Goal: Information Seeking & Learning: Learn about a topic

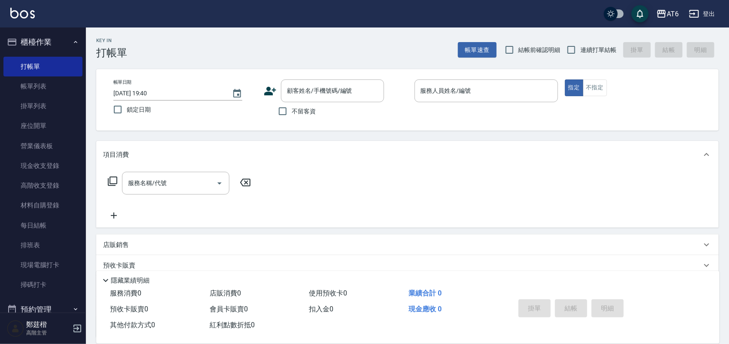
click at [143, 102] on label "鎖定日期" at bounding box center [179, 109] width 141 height 18
click at [127, 102] on input "鎖定日期" at bounding box center [118, 109] width 18 height 18
checkbox input "true"
click at [290, 112] on input "不留客資" at bounding box center [283, 111] width 18 height 18
checkbox input "true"
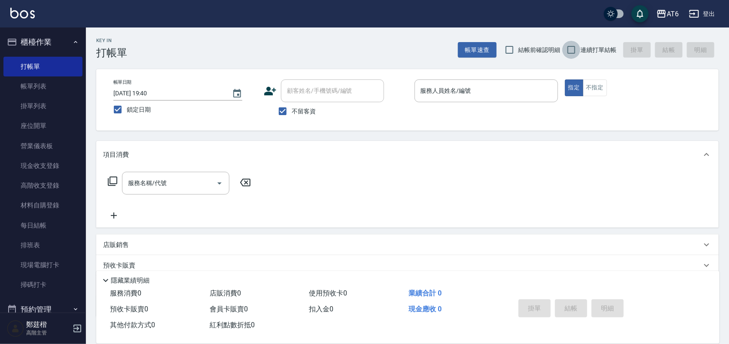
click at [576, 42] on input "連續打單結帳" at bounding box center [571, 50] width 18 height 18
checkbox input "true"
drag, startPoint x: 540, startPoint y: 90, endPoint x: 536, endPoint y: 80, distance: 10.9
click at [537, 88] on input "服務人員姓名/編號" at bounding box center [486, 90] width 136 height 15
click at [37, 171] on link "現金收支登錄" at bounding box center [42, 166] width 79 height 20
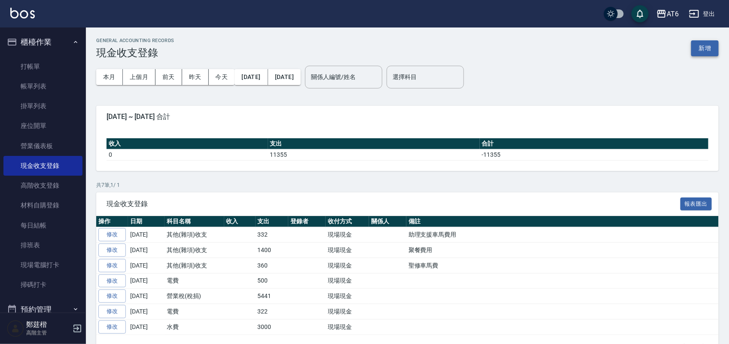
click at [701, 43] on button "新增" at bounding box center [704, 48] width 27 height 16
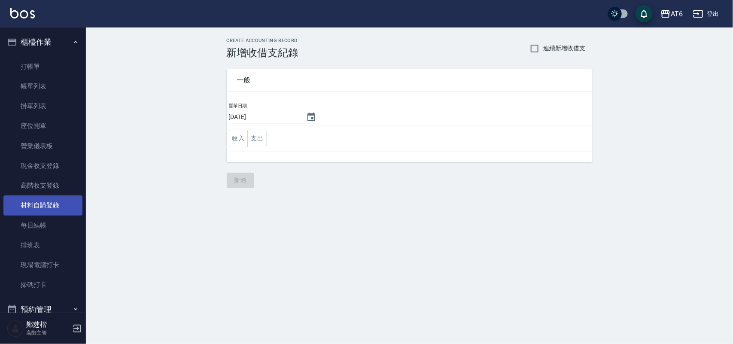
click at [44, 202] on link "材料自購登錄" at bounding box center [42, 205] width 79 height 20
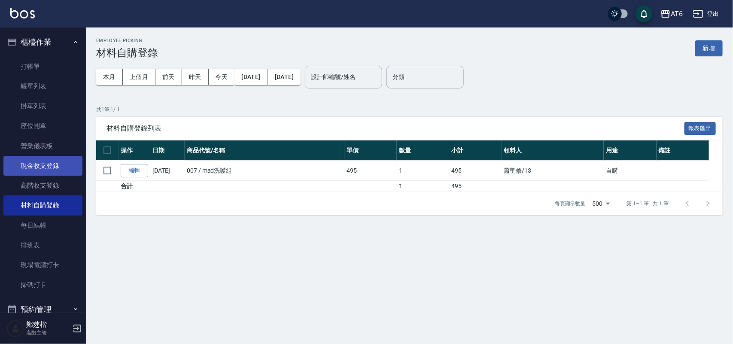
click at [47, 164] on link "現金收支登錄" at bounding box center [42, 166] width 79 height 20
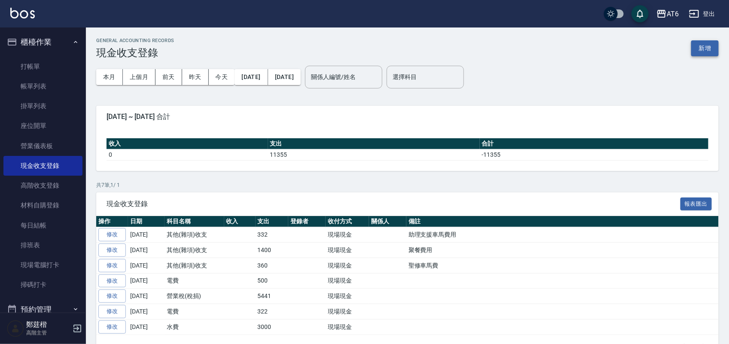
click at [701, 44] on button "新增" at bounding box center [704, 48] width 27 height 16
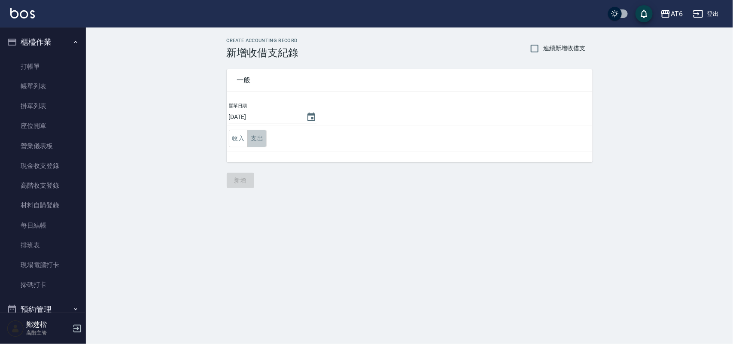
click at [256, 138] on button "支出" at bounding box center [256, 139] width 19 height 18
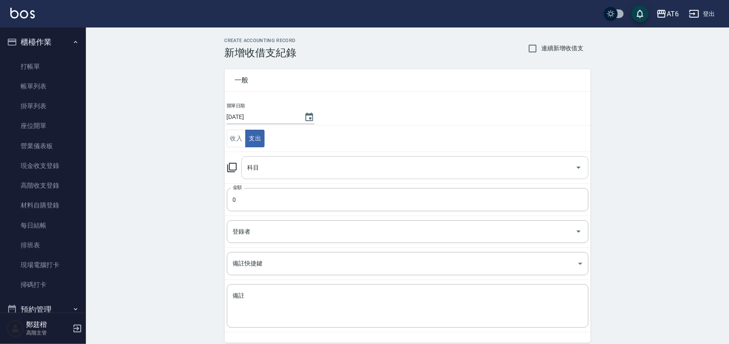
click at [275, 172] on input "科目" at bounding box center [408, 167] width 326 height 15
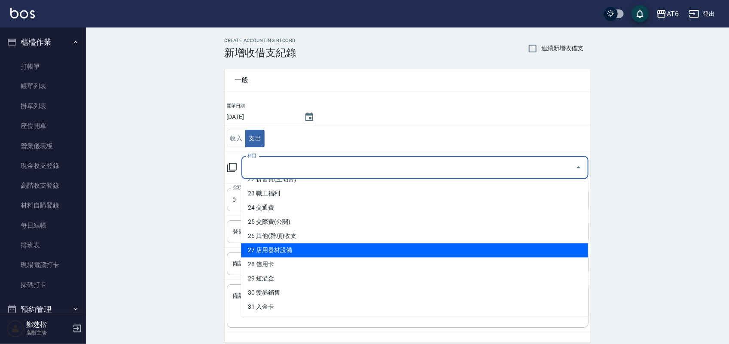
scroll to position [268, 0]
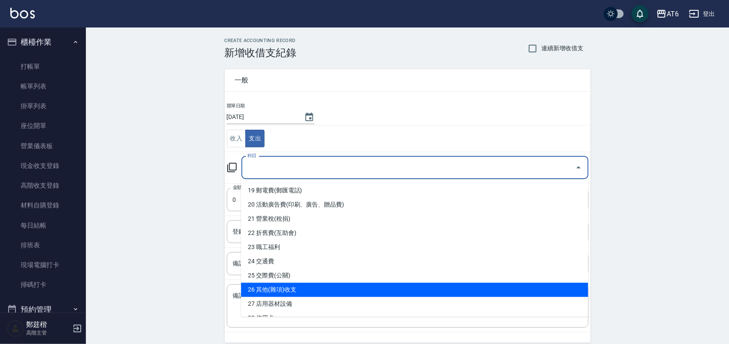
click at [349, 291] on li "26 其他(雜項)收支" at bounding box center [414, 290] width 347 height 14
type input "26 其他(雜項)收支"
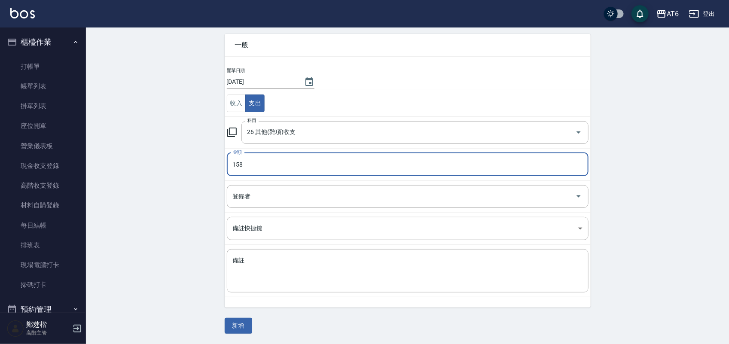
scroll to position [36, 0]
type input "158"
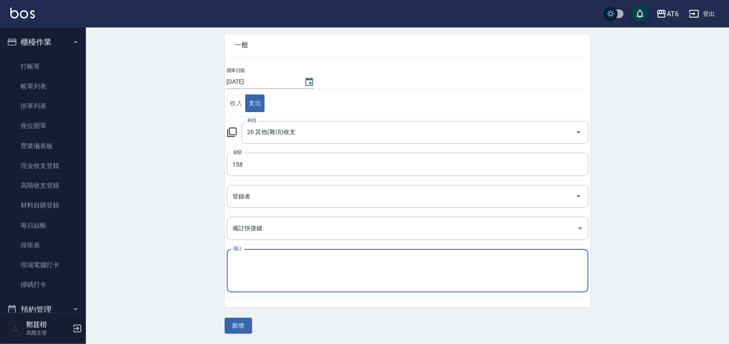
click at [344, 260] on textarea "備註" at bounding box center [408, 270] width 350 height 29
type textarea "2"
type textarea "店用棉花棒"
click at [248, 319] on button "新增" at bounding box center [238, 326] width 27 height 16
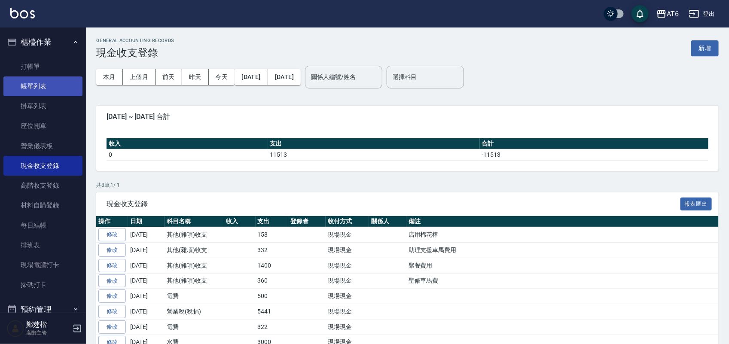
click at [69, 87] on link "帳單列表" at bounding box center [42, 86] width 79 height 20
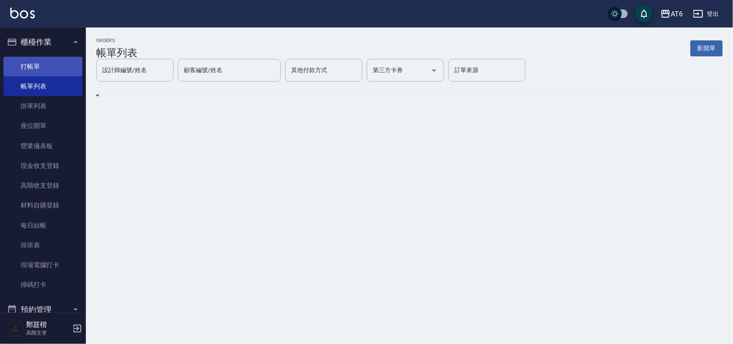
click at [46, 63] on link "打帳單" at bounding box center [42, 67] width 79 height 20
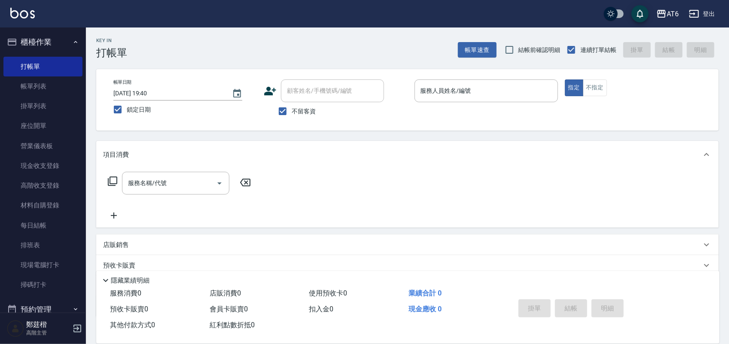
drag, startPoint x: 365, startPoint y: 29, endPoint x: 341, endPoint y: 31, distance: 25.0
drag, startPoint x: 341, startPoint y: 31, endPoint x: 316, endPoint y: 24, distance: 25.0
click at [316, 24] on div "AT6 登出" at bounding box center [364, 13] width 729 height 27
click at [59, 28] on ul "櫃檯作業 打帳單 帳單列表 掛單列表 座位開單 營業儀表板 現金收支登錄 高階收支登錄 材料自購登錄 每日結帳 排班表 現場電腦打卡 掃碼打卡 預約管理 預約…" at bounding box center [42, 241] width 79 height 429
click at [59, 35] on button "櫃檯作業" at bounding box center [42, 42] width 79 height 22
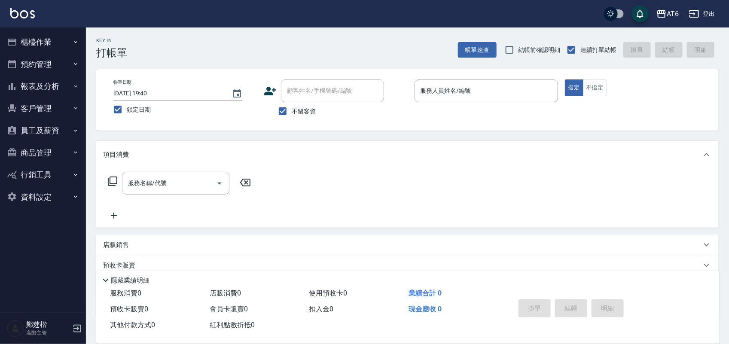
click at [59, 35] on button "櫃檯作業" at bounding box center [42, 42] width 79 height 22
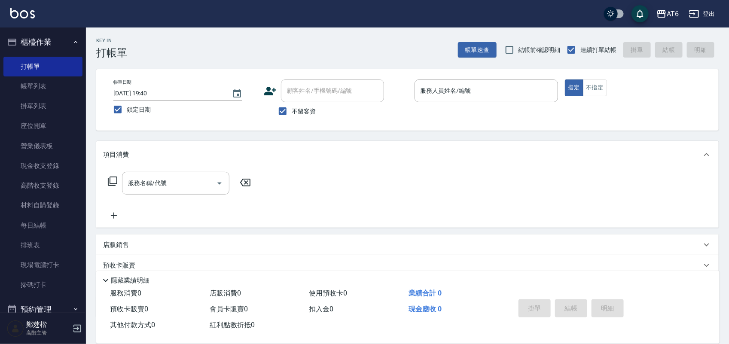
click at [60, 40] on button "櫃檯作業" at bounding box center [42, 42] width 79 height 22
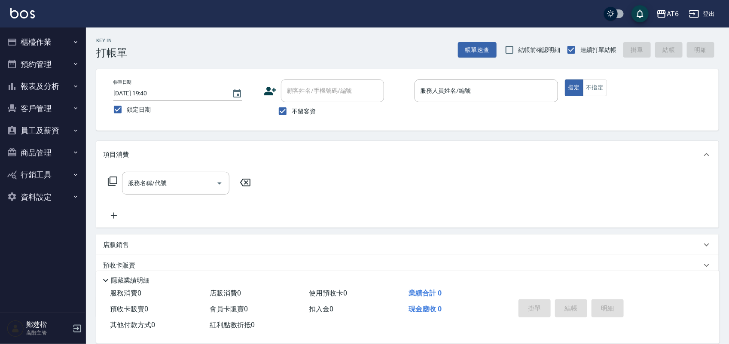
click at [66, 102] on button "客戶管理" at bounding box center [42, 108] width 79 height 22
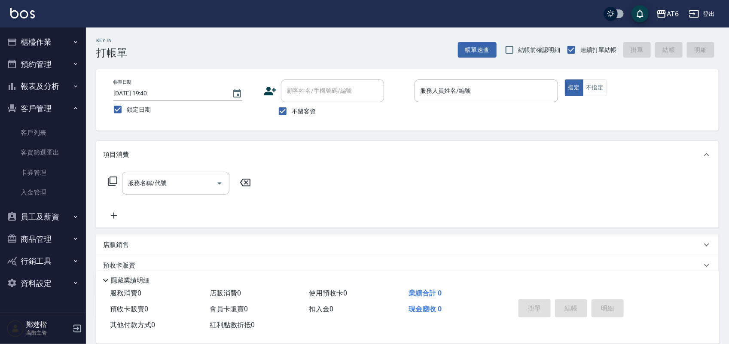
click at [67, 99] on button "客戶管理" at bounding box center [42, 108] width 79 height 22
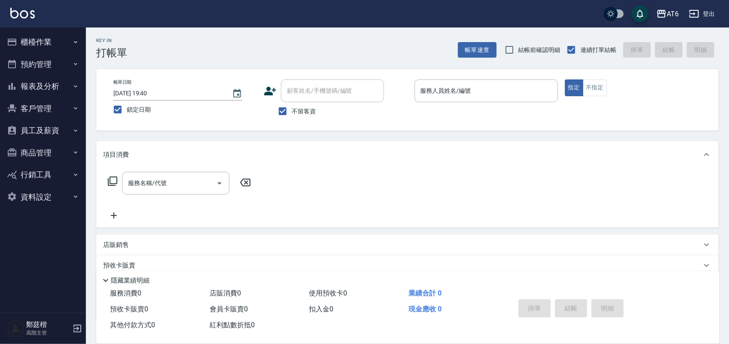
click at [69, 90] on button "報表及分析" at bounding box center [42, 86] width 79 height 22
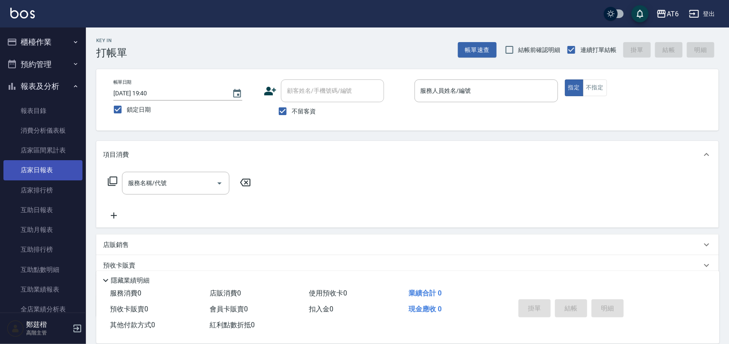
click at [71, 164] on link "店家日報表" at bounding box center [42, 170] width 79 height 20
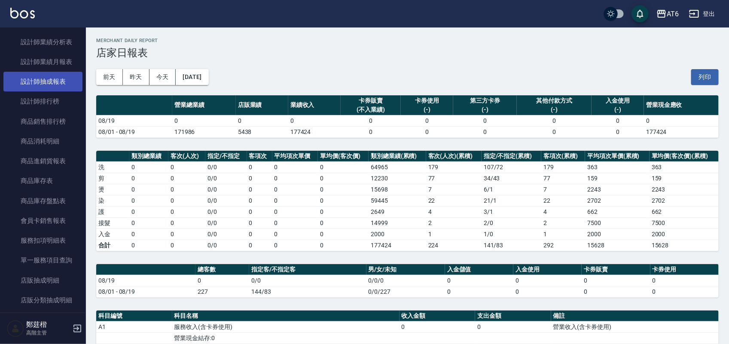
scroll to position [376, 0]
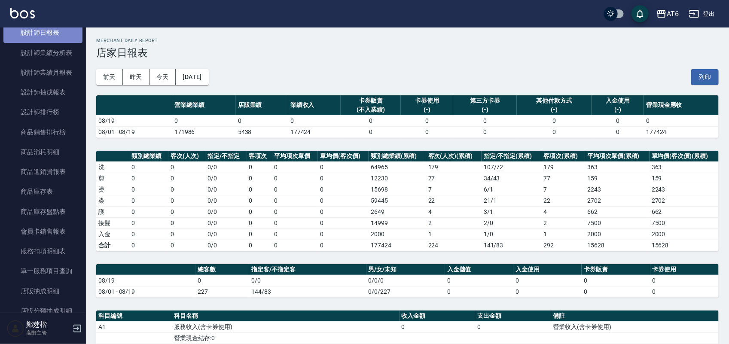
click at [50, 37] on link "設計師日報表" at bounding box center [42, 33] width 79 height 20
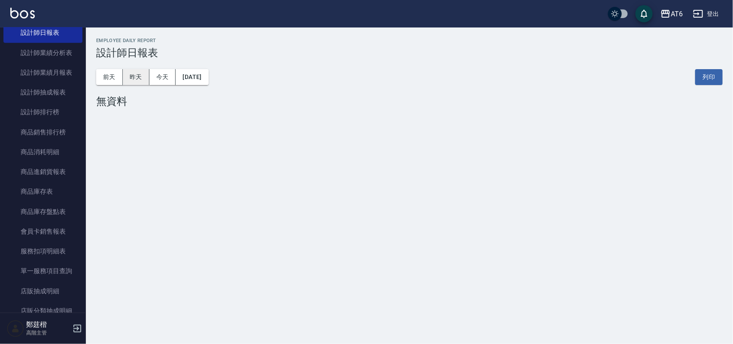
click at [143, 71] on button "昨天" at bounding box center [136, 77] width 27 height 16
click at [114, 76] on button "前天" at bounding box center [109, 77] width 27 height 16
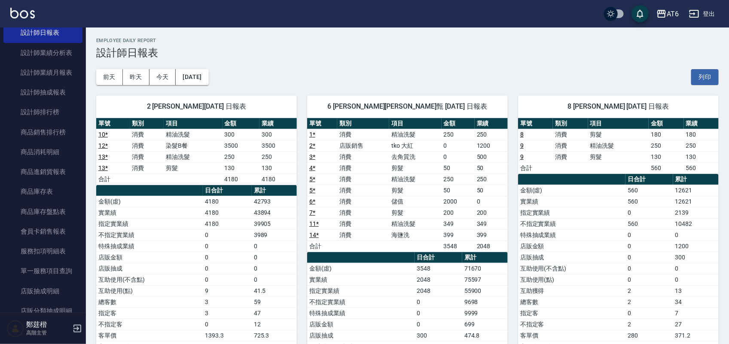
drag, startPoint x: 484, startPoint y: 50, endPoint x: 456, endPoint y: 45, distance: 28.4
click at [456, 45] on div "Employee Daily Report 設計師日報表" at bounding box center [407, 48] width 622 height 21
drag, startPoint x: 470, startPoint y: 40, endPoint x: 424, endPoint y: 40, distance: 45.9
click at [424, 40] on h2 "Employee Daily Report" at bounding box center [407, 41] width 622 height 6
click at [188, 74] on button "[DATE]" at bounding box center [192, 77] width 33 height 16
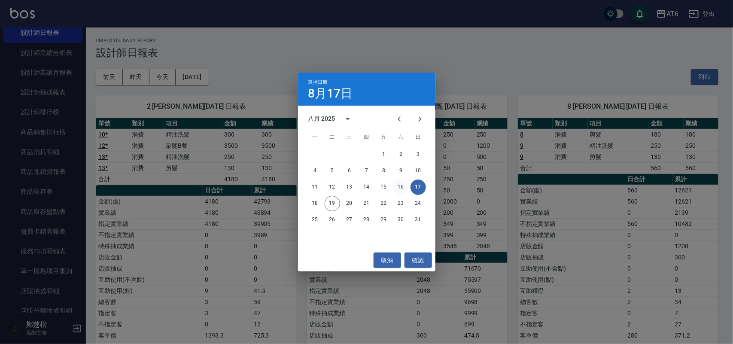
click at [402, 180] on button "16" at bounding box center [400, 187] width 15 height 15
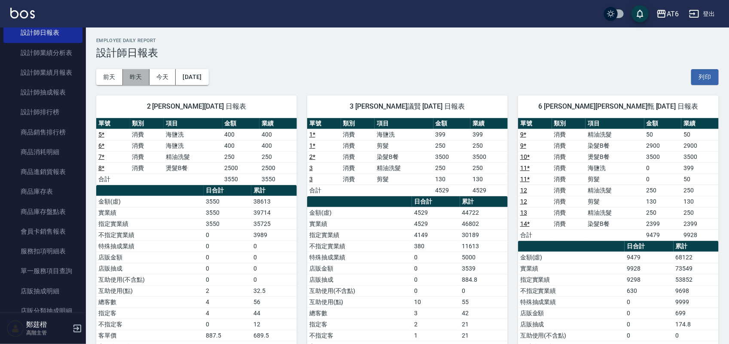
click at [139, 72] on button "昨天" at bounding box center [136, 77] width 27 height 16
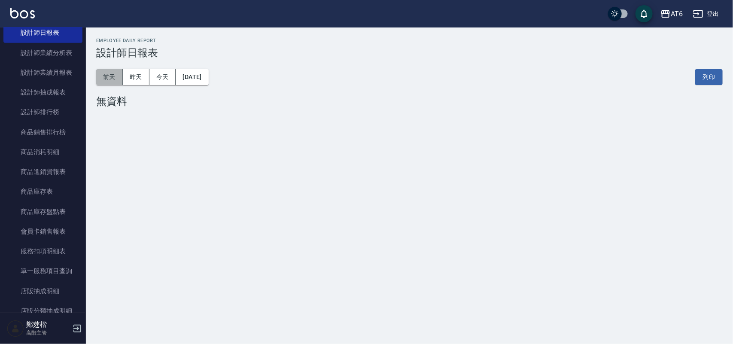
click at [102, 80] on button "前天" at bounding box center [109, 77] width 27 height 16
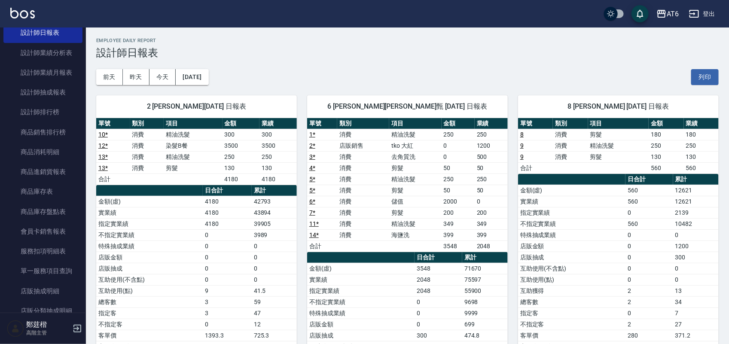
drag, startPoint x: 608, startPoint y: 56, endPoint x: 392, endPoint y: 56, distance: 216.0
click at [402, 57] on h3 "設計師日報表" at bounding box center [407, 53] width 622 height 12
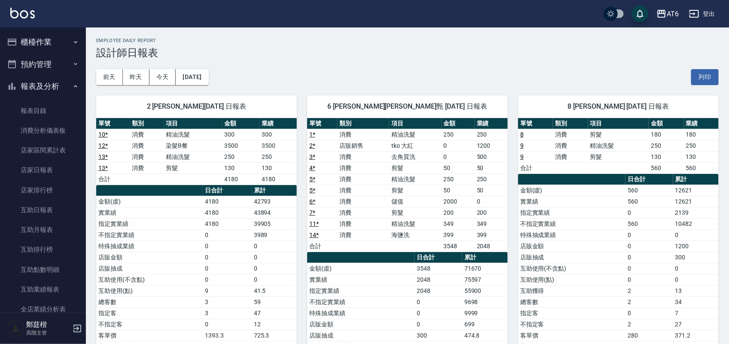
click at [43, 82] on button "報表及分析" at bounding box center [42, 86] width 79 height 22
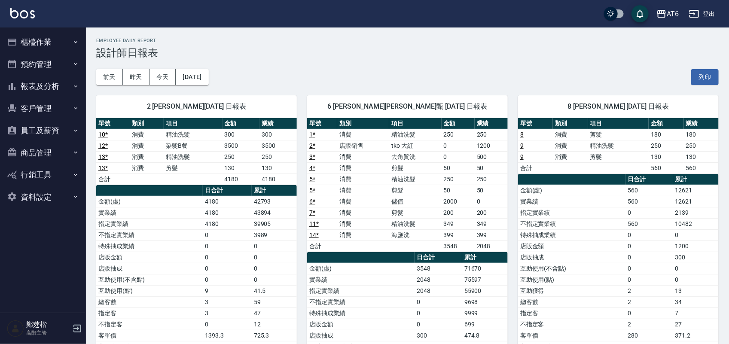
click at [59, 33] on button "櫃檯作業" at bounding box center [42, 42] width 79 height 22
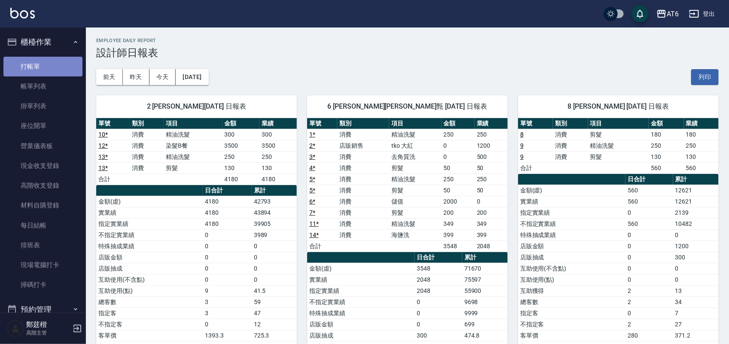
click at [58, 58] on link "打帳單" at bounding box center [42, 67] width 79 height 20
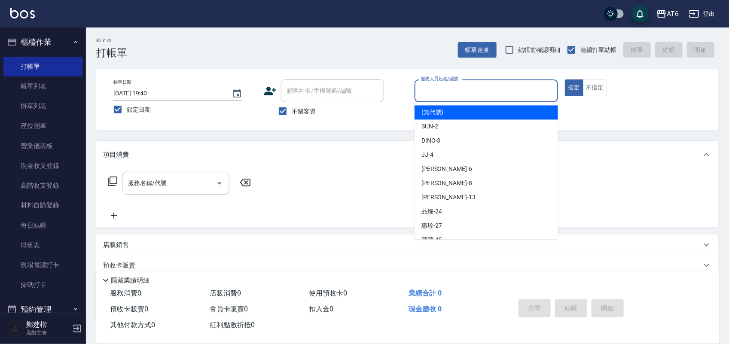
click at [511, 86] on input "服務人員姓名/編號" at bounding box center [486, 90] width 136 height 15
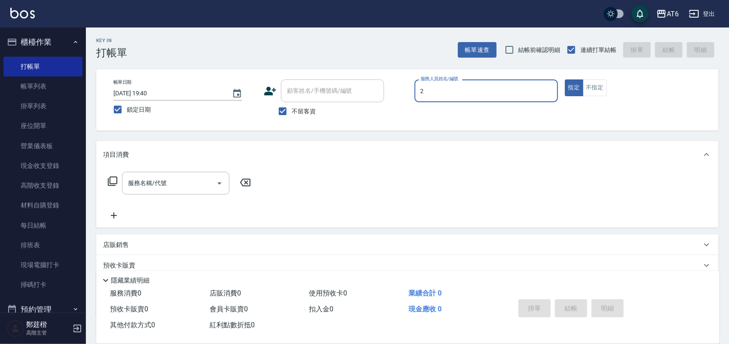
type input "2"
type button "true"
type input "SUN-2"
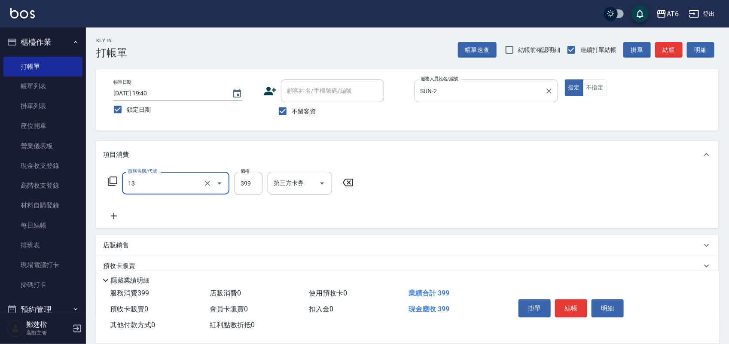
type input "海鹽洗(13)"
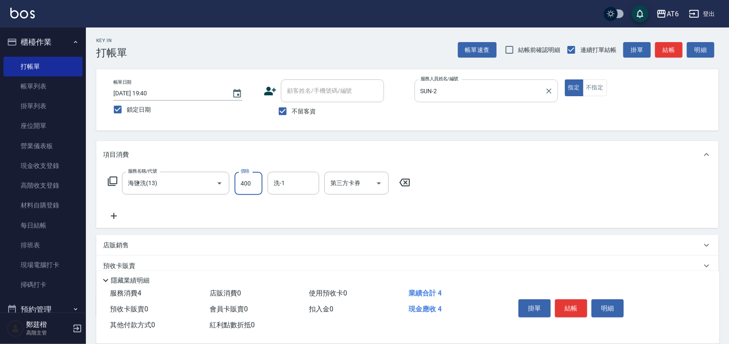
type input "400"
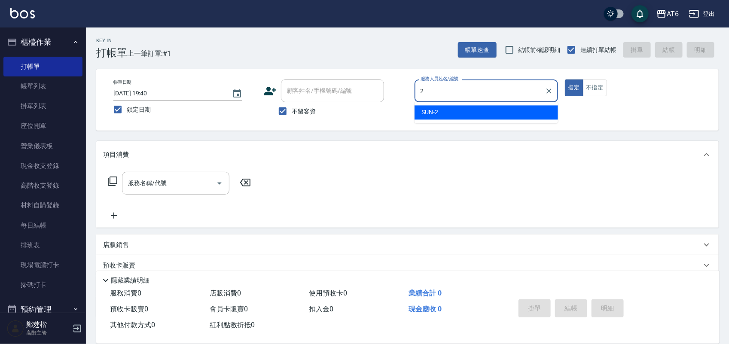
type input "SUN-2"
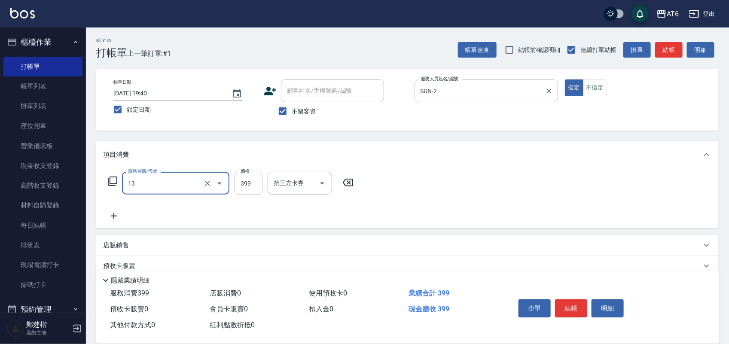
type input "海鹽洗(13)"
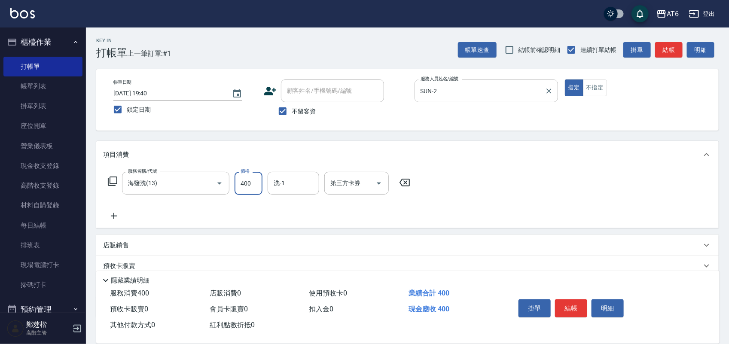
type input "400"
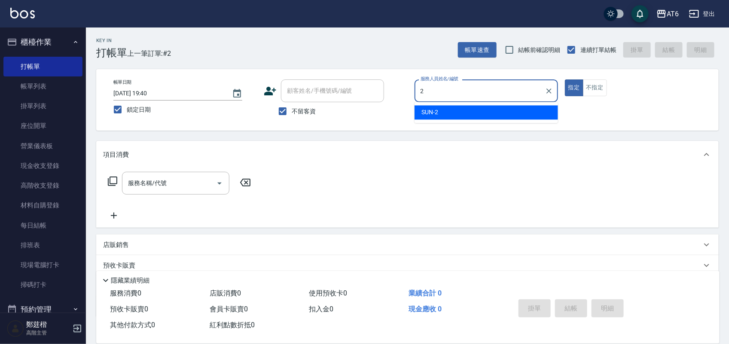
type input "SUN-2"
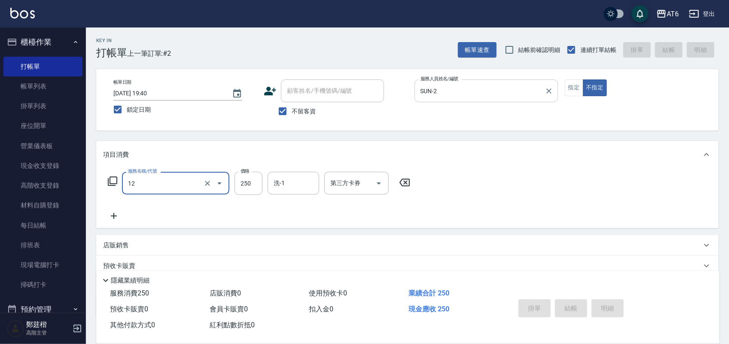
type input "12"
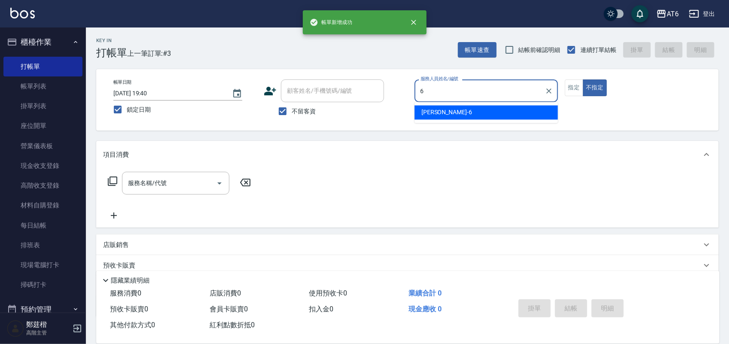
type input "6"
type button "false"
type input "[PERSON_NAME]-6"
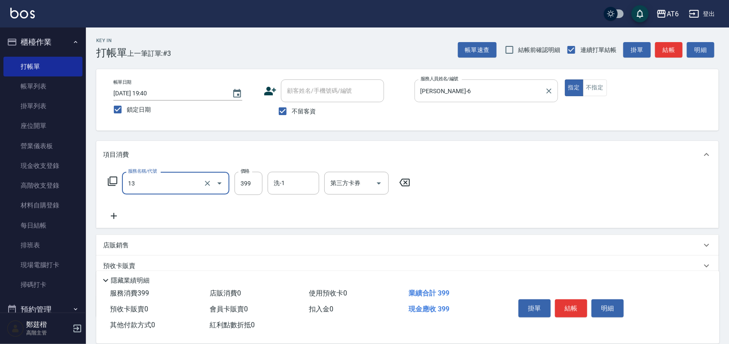
type input "海鹽洗(13)"
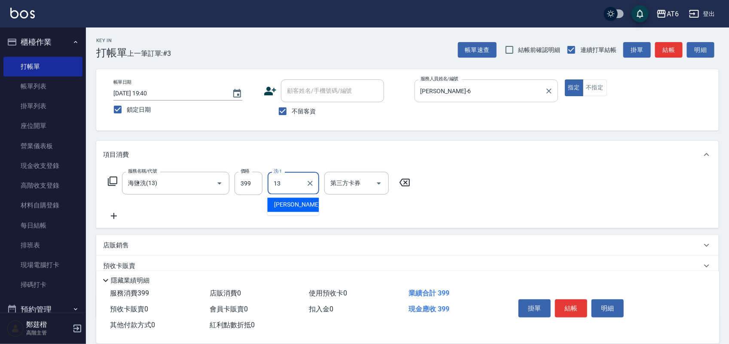
type input "阿修-13"
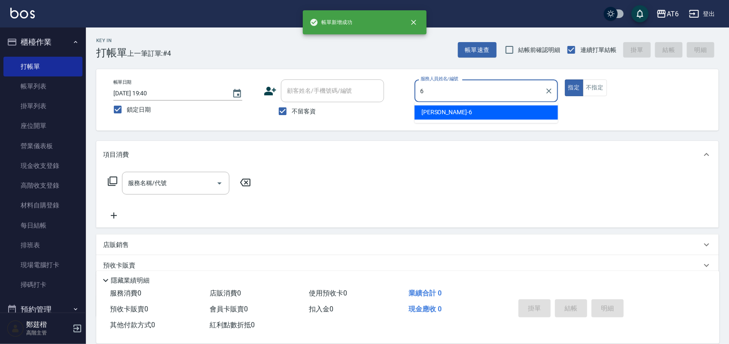
type input "[PERSON_NAME]-6"
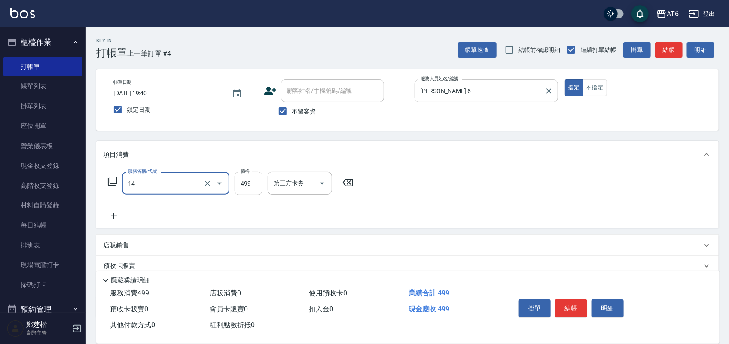
type input "去角質洗(14)"
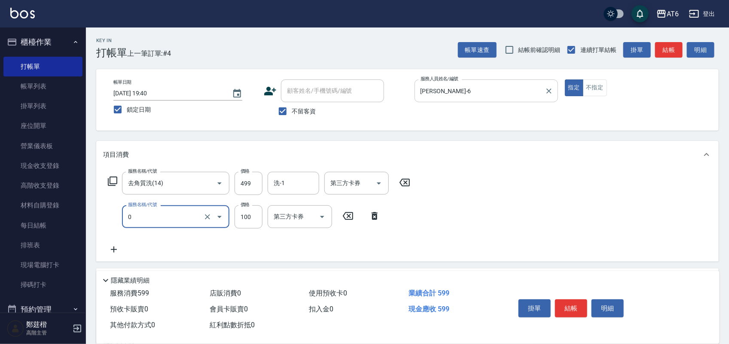
type input "剪髮(0)"
type input "180"
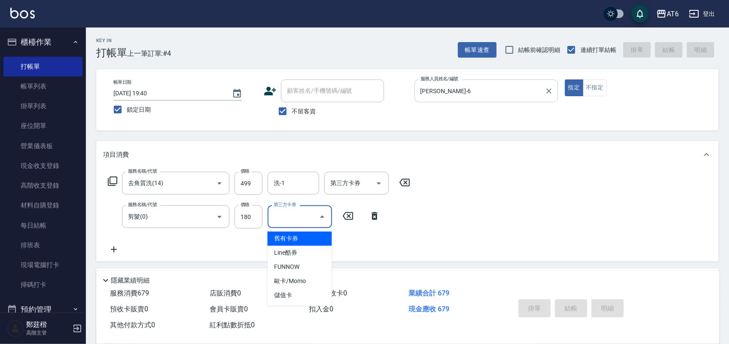
type input "舊有卡券"
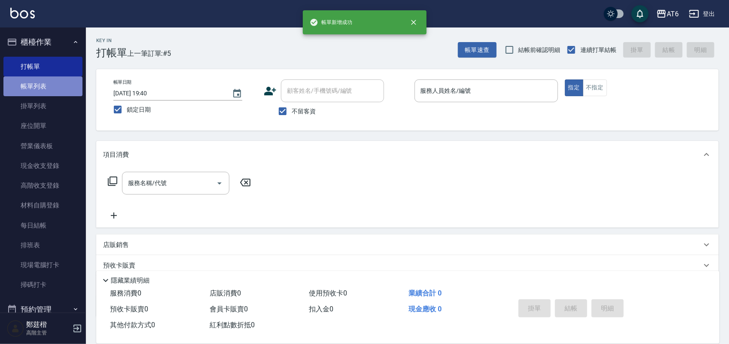
click at [55, 76] on link "帳單列表" at bounding box center [42, 86] width 79 height 20
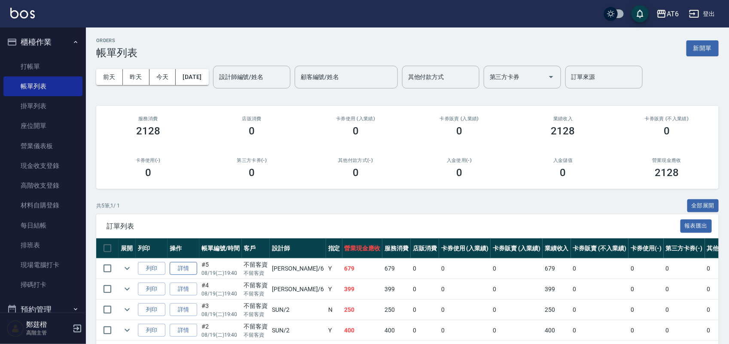
click at [181, 267] on link "詳情" at bounding box center [183, 268] width 27 height 13
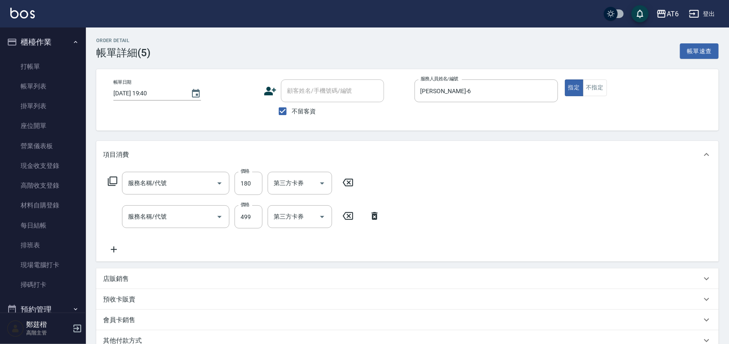
type input "[DATE] 19:40"
checkbox input "true"
type input "[PERSON_NAME]-6"
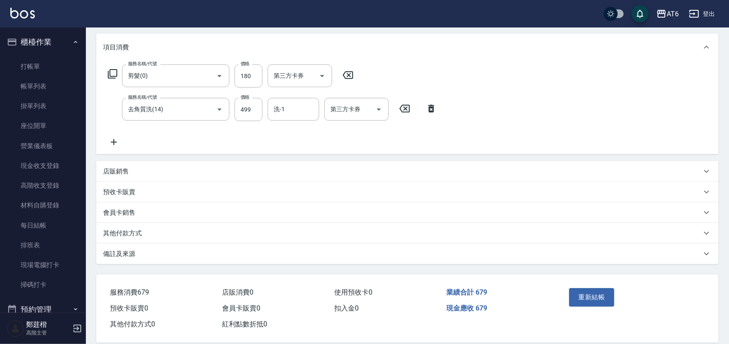
type input "剪髮(0)"
type input "去角質洗(14)"
click at [581, 289] on button "重新結帳" at bounding box center [592, 297] width 46 height 18
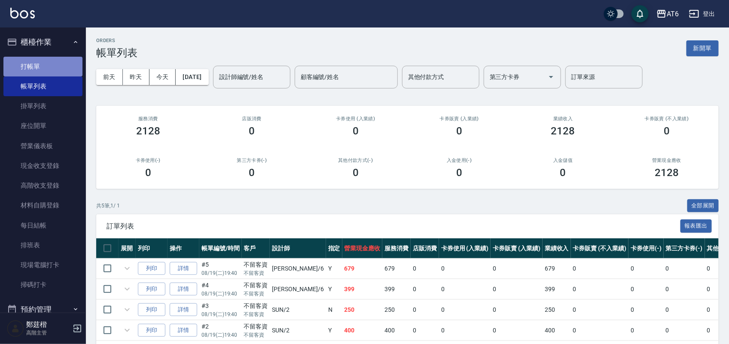
click at [57, 70] on link "打帳單" at bounding box center [42, 67] width 79 height 20
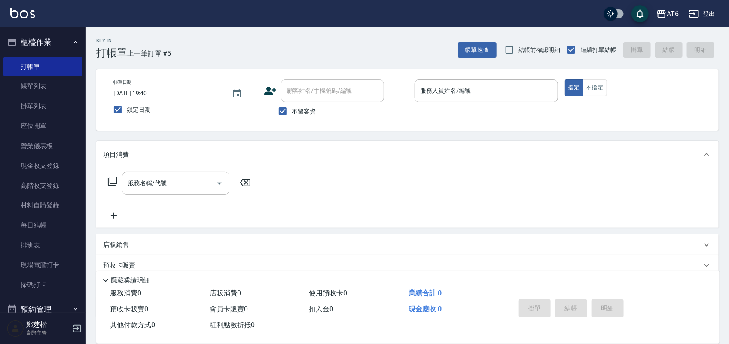
drag, startPoint x: 567, startPoint y: 24, endPoint x: 511, endPoint y: 28, distance: 55.9
click at [511, 28] on div "Key In 打帳單 上一筆訂單:#5 帳單速查 結帳前確認明細 連續打單結帳 掛單 結帳 明細" at bounding box center [402, 42] width 633 height 31
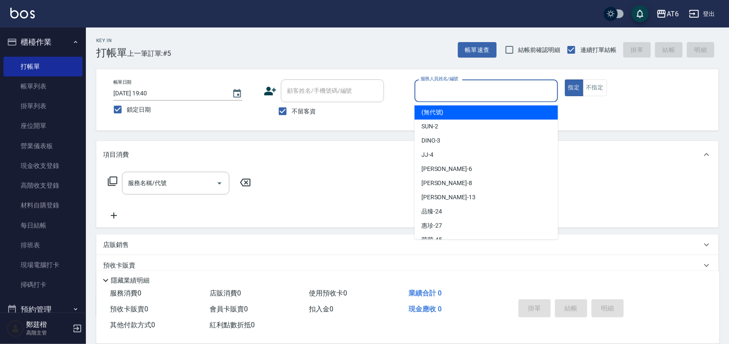
click at [511, 88] on input "服務人員姓名/編號" at bounding box center [486, 90] width 136 height 15
click at [510, 88] on input "服務人員姓名/編號" at bounding box center [486, 90] width 136 height 15
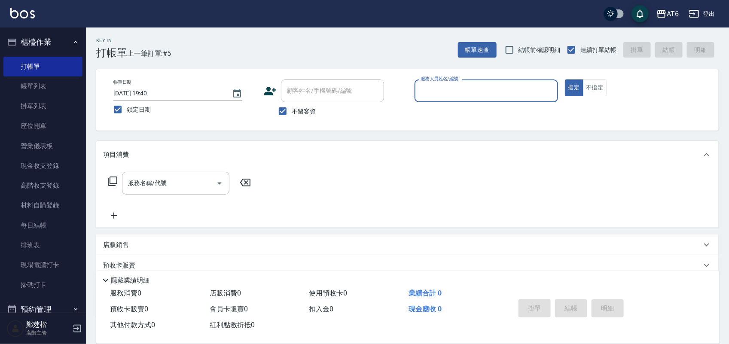
click at [510, 88] on input "服務人員姓名/編號" at bounding box center [486, 90] width 136 height 15
type input "6"
type button "true"
type input "[PERSON_NAME]-6"
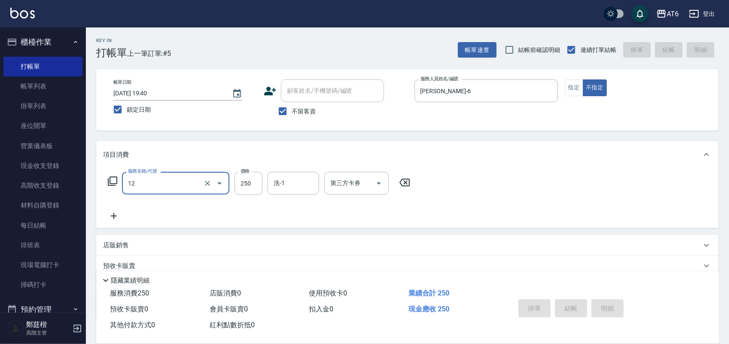
type input "12"
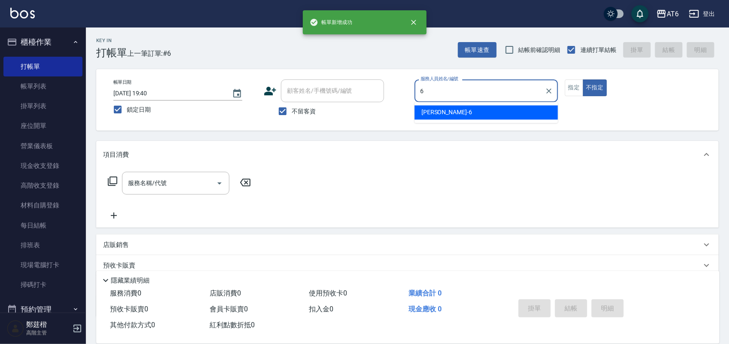
type input "6"
type button "false"
type input "[PERSON_NAME]-6"
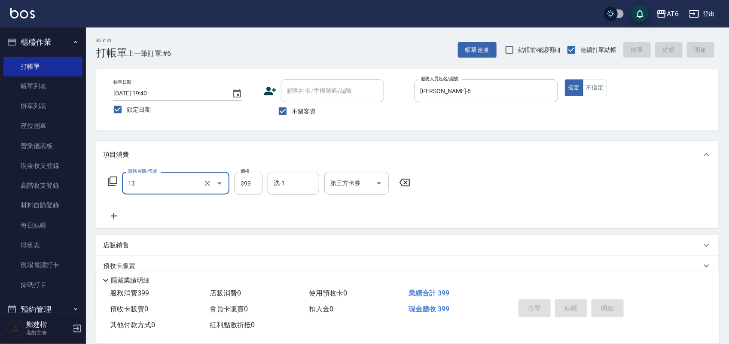
type input "13"
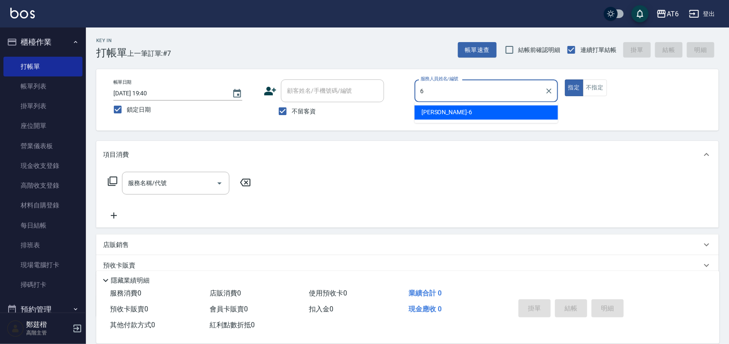
type input "[PERSON_NAME]-6"
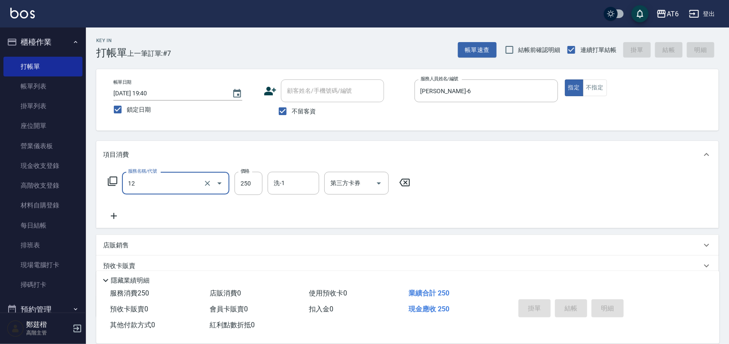
type input "12"
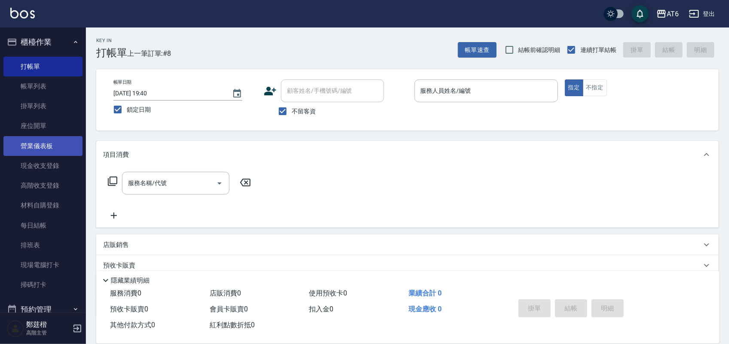
drag, startPoint x: 52, startPoint y: 166, endPoint x: 35, endPoint y: 149, distance: 23.7
click at [52, 166] on link "現金收支登錄" at bounding box center [42, 166] width 79 height 20
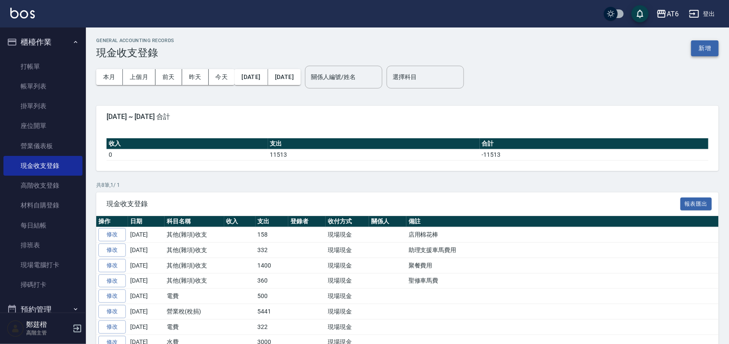
click at [699, 50] on button "新增" at bounding box center [704, 48] width 27 height 16
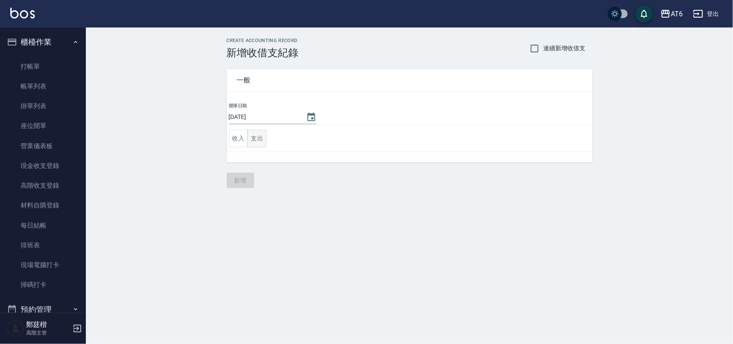
click at [253, 140] on button "支出" at bounding box center [256, 139] width 19 height 18
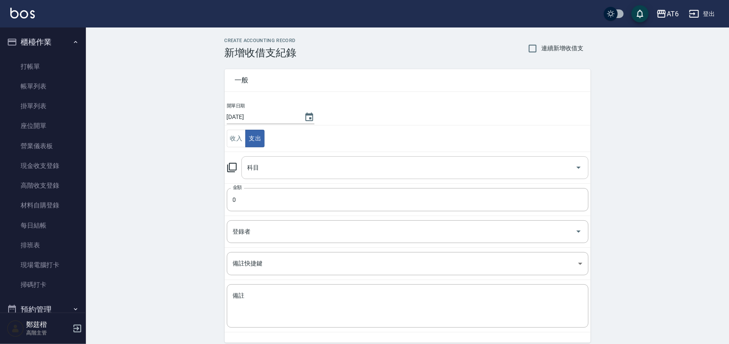
click at [281, 168] on input "科目" at bounding box center [408, 167] width 326 height 15
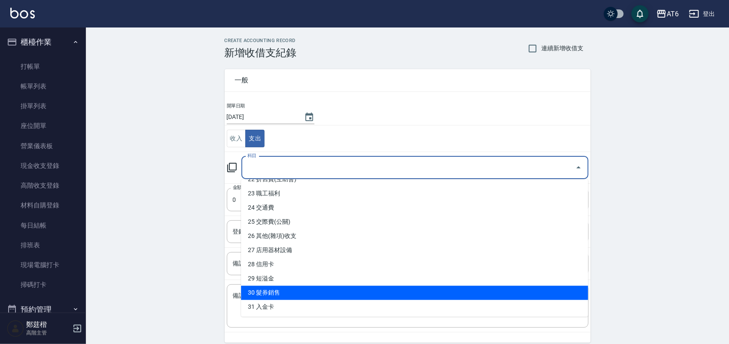
scroll to position [376, 0]
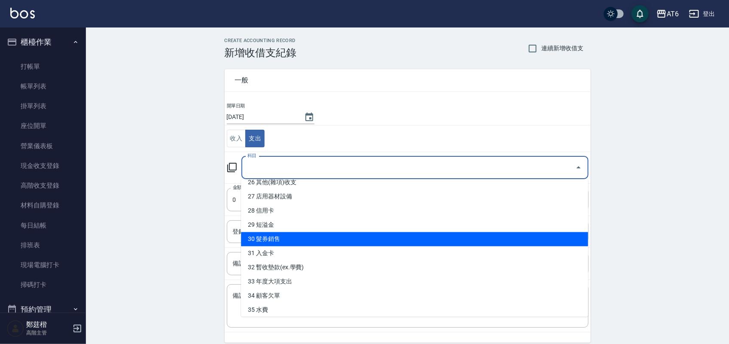
click at [298, 233] on li "30 髮券銷售" at bounding box center [414, 239] width 347 height 14
type input "30 髮券銷售"
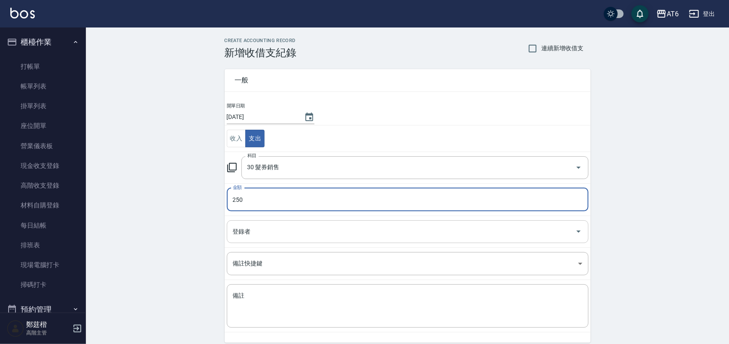
type input "250"
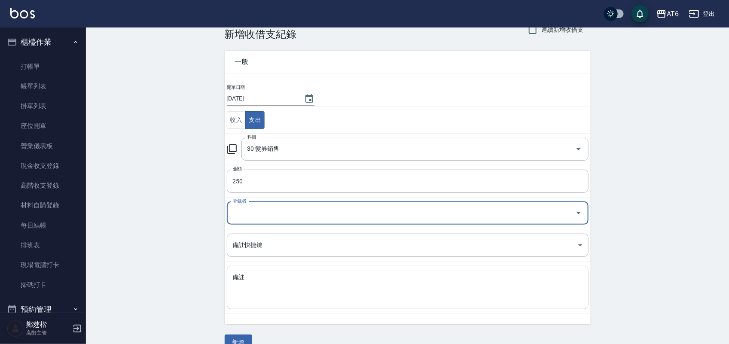
scroll to position [36, 0]
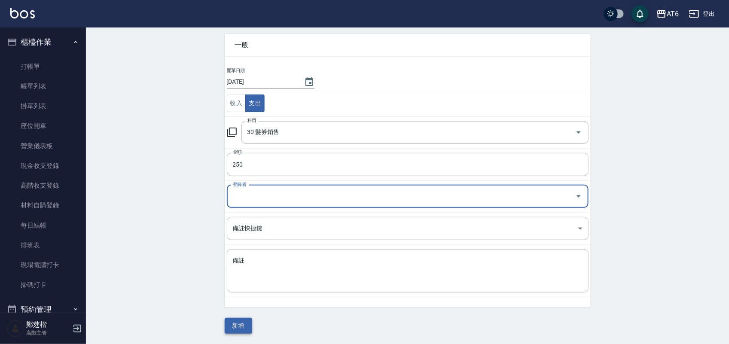
click at [246, 327] on button "新增" at bounding box center [238, 326] width 27 height 16
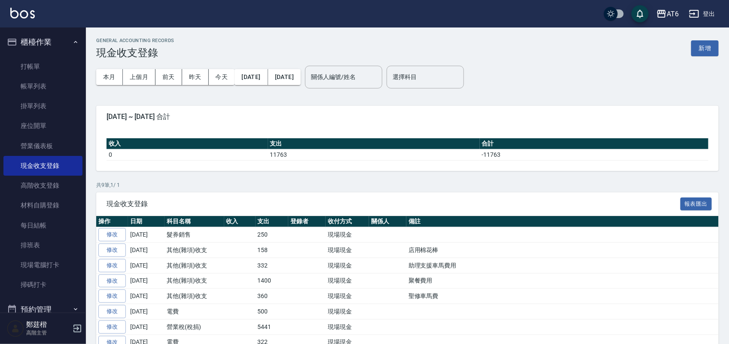
click at [67, 40] on button "櫃檯作業" at bounding box center [42, 42] width 79 height 22
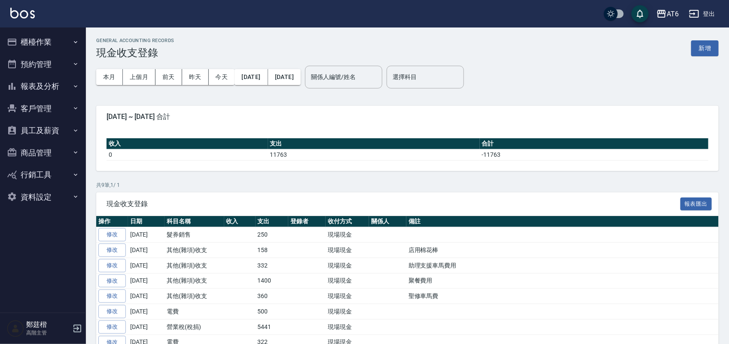
click at [67, 88] on button "報表及分析" at bounding box center [42, 86] width 79 height 22
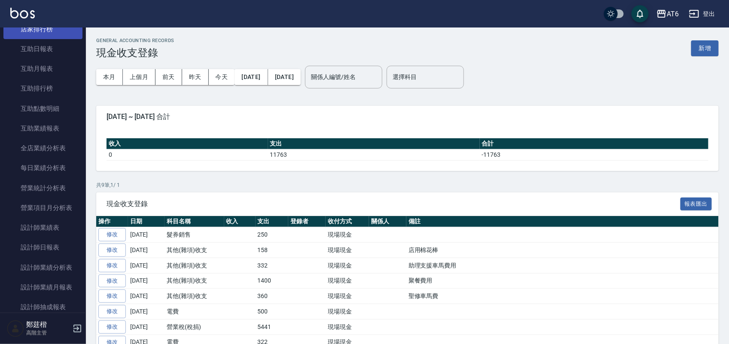
scroll to position [215, 0]
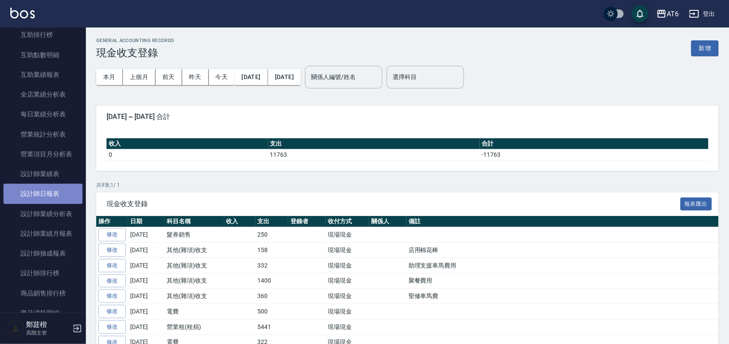
click at [55, 194] on link "設計師日報表" at bounding box center [42, 194] width 79 height 20
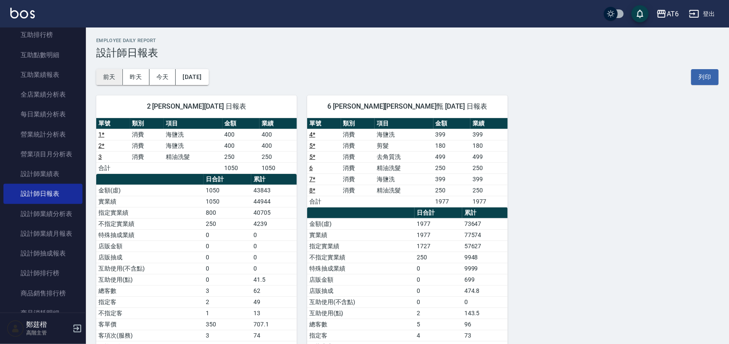
click at [106, 76] on button "前天" at bounding box center [109, 77] width 27 height 16
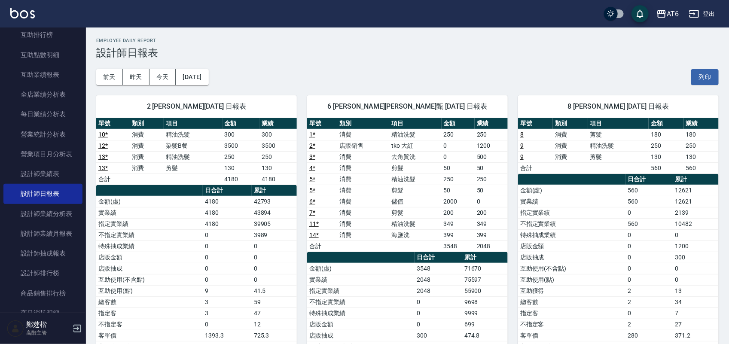
drag, startPoint x: 520, startPoint y: 37, endPoint x: 508, endPoint y: 41, distance: 12.8
click at [508, 41] on h2 "Employee Daily Report" at bounding box center [407, 41] width 622 height 6
click at [201, 78] on button "[DATE]" at bounding box center [192, 77] width 33 height 16
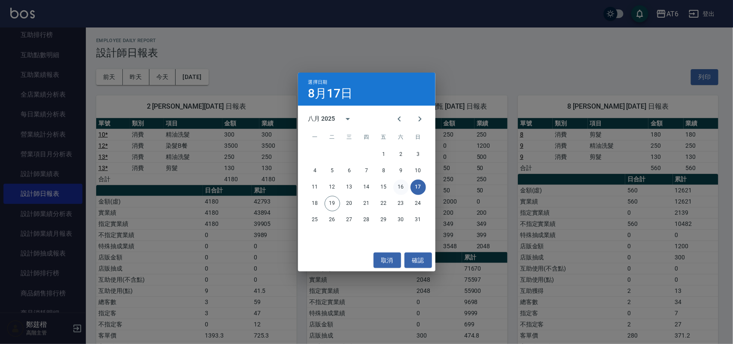
click at [406, 183] on button "16" at bounding box center [400, 187] width 15 height 15
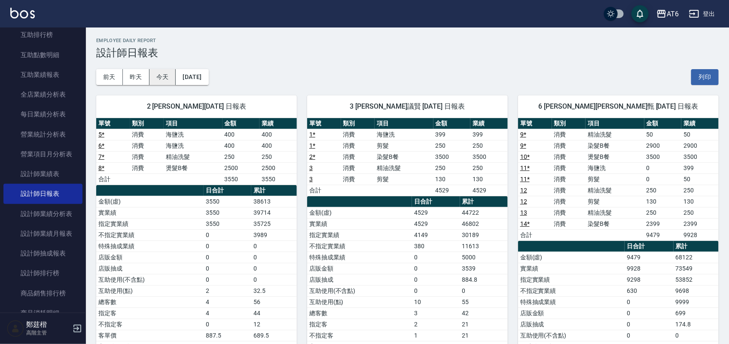
click at [162, 73] on button "今天" at bounding box center [162, 77] width 27 height 16
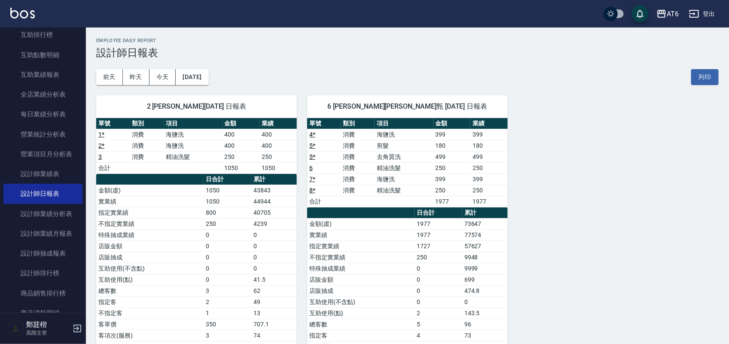
click at [213, 68] on div "[DATE] [DATE] [DATE] [DATE] 列印" at bounding box center [407, 77] width 622 height 37
click at [208, 80] on button "[DATE]" at bounding box center [192, 77] width 33 height 16
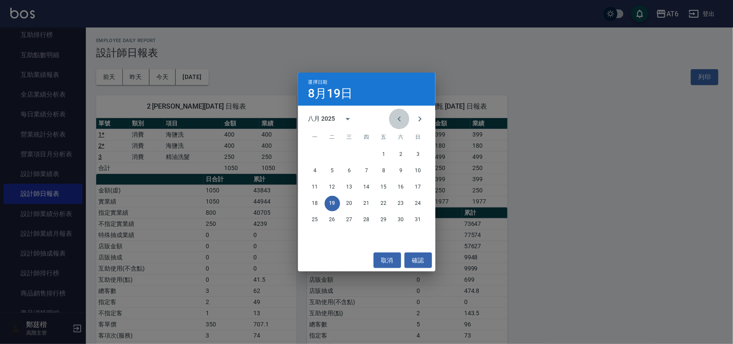
click at [399, 119] on icon "Previous month" at bounding box center [399, 118] width 3 height 5
click at [350, 184] on button "16" at bounding box center [349, 187] width 15 height 15
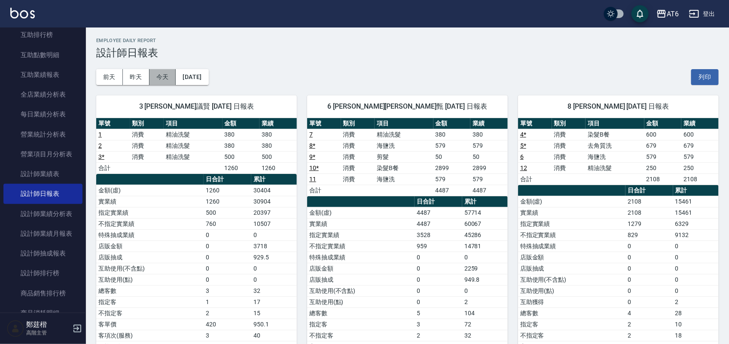
click at [163, 76] on button "今天" at bounding box center [162, 77] width 27 height 16
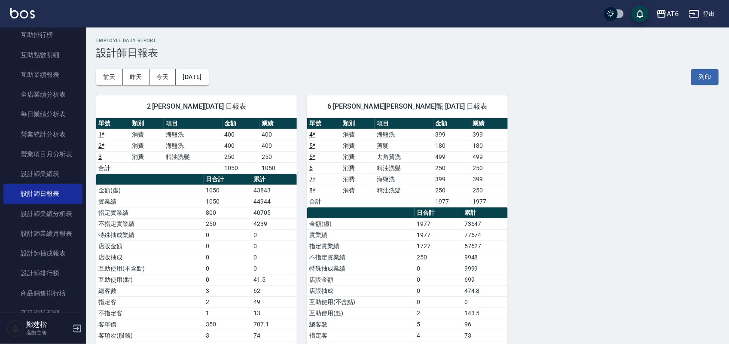
drag, startPoint x: 340, startPoint y: 52, endPoint x: 335, endPoint y: 50, distance: 4.9
click at [327, 50] on h3 "設計師日報表" at bounding box center [407, 53] width 622 height 12
drag, startPoint x: 333, startPoint y: 50, endPoint x: 298, endPoint y: 49, distance: 35.2
click at [303, 49] on h3 "設計師日報表" at bounding box center [407, 53] width 622 height 12
click at [204, 82] on button "[DATE]" at bounding box center [192, 77] width 33 height 16
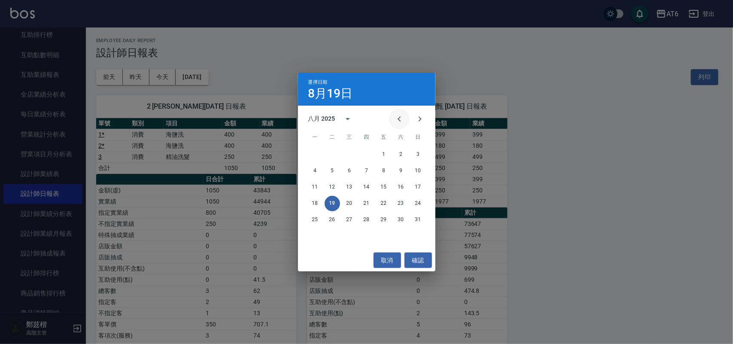
click at [404, 122] on icon "Previous month" at bounding box center [399, 119] width 10 height 10
click at [404, 184] on button "19" at bounding box center [400, 187] width 15 height 15
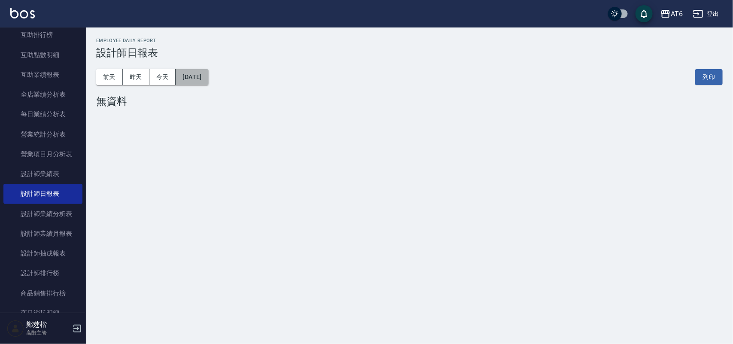
click at [208, 83] on button "[DATE]" at bounding box center [192, 77] width 33 height 16
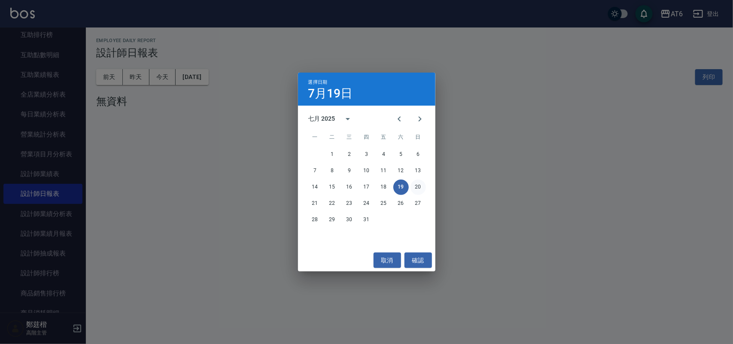
click at [415, 190] on button "20" at bounding box center [418, 187] width 15 height 15
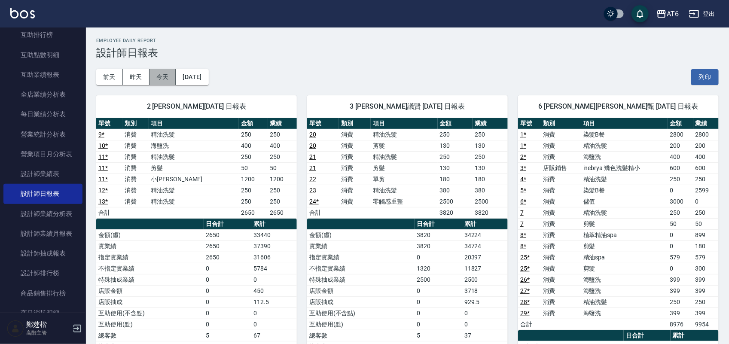
click at [161, 73] on button "今天" at bounding box center [162, 77] width 27 height 16
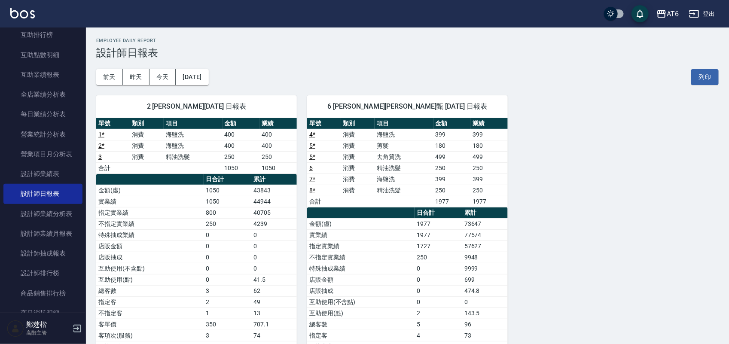
drag, startPoint x: 338, startPoint y: 44, endPoint x: 305, endPoint y: 41, distance: 32.8
click at [301, 42] on h2 "Employee Daily Report" at bounding box center [407, 41] width 622 height 6
drag, startPoint x: 329, startPoint y: 37, endPoint x: 308, endPoint y: 40, distance: 21.6
click at [308, 40] on h2 "Employee Daily Report" at bounding box center [407, 41] width 622 height 6
click at [321, 51] on h3 "設計師日報表" at bounding box center [407, 53] width 622 height 12
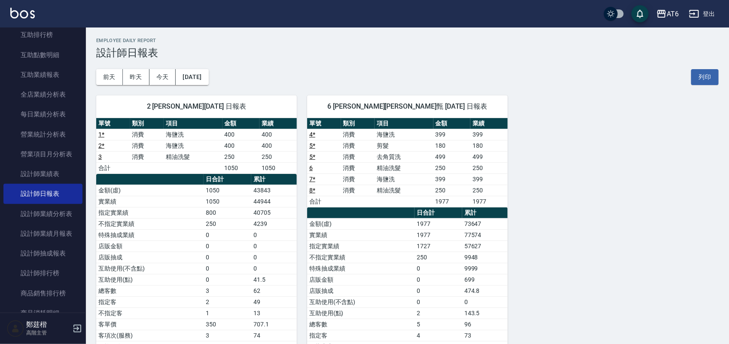
drag, startPoint x: 402, startPoint y: 63, endPoint x: 391, endPoint y: 58, distance: 12.1
click at [391, 58] on h3 "設計師日報表" at bounding box center [407, 53] width 622 height 12
drag, startPoint x: 391, startPoint y: 58, endPoint x: 382, endPoint y: 55, distance: 9.5
click at [382, 55] on h3 "設計師日報表" at bounding box center [407, 53] width 622 height 12
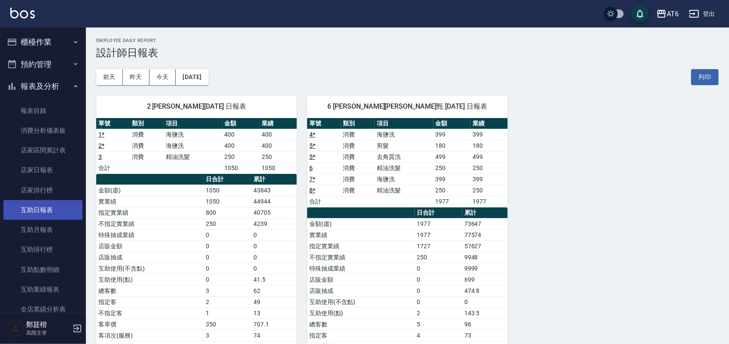
click at [63, 210] on link "互助日報表" at bounding box center [42, 210] width 79 height 20
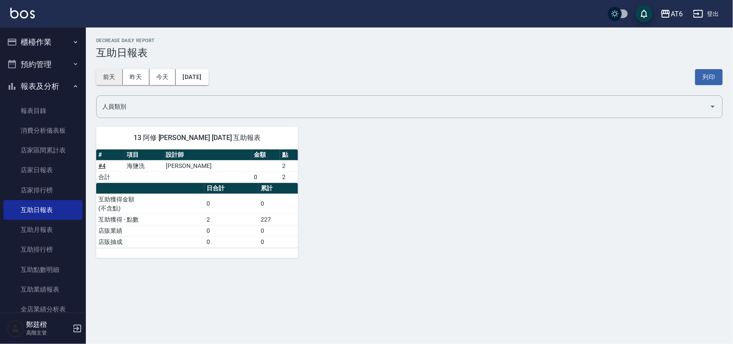
click at [111, 76] on button "前天" at bounding box center [109, 77] width 27 height 16
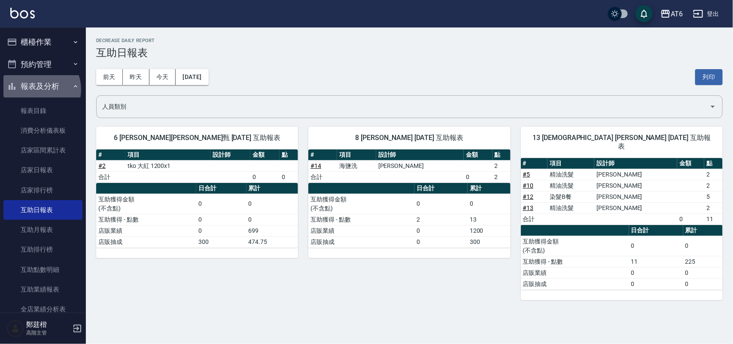
click at [38, 89] on button "報表及分析" at bounding box center [42, 86] width 79 height 22
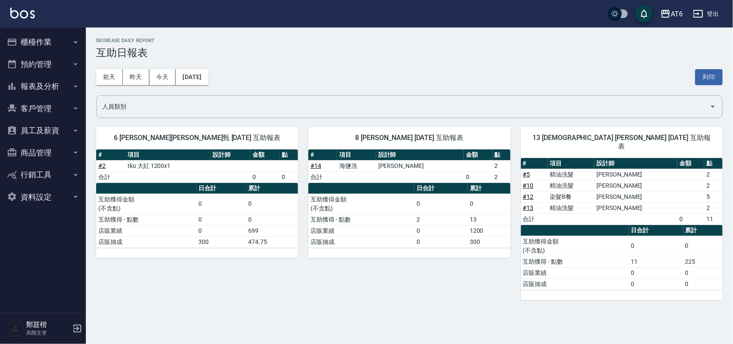
click at [35, 44] on button "櫃檯作業" at bounding box center [42, 42] width 79 height 22
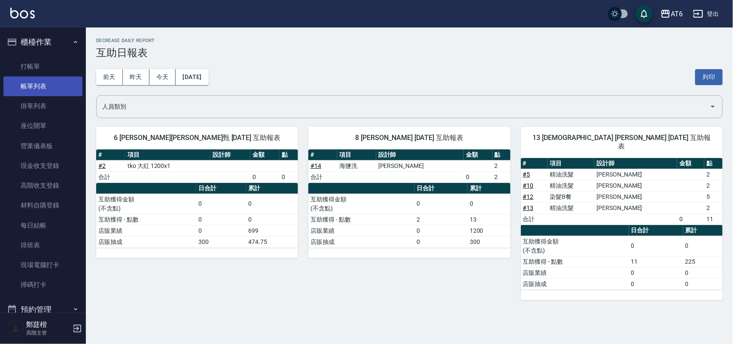
click at [58, 83] on link "帳單列表" at bounding box center [42, 86] width 79 height 20
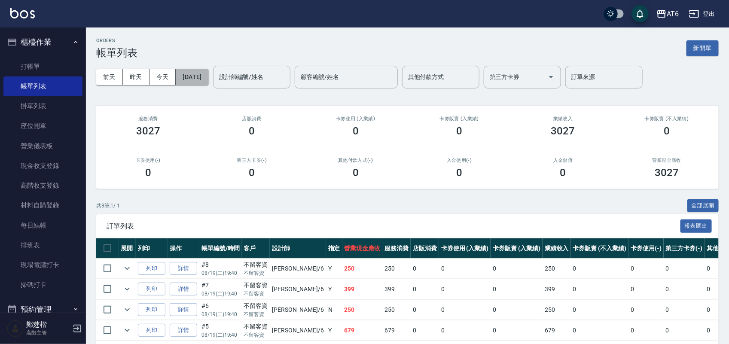
click at [202, 80] on button "[DATE]" at bounding box center [192, 77] width 33 height 16
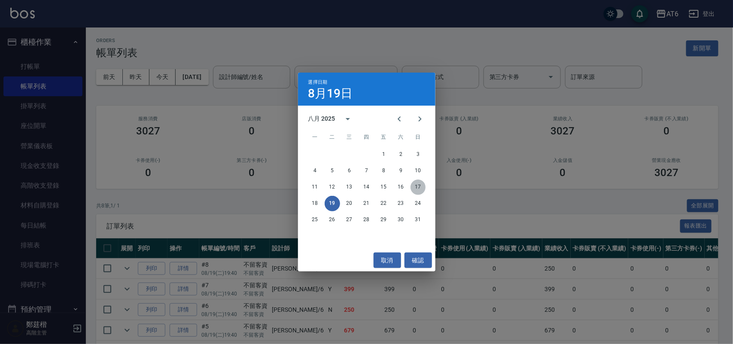
click at [415, 183] on button "17" at bounding box center [418, 187] width 15 height 15
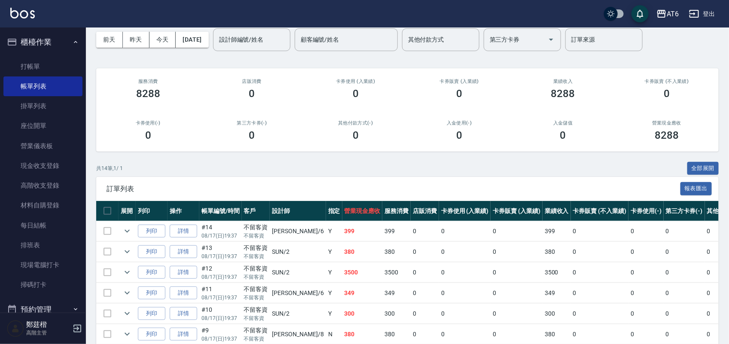
scroll to position [107, 0]
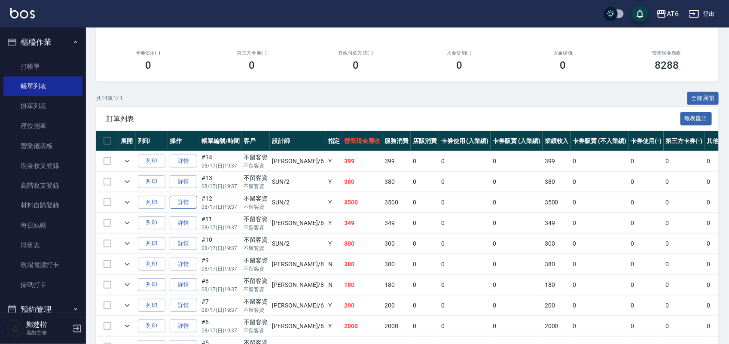
click at [187, 209] on link "詳情" at bounding box center [183, 202] width 27 height 13
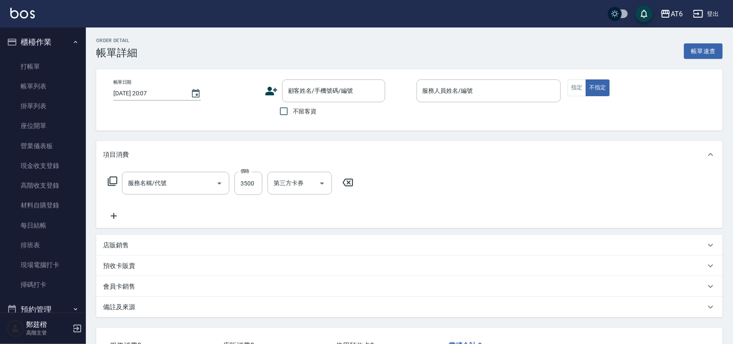
drag, startPoint x: 461, startPoint y: 79, endPoint x: 409, endPoint y: 71, distance: 52.6
click at [409, 59] on div "Order detail 帳單詳細 帳單速查 帳單日期 [DATE] 20:07 顧客姓名/手機號碼/編號 顧客姓名/手機號碼/編號 不留客資 服務人員姓名/…" at bounding box center [409, 216] width 647 height 379
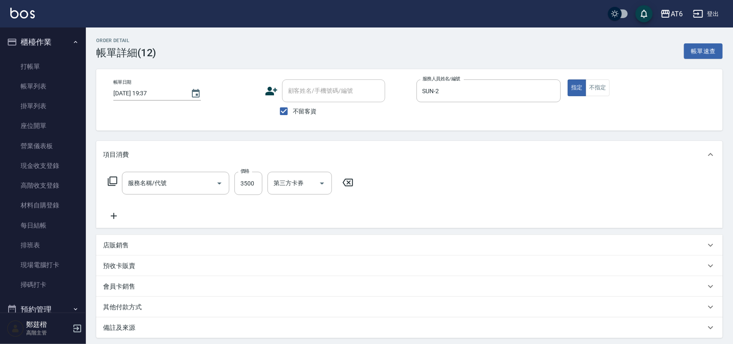
type input "[DATE] 19:37"
checkbox input "true"
type input "SUN-2"
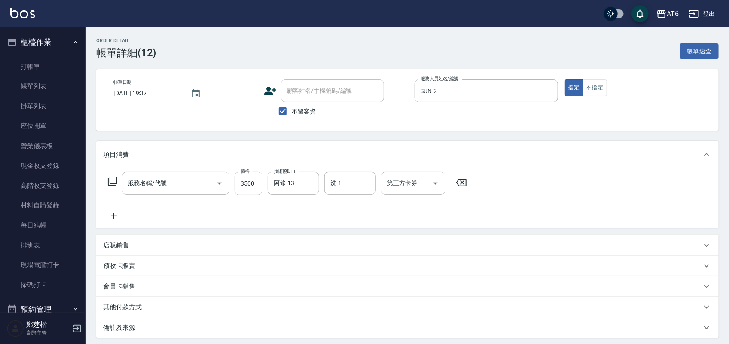
scroll to position [86, 0]
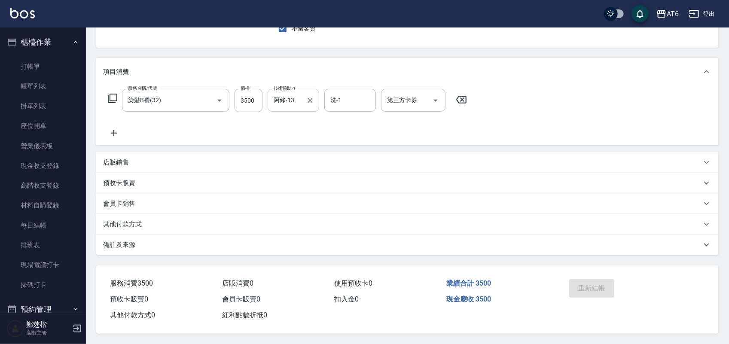
type input "染髮B餐(32)"
click at [309, 96] on icon "Clear" at bounding box center [310, 100] width 9 height 9
click at [336, 93] on div "洗-1 洗-1" at bounding box center [350, 100] width 52 height 23
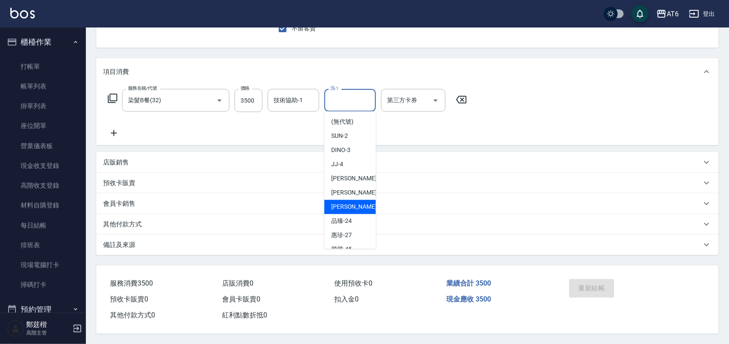
click at [348, 203] on span "阿修 -13" at bounding box center [358, 207] width 54 height 9
type input "阿修-13"
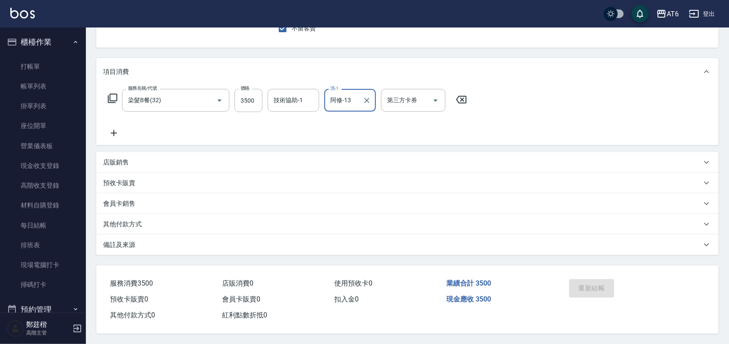
click at [593, 286] on div "重新結帳" at bounding box center [599, 294] width 66 height 37
click at [569, 225] on div "其他付款方式" at bounding box center [407, 224] width 622 height 21
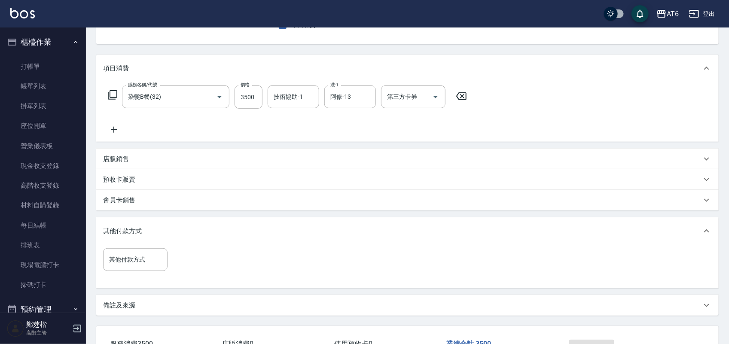
click at [210, 204] on div "會員卡銷售" at bounding box center [402, 200] width 598 height 9
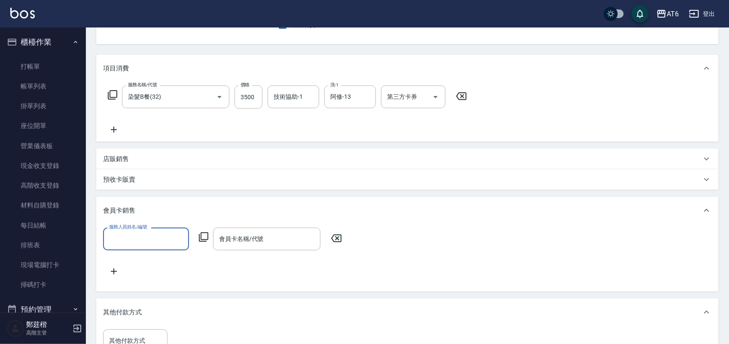
scroll to position [0, 0]
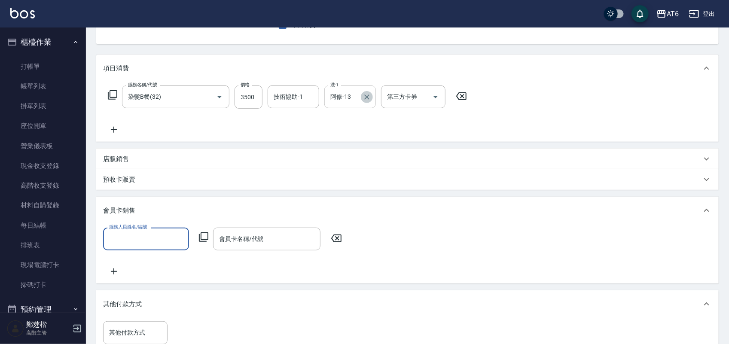
click at [364, 96] on icon "Clear" at bounding box center [366, 97] width 9 height 9
click at [183, 203] on div "會員卡銷售" at bounding box center [407, 210] width 622 height 27
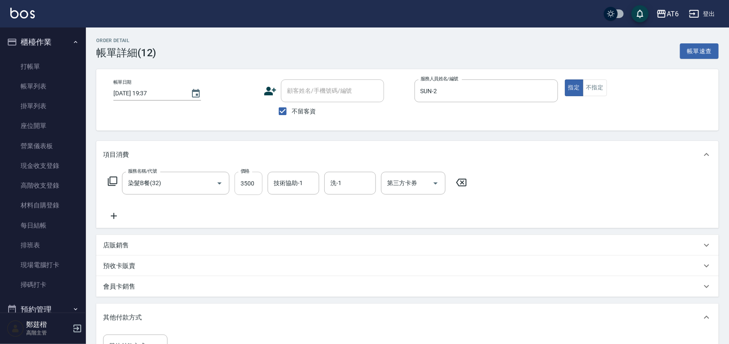
click at [250, 179] on input "3500" at bounding box center [248, 183] width 28 height 23
type input "3500"
click at [403, 189] on input "第三方卡券" at bounding box center [407, 183] width 44 height 15
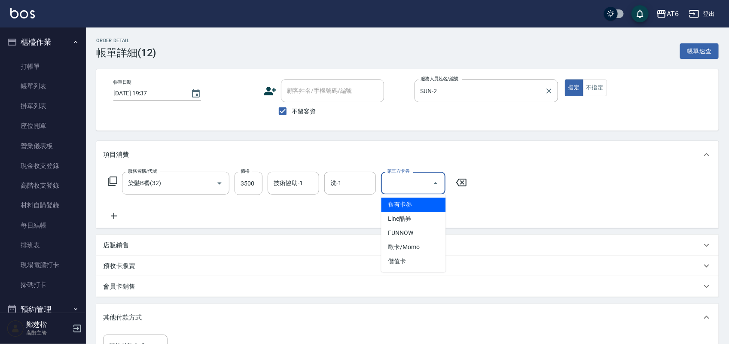
click at [478, 116] on div "服務人員姓名/編號 SUN-2 服務人員姓名/編號" at bounding box center [485, 99] width 143 height 41
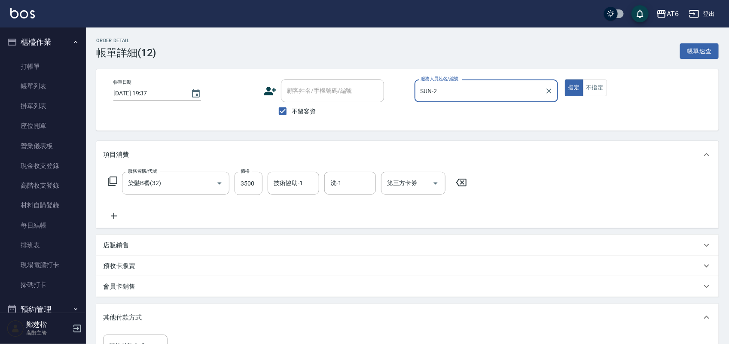
click at [24, 12] on img at bounding box center [22, 13] width 24 height 11
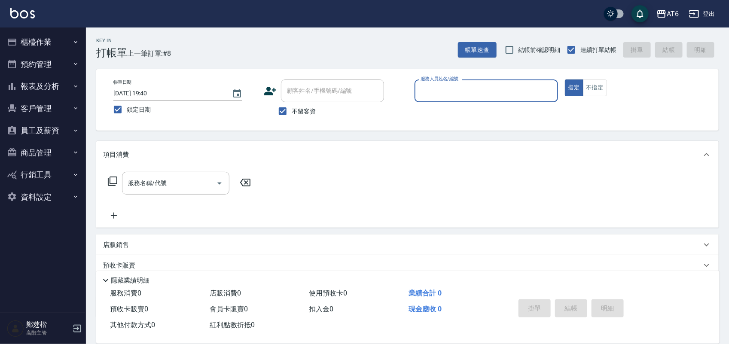
click at [56, 42] on button "櫃檯作業" at bounding box center [42, 42] width 79 height 22
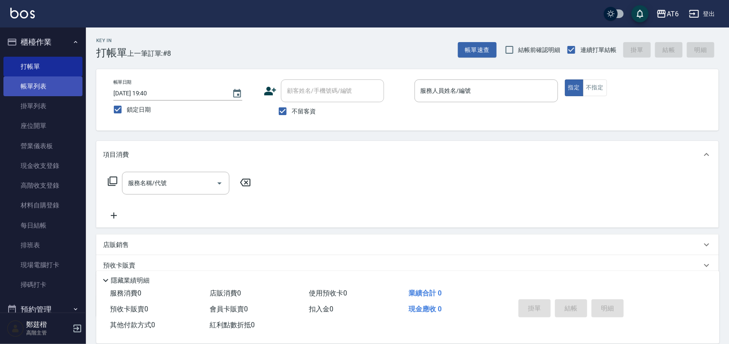
click at [61, 86] on link "帳單列表" at bounding box center [42, 86] width 79 height 20
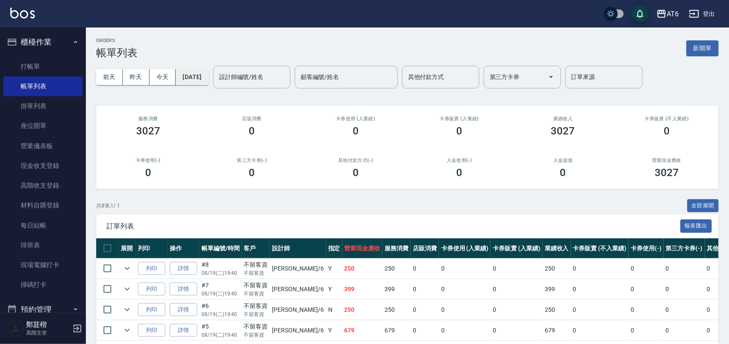
click at [208, 81] on button "[DATE]" at bounding box center [192, 77] width 33 height 16
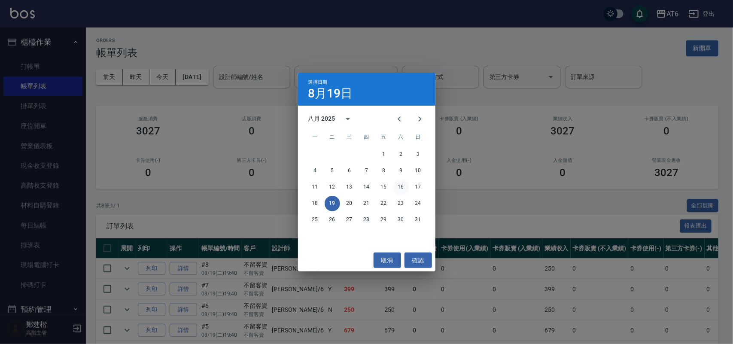
click at [401, 186] on button "16" at bounding box center [400, 187] width 15 height 15
click at [411, 189] on div "ORDERS 帳單列表 新開單 [DATE] [DATE] [DATE] [DATE] 設計師編號/姓名 設計師編號/姓名 顧客編號/姓名 顧客編號/姓名 其…" at bounding box center [405, 303] width 639 height 553
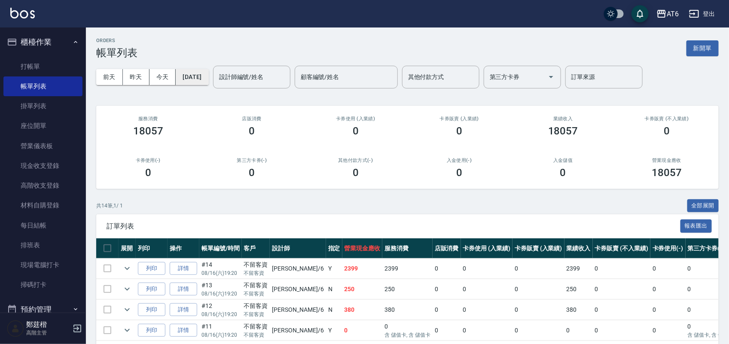
click at [206, 73] on button "[DATE]" at bounding box center [192, 77] width 33 height 16
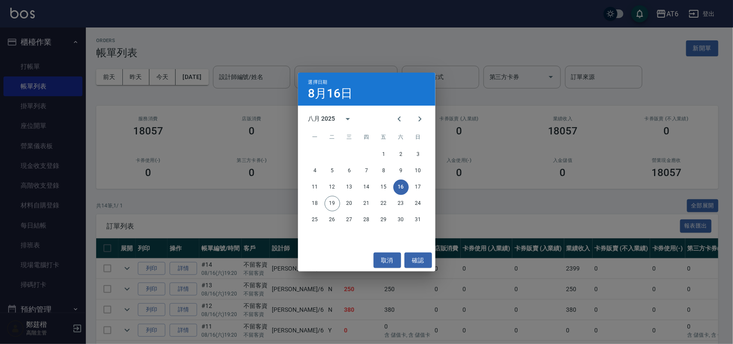
click at [424, 181] on div "11 12 13 14 15 16 17" at bounding box center [366, 187] width 137 height 15
click at [419, 187] on button "17" at bounding box center [418, 187] width 15 height 15
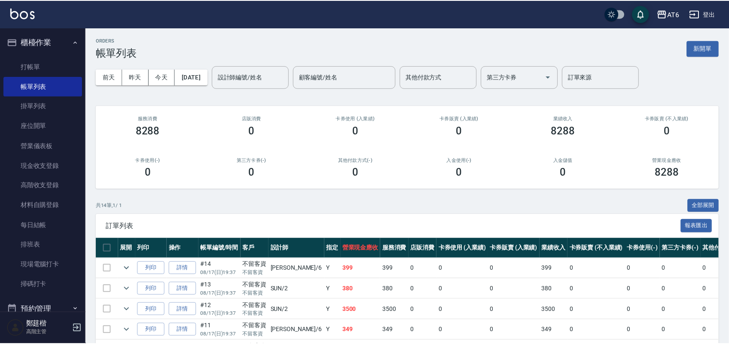
scroll to position [161, 0]
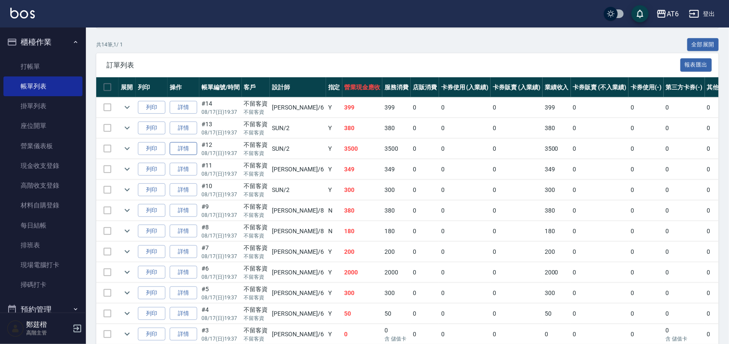
drag, startPoint x: 192, startPoint y: 152, endPoint x: 186, endPoint y: 151, distance: 6.5
click at [186, 151] on link "詳情" at bounding box center [183, 148] width 27 height 13
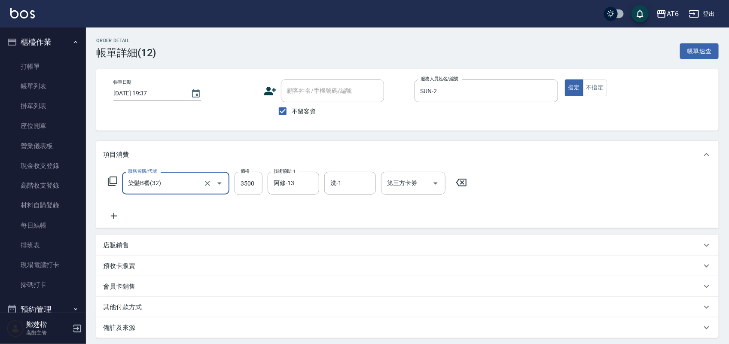
scroll to position [65, 0]
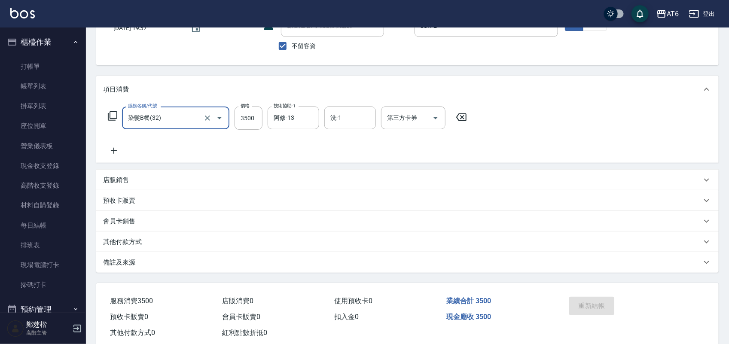
click at [598, 306] on div "重新結帳" at bounding box center [599, 311] width 66 height 37
click at [306, 117] on icon "Clear" at bounding box center [310, 118] width 9 height 9
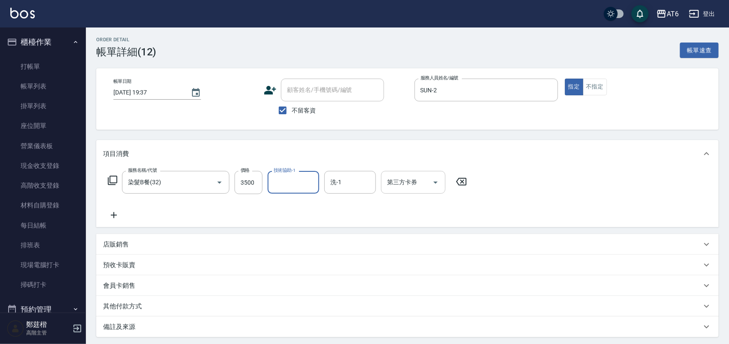
scroll to position [0, 0]
click at [278, 112] on input "不留客資" at bounding box center [283, 111] width 18 height 18
click at [283, 109] on input "不留客資" at bounding box center [283, 111] width 18 height 18
checkbox input "true"
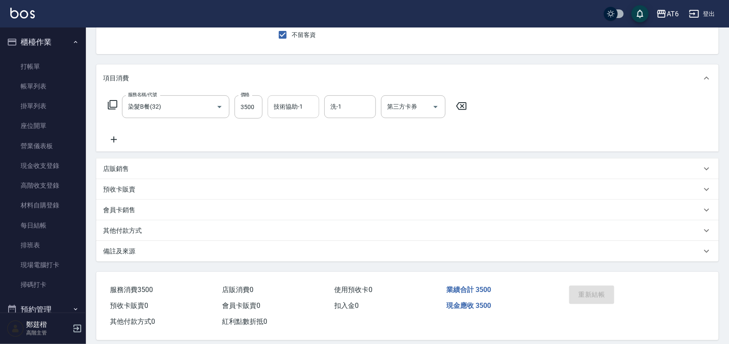
scroll to position [86, 0]
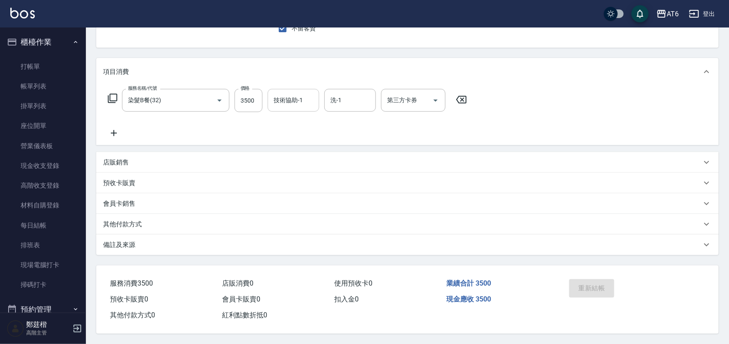
drag, startPoint x: 593, startPoint y: 290, endPoint x: 594, endPoint y: 282, distance: 7.8
click at [594, 282] on div "重新結帳" at bounding box center [599, 294] width 66 height 37
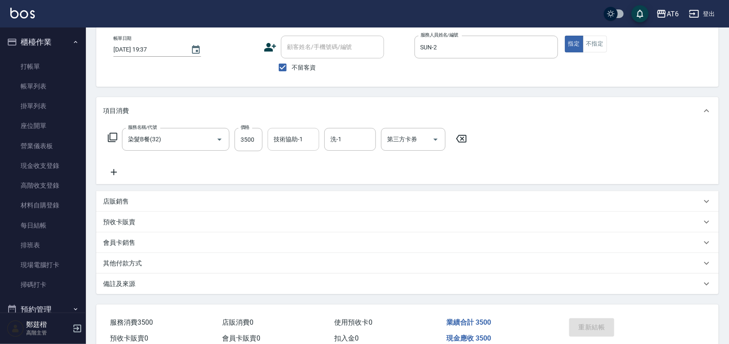
scroll to position [0, 0]
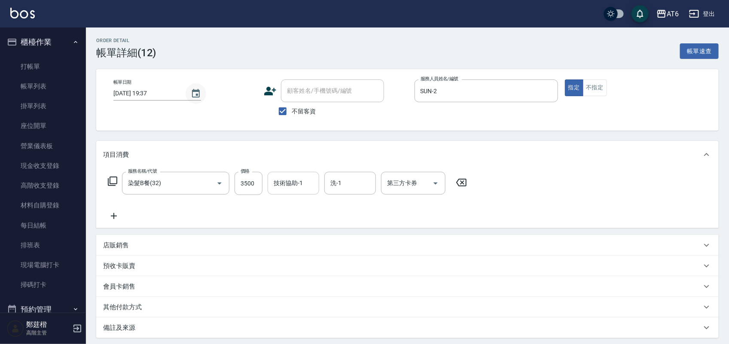
click at [192, 89] on icon "Choose date, selected date is 2025-08-17" at bounding box center [196, 93] width 10 height 10
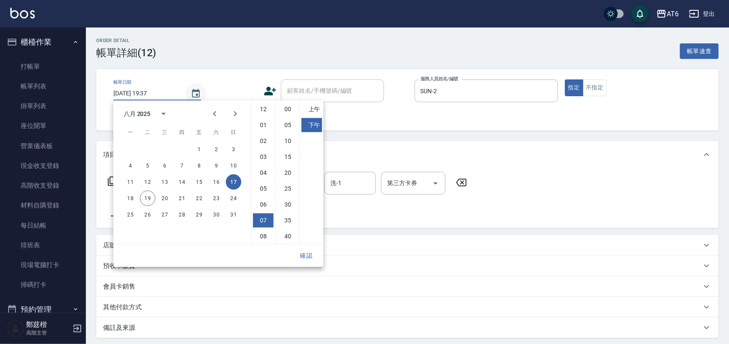
scroll to position [48, 0]
click at [127, 199] on button "18" at bounding box center [130, 198] width 15 height 15
type input "[DATE] 19:37"
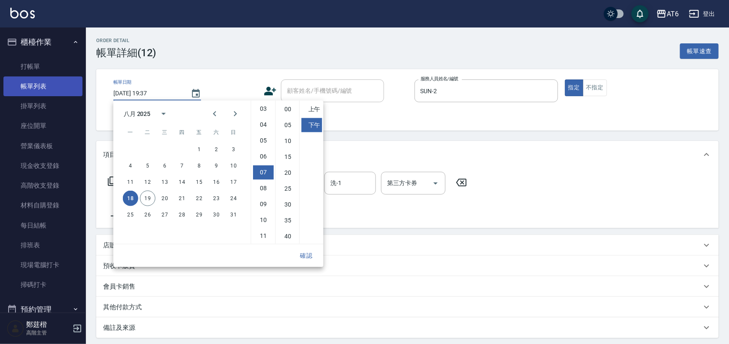
click at [55, 81] on link "帳單列表" at bounding box center [42, 86] width 79 height 20
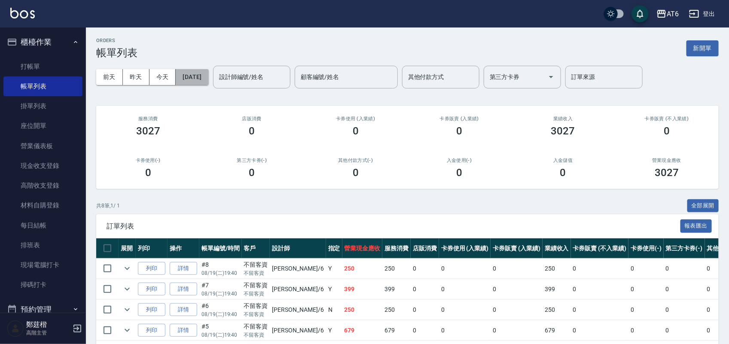
click at [201, 79] on button "[DATE]" at bounding box center [192, 77] width 33 height 16
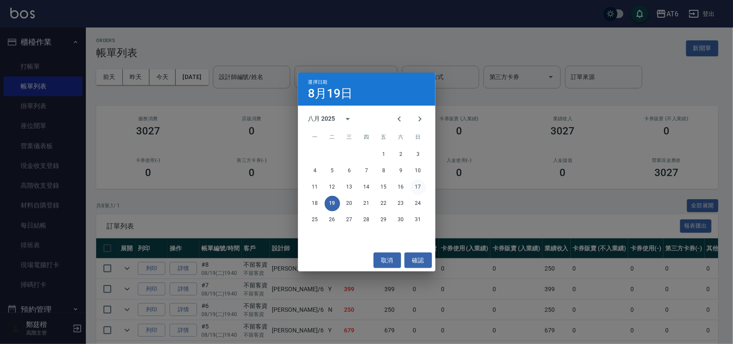
click at [419, 188] on button "17" at bounding box center [418, 187] width 15 height 15
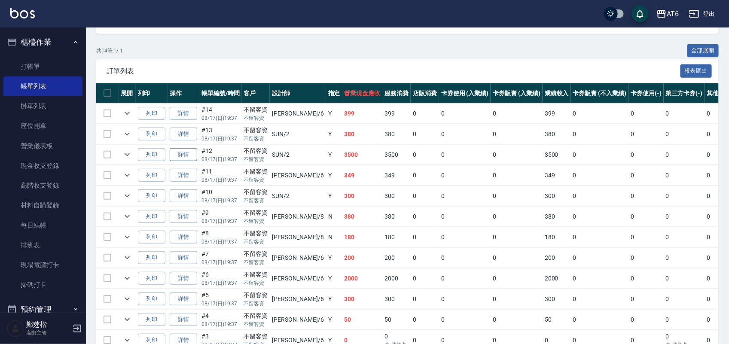
scroll to position [161, 0]
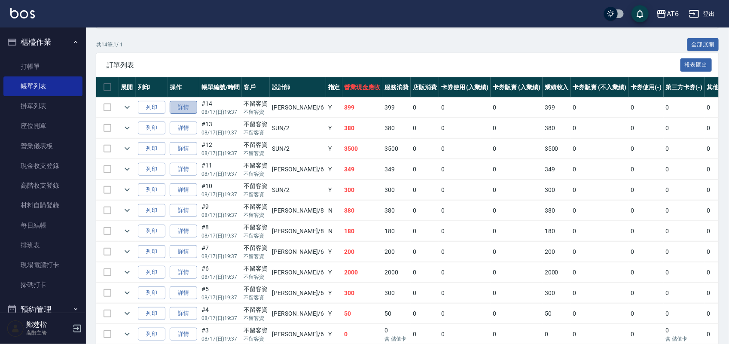
click at [180, 104] on link "詳情" at bounding box center [183, 107] width 27 height 13
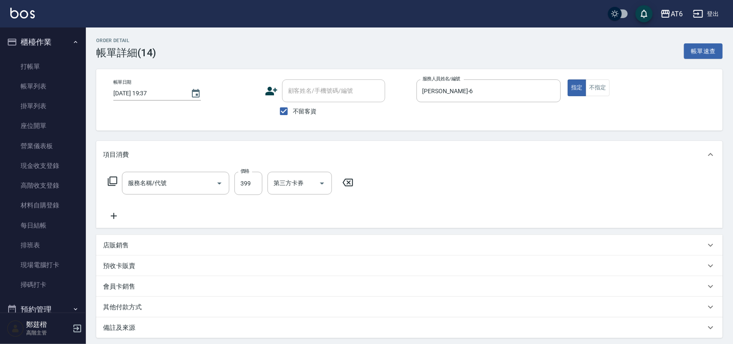
click at [374, 41] on div "Order detail 帳單詳細 (14) 帳單速查" at bounding box center [409, 48] width 627 height 21
type input "[DATE] 19:37"
checkbox input "true"
type input "[PERSON_NAME]-6"
type input "海鹽洗(13)"
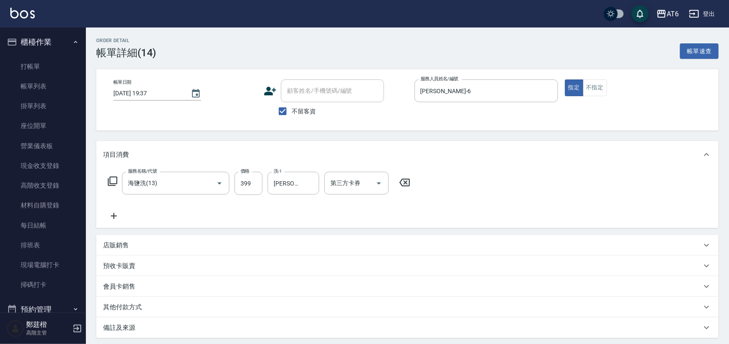
scroll to position [86, 0]
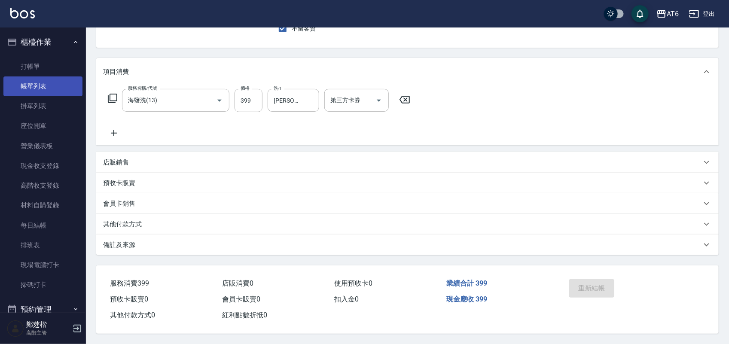
click at [69, 94] on link "帳單列表" at bounding box center [42, 86] width 79 height 20
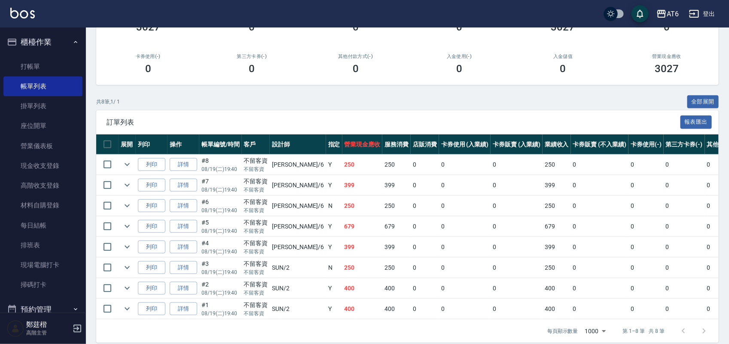
scroll to position [107, 0]
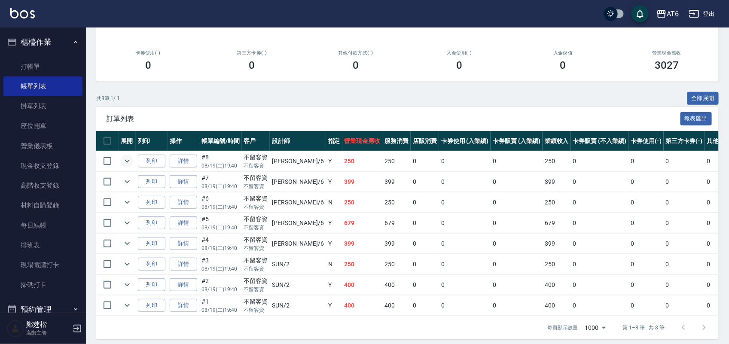
click at [126, 162] on icon "expand row" at bounding box center [127, 161] width 10 height 10
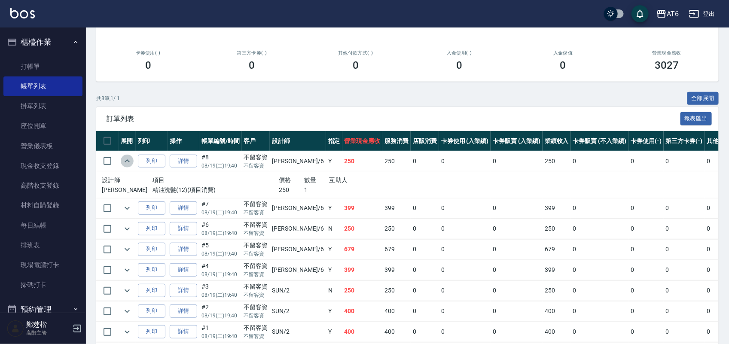
click at [126, 162] on icon "expand row" at bounding box center [127, 161] width 10 height 10
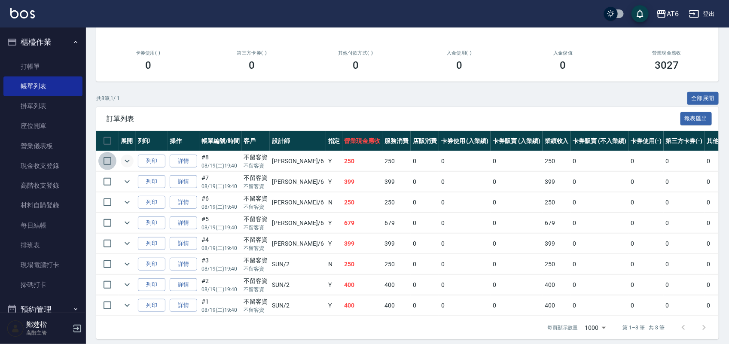
click at [109, 163] on input "checkbox" at bounding box center [107, 161] width 18 height 18
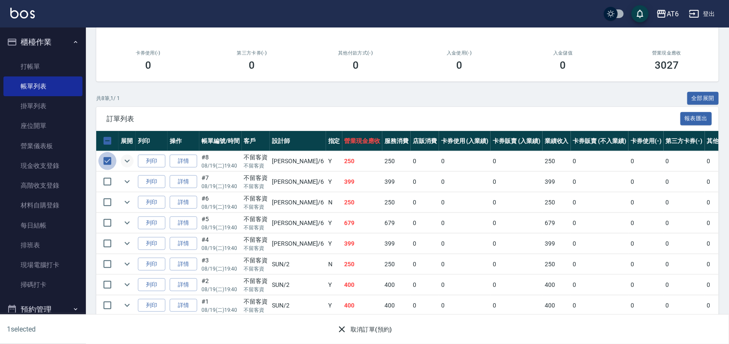
click at [108, 163] on input "checkbox" at bounding box center [107, 161] width 18 height 18
checkbox input "false"
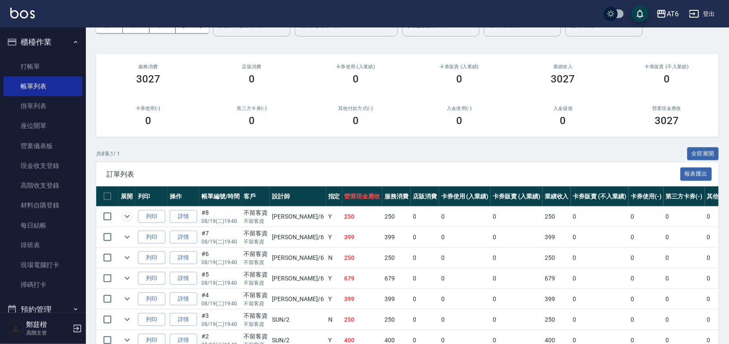
scroll to position [0, 0]
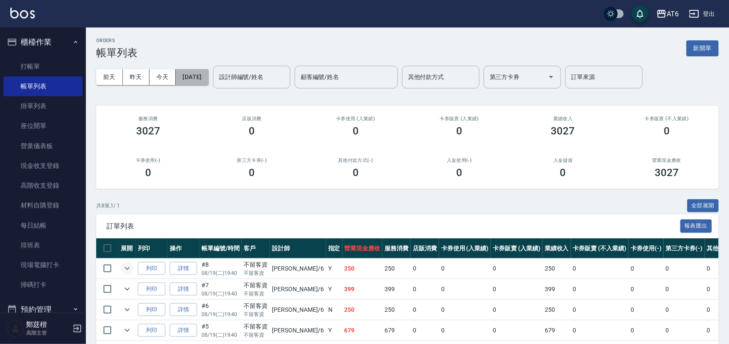
click at [193, 71] on button "[DATE]" at bounding box center [192, 77] width 33 height 16
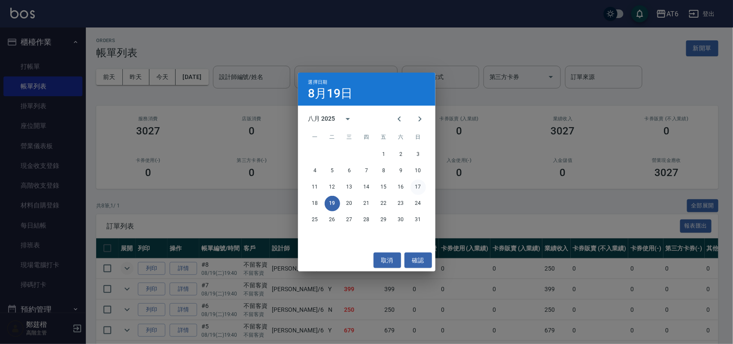
click at [422, 183] on button "17" at bounding box center [418, 187] width 15 height 15
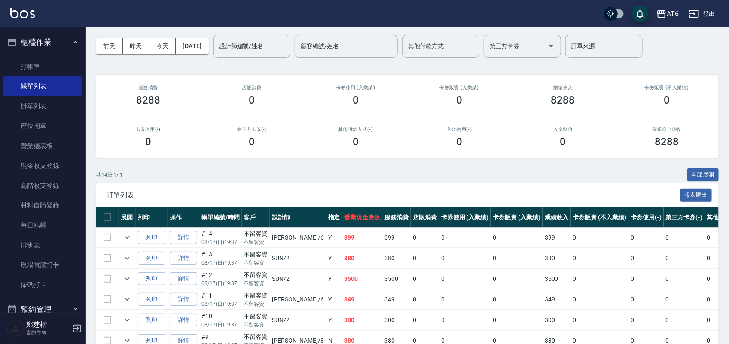
scroll to position [107, 0]
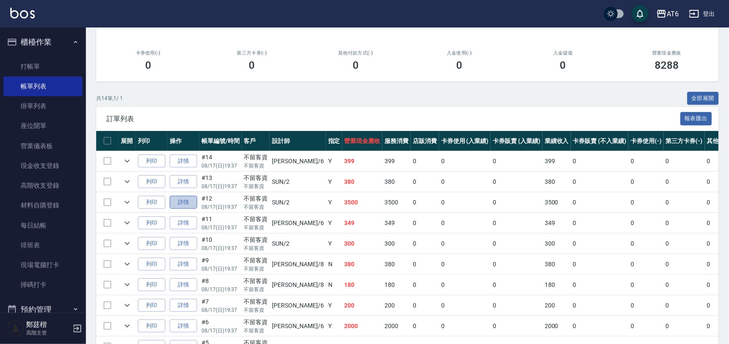
click at [180, 202] on link "詳情" at bounding box center [183, 202] width 27 height 13
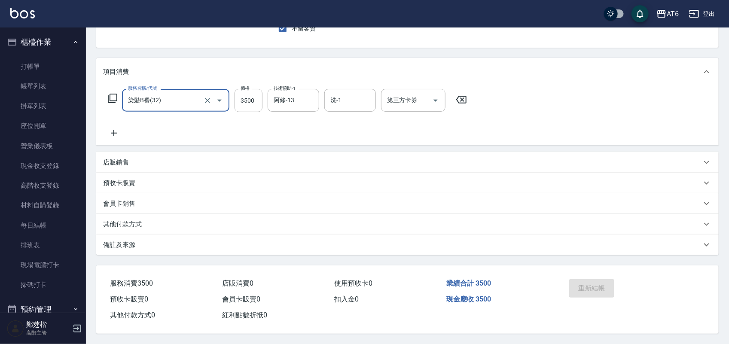
scroll to position [86, 0]
click at [112, 130] on icon at bounding box center [114, 133] width 6 height 6
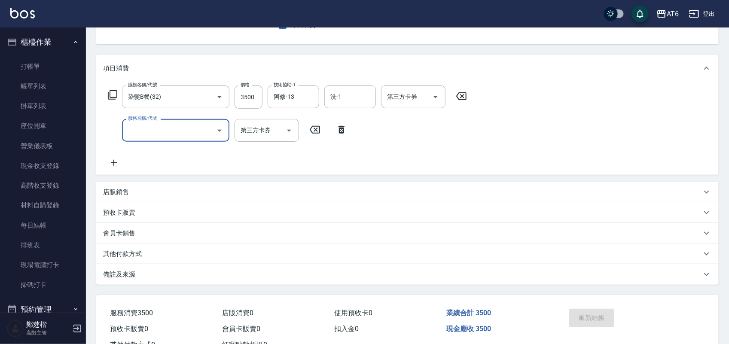
click at [149, 131] on input "服務名稱/代號" at bounding box center [169, 130] width 87 height 15
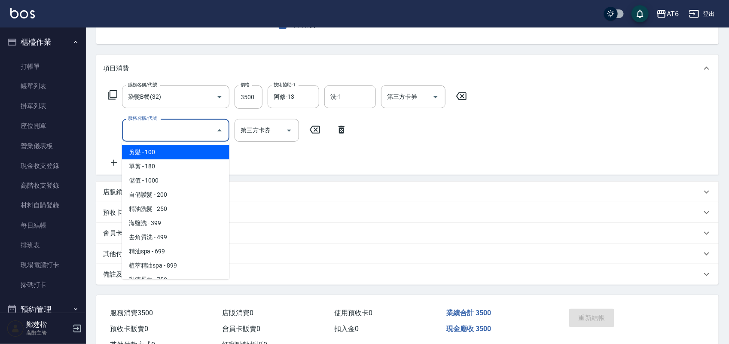
click at [167, 153] on span "剪髮 - 100" at bounding box center [175, 152] width 107 height 14
type input "剪髮(0)"
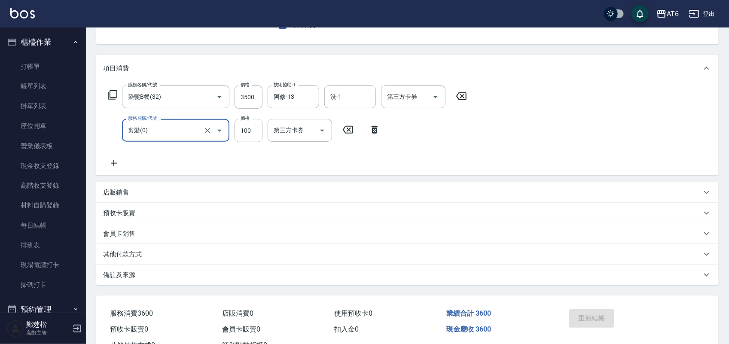
click at [370, 127] on icon at bounding box center [374, 130] width 21 height 10
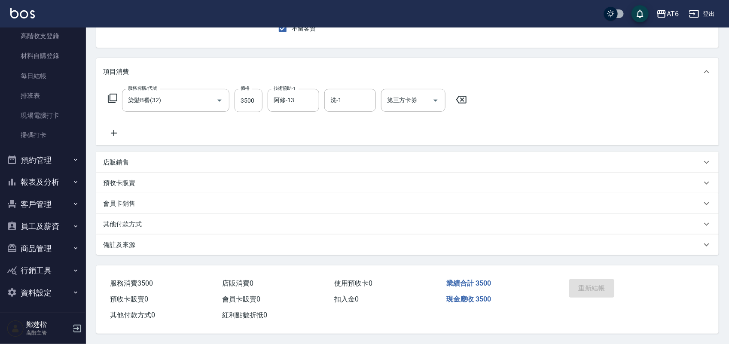
scroll to position [151, 0]
click at [46, 289] on button "資料設定" at bounding box center [42, 291] width 79 height 22
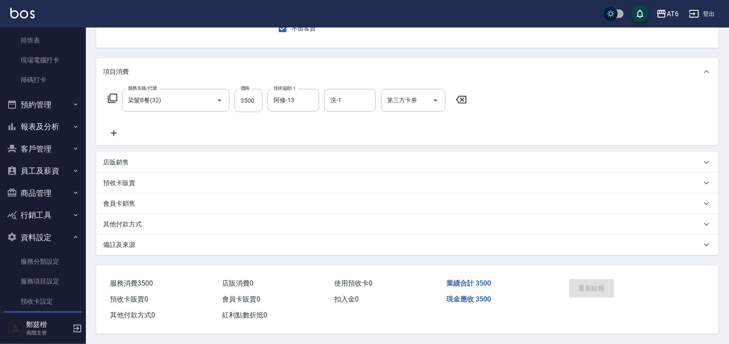
scroll to position [258, 0]
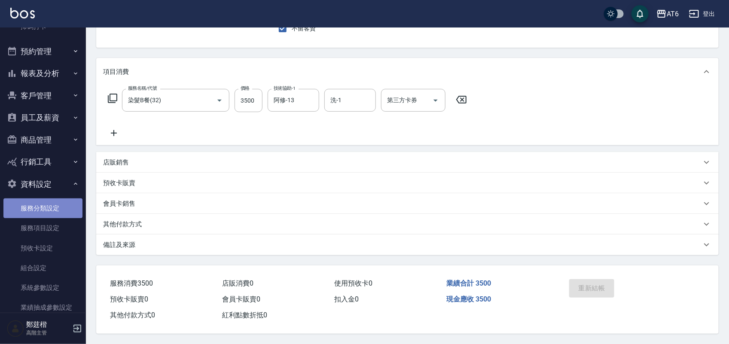
click at [67, 213] on link "服務分類設定" at bounding box center [42, 208] width 79 height 20
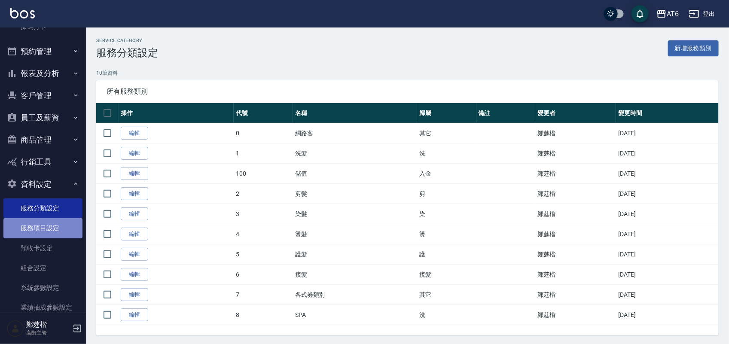
click at [59, 228] on link "服務項目設定" at bounding box center [42, 228] width 79 height 20
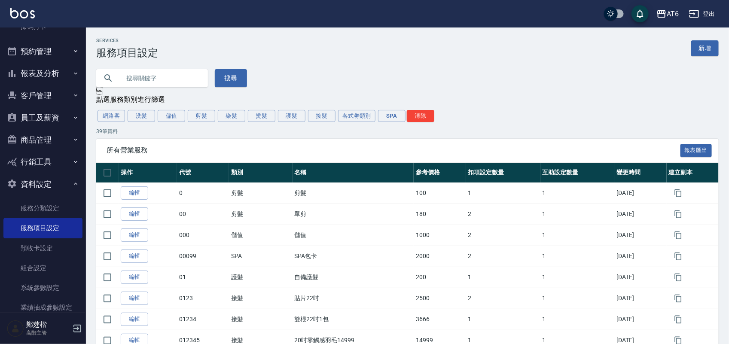
drag, startPoint x: 508, startPoint y: 74, endPoint x: 466, endPoint y: 44, distance: 50.8
drag, startPoint x: 466, startPoint y: 44, endPoint x: 403, endPoint y: 33, distance: 64.5
drag, startPoint x: 438, startPoint y: 35, endPoint x: 432, endPoint y: 41, distance: 7.9
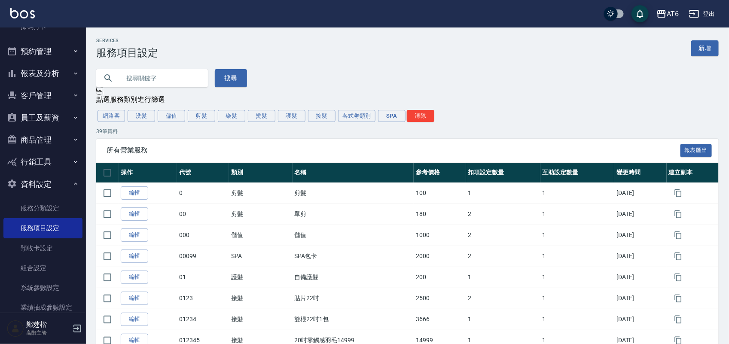
drag, startPoint x: 439, startPoint y: 41, endPoint x: 376, endPoint y: 55, distance: 64.5
click at [385, 48] on div "Services 服務項目設定 新增" at bounding box center [407, 48] width 622 height 21
click at [52, 249] on link "預收卡設定" at bounding box center [42, 248] width 79 height 20
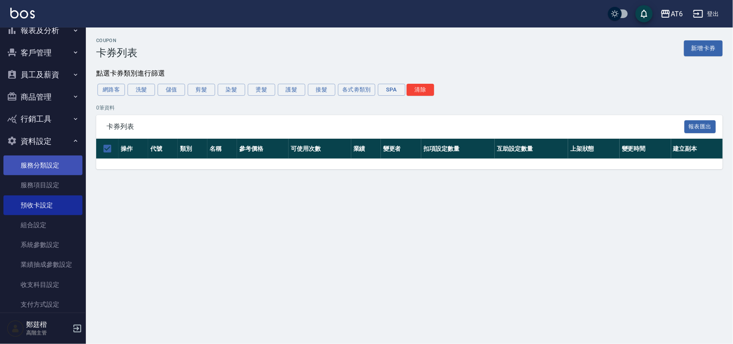
scroll to position [356, 0]
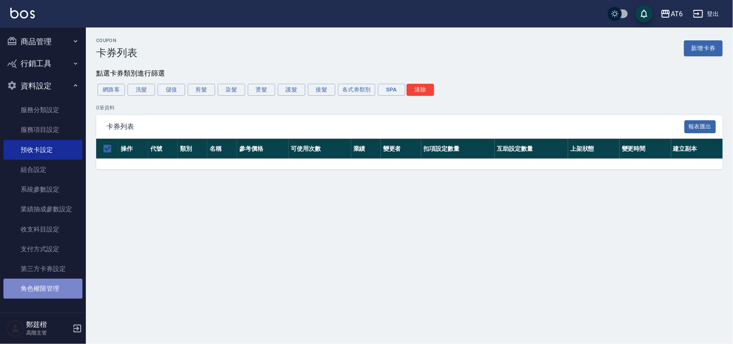
drag, startPoint x: 63, startPoint y: 281, endPoint x: 46, endPoint y: 281, distance: 16.3
click at [46, 281] on link "角色權限管理" at bounding box center [42, 289] width 79 height 20
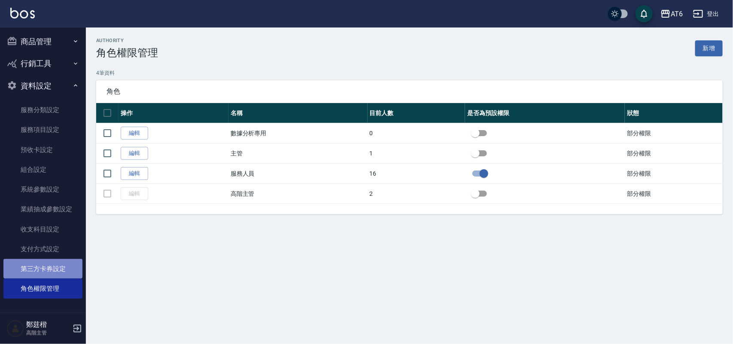
drag, startPoint x: 65, startPoint y: 269, endPoint x: 50, endPoint y: 271, distance: 15.2
click at [50, 271] on link "第三方卡券設定" at bounding box center [42, 269] width 79 height 20
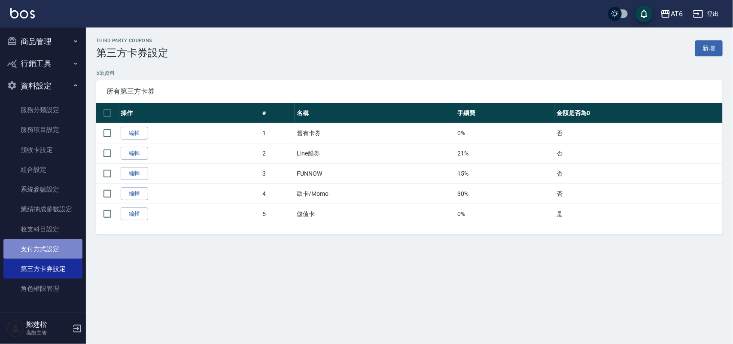
click at [54, 247] on link "支付方式設定" at bounding box center [42, 249] width 79 height 20
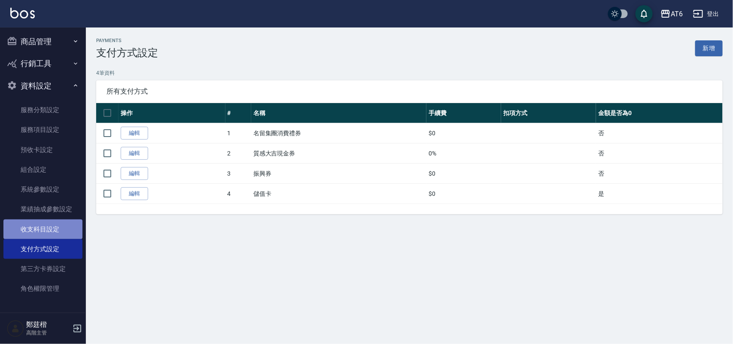
click at [58, 228] on link "收支科目設定" at bounding box center [42, 229] width 79 height 20
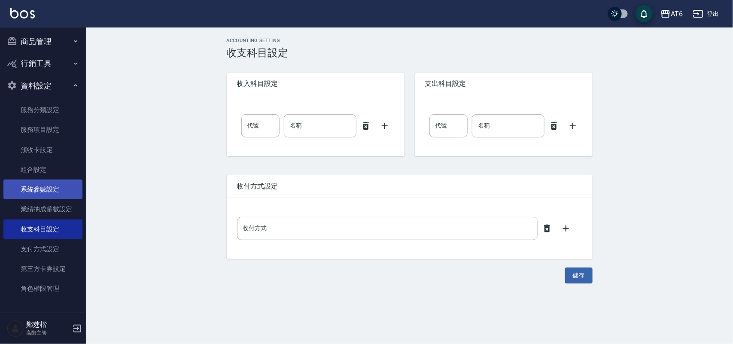
click at [54, 213] on link "業績抽成參數設定" at bounding box center [42, 209] width 79 height 20
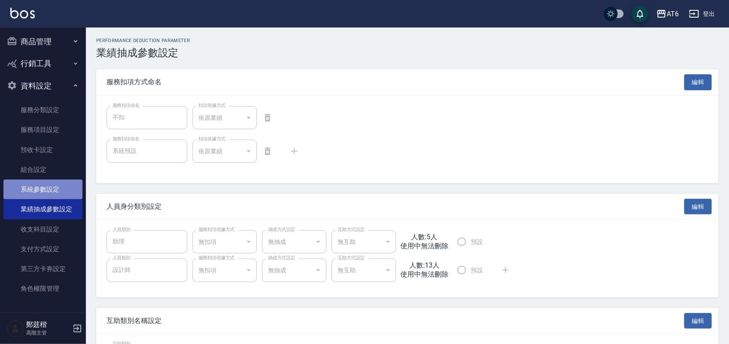
click at [56, 191] on link "系統參數設定" at bounding box center [42, 190] width 79 height 20
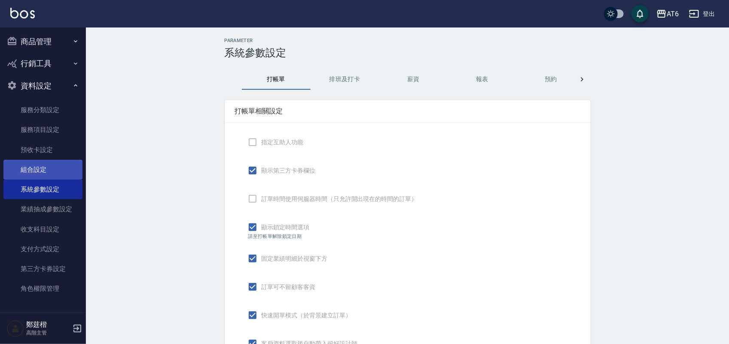
click at [59, 172] on link "組合設定" at bounding box center [42, 170] width 79 height 20
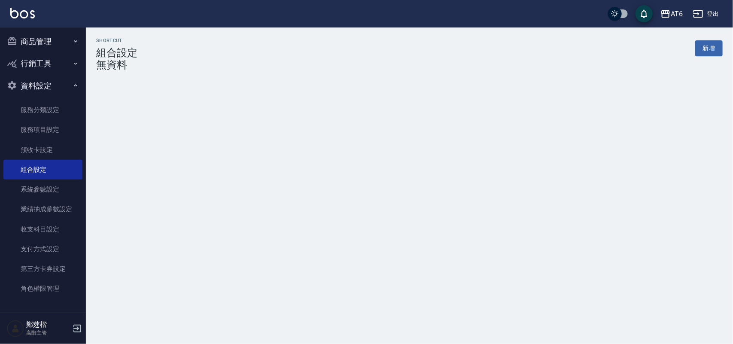
click at [50, 86] on button "資料設定" at bounding box center [42, 86] width 79 height 22
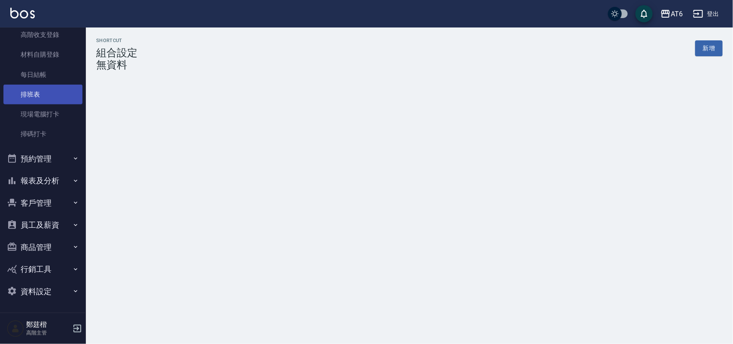
scroll to position [151, 0]
click at [58, 179] on button "報表及分析" at bounding box center [42, 181] width 79 height 22
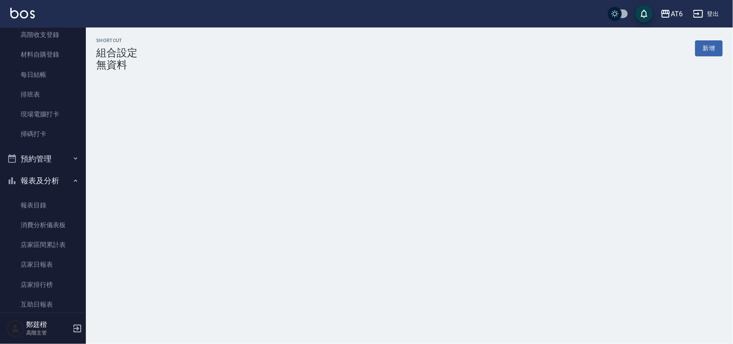
click at [58, 179] on button "報表及分析" at bounding box center [42, 181] width 79 height 22
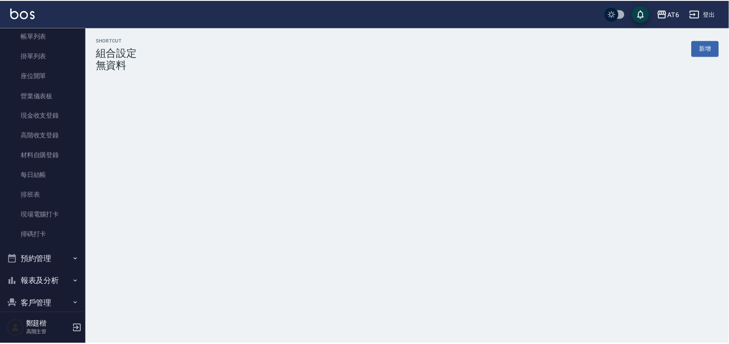
scroll to position [0, 0]
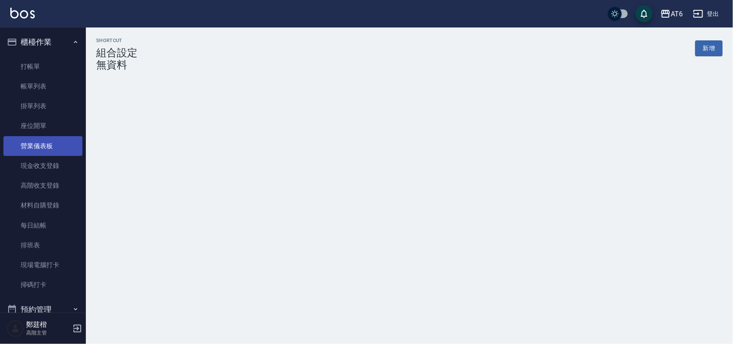
drag, startPoint x: 61, startPoint y: 87, endPoint x: 45, endPoint y: 137, distance: 53.1
click at [61, 87] on link "帳單列表" at bounding box center [42, 86] width 79 height 20
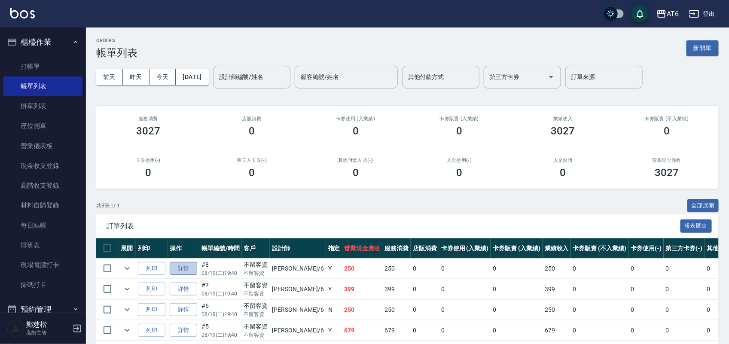
click at [180, 268] on link "詳情" at bounding box center [183, 268] width 27 height 13
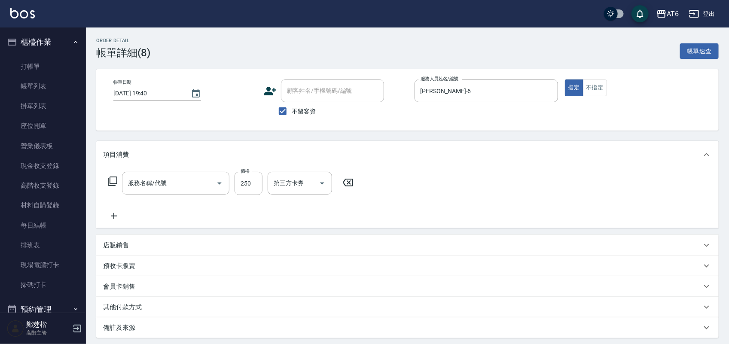
type input "[DATE] 19:40"
checkbox input "true"
type input "[PERSON_NAME]-6"
type input "精油洗髮(12)"
click at [200, 93] on icon "Choose date, selected date is 2025-08-19" at bounding box center [196, 93] width 8 height 9
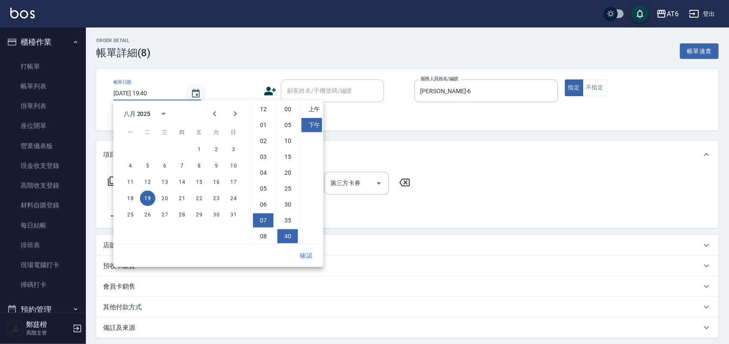
scroll to position [48, 0]
click at [233, 183] on button "17" at bounding box center [233, 181] width 15 height 15
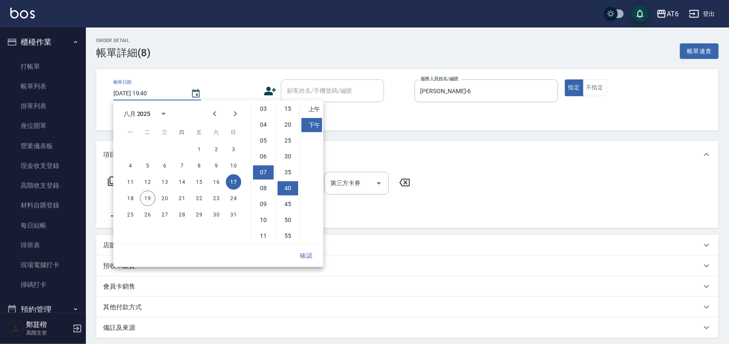
type input "[DATE] 19:40"
click at [233, 183] on button "17" at bounding box center [233, 181] width 15 height 15
click at [53, 91] on link "帳單列表" at bounding box center [42, 86] width 79 height 20
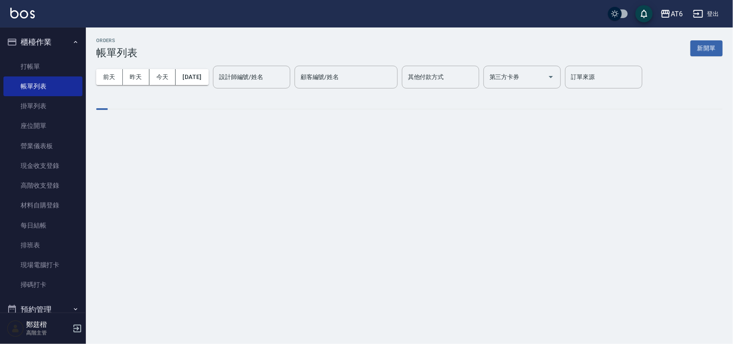
drag, startPoint x: 53, startPoint y: 91, endPoint x: 379, endPoint y: 46, distance: 329.2
click at [379, 46] on div "ORDERS 帳單列表 新開單" at bounding box center [409, 48] width 627 height 21
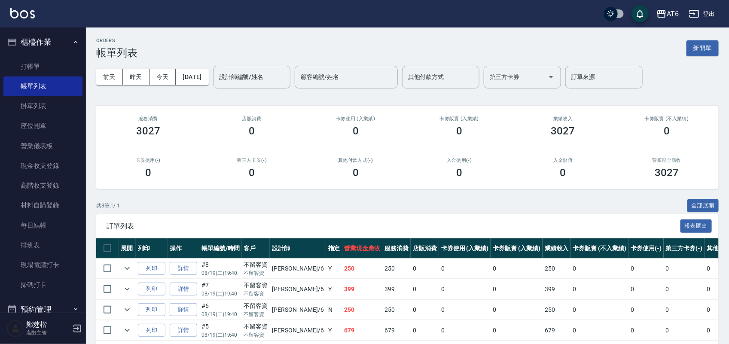
drag, startPoint x: 428, startPoint y: 35, endPoint x: 301, endPoint y: 50, distance: 127.5
click at [353, 35] on div "ORDERS 帳單列表 新開單 [DATE] [DATE] [DATE] [DATE] 設計師編號/姓名 設計師編號/姓名 顧客編號/姓名 顧客編號/姓名 其…" at bounding box center [407, 241] width 643 height 429
click at [208, 79] on button "[DATE]" at bounding box center [192, 77] width 33 height 16
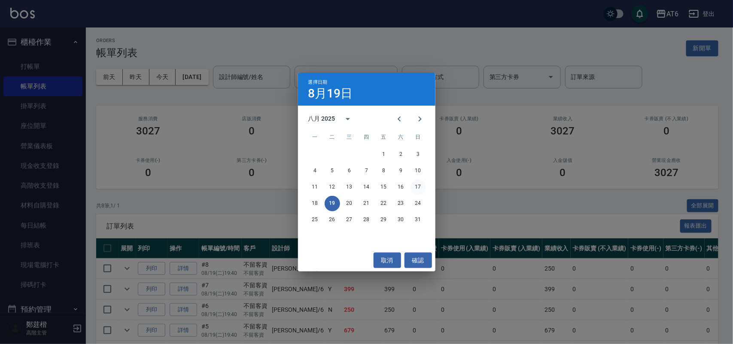
click at [417, 185] on button "17" at bounding box center [418, 187] width 15 height 15
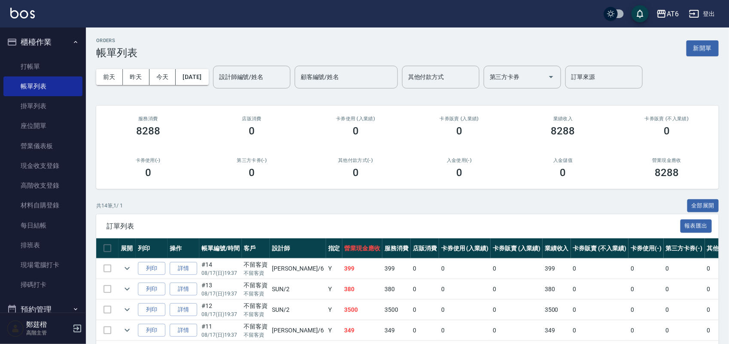
drag, startPoint x: 405, startPoint y: 46, endPoint x: 385, endPoint y: 46, distance: 20.2
click at [385, 46] on div "ORDERS 帳單列表 新開單" at bounding box center [407, 48] width 622 height 21
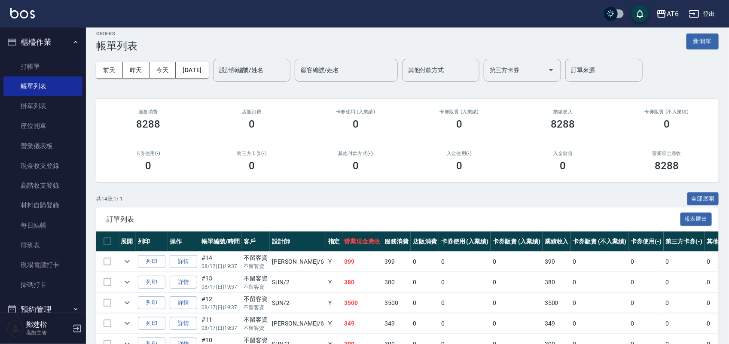
scroll to position [107, 0]
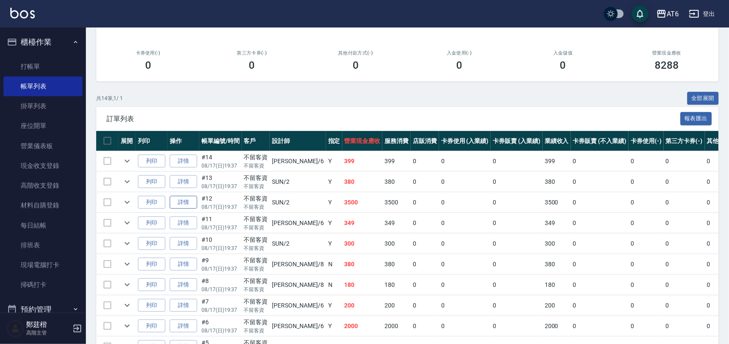
click at [189, 201] on link "詳情" at bounding box center [183, 202] width 27 height 13
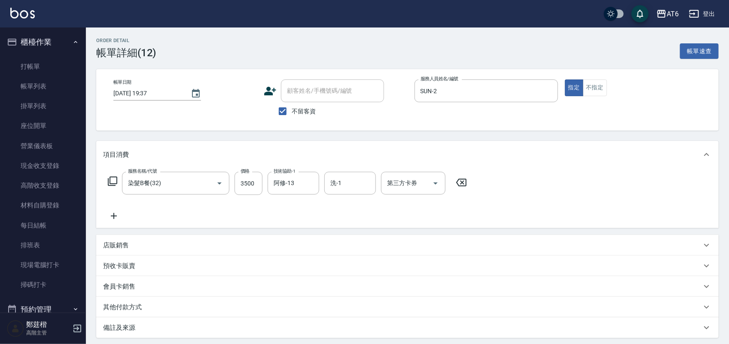
drag, startPoint x: 580, startPoint y: 46, endPoint x: 527, endPoint y: 46, distance: 52.8
click at [527, 46] on div "Order detail 帳單詳細 (12) 帳單速查" at bounding box center [407, 48] width 622 height 21
click at [705, 45] on button "帳單速查" at bounding box center [699, 51] width 39 height 16
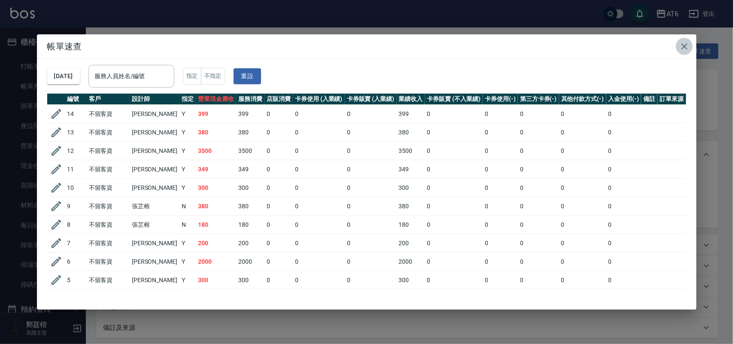
click at [682, 46] on icon "button" at bounding box center [684, 46] width 10 height 10
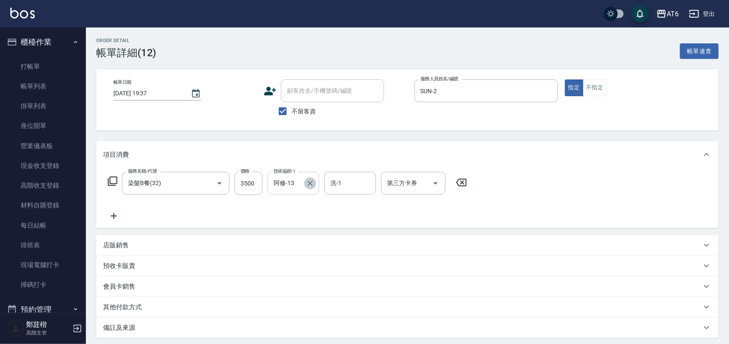
click at [308, 181] on icon "Clear" at bounding box center [309, 183] width 5 height 5
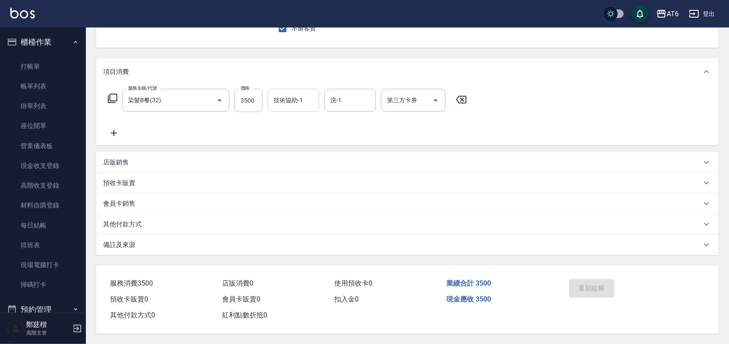
click at [590, 281] on div "重新結帳" at bounding box center [599, 294] width 66 height 37
click at [537, 309] on div "服務消費 3500 店販消費 0 使用預收卡 0 業績合計 3500 預收卡販賣 0 會員卡販賣 0 扣入金 0 現金應收 3500 其他付款方式 0 紅利點…" at bounding box center [325, 294] width 459 height 58
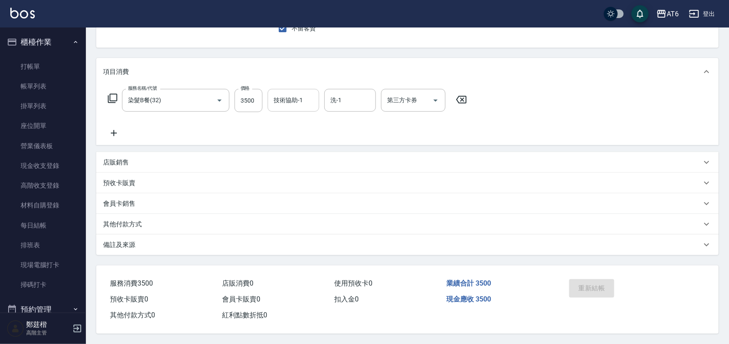
click at [147, 152] on div "店販銷售" at bounding box center [407, 162] width 622 height 21
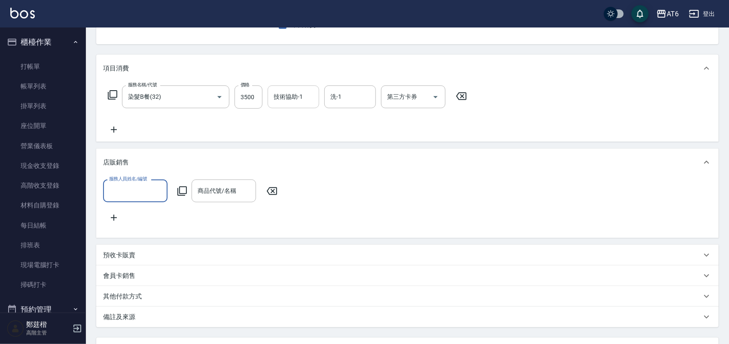
scroll to position [0, 0]
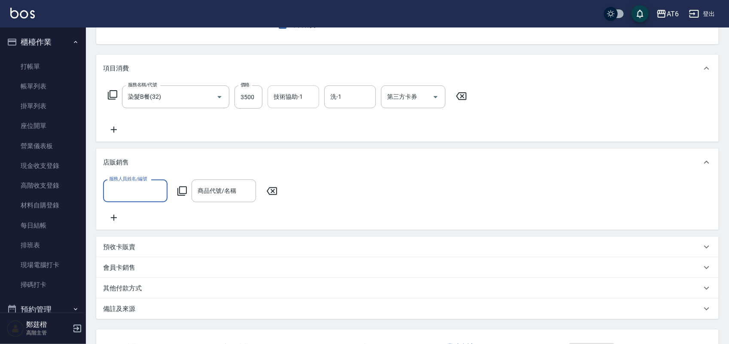
click at [164, 153] on div "店販銷售" at bounding box center [407, 162] width 622 height 27
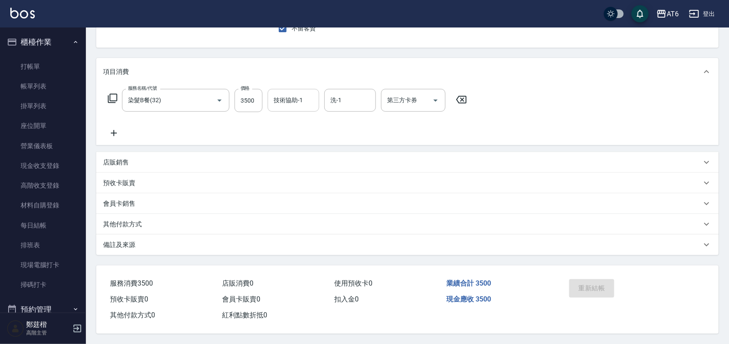
click at [606, 284] on div "重新結帳" at bounding box center [599, 294] width 66 height 37
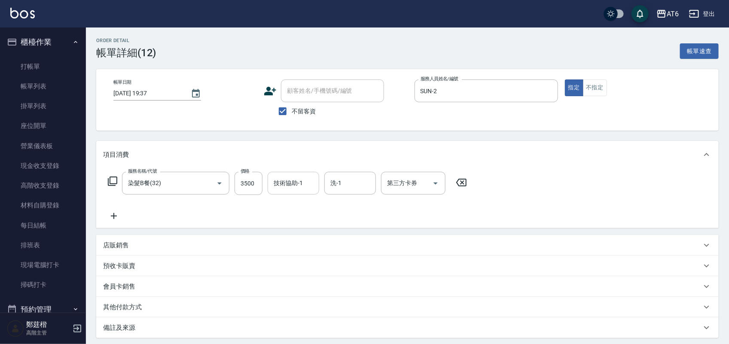
drag, startPoint x: 596, startPoint y: 44, endPoint x: 394, endPoint y: 34, distance: 201.6
click at [394, 34] on div "Order detail 帳單詳細 (12) 帳單速查 帳單日期 [DATE] 19:37 顧客姓名/手機號碼/編號 顧客姓名/手機號碼/編號 不留客資 服務…" at bounding box center [407, 226] width 643 height 399
drag, startPoint x: 548, startPoint y: 43, endPoint x: 457, endPoint y: 41, distance: 90.2
click at [457, 41] on div "Order detail 帳單詳細 (12) 帳單速查" at bounding box center [407, 48] width 622 height 21
drag, startPoint x: 473, startPoint y: 41, endPoint x: 460, endPoint y: 37, distance: 13.2
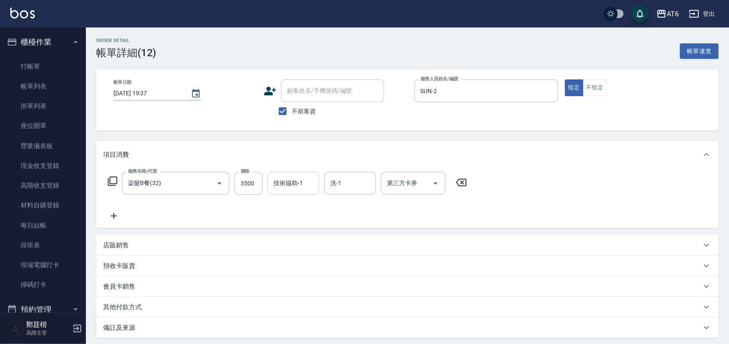
click at [460, 37] on div "Order detail 帳單詳細 (12) 帳單速查 帳單日期 [DATE] 19:37 顧客姓名/手機號碼/編號 顧客姓名/手機號碼/編號 不留客資 服務…" at bounding box center [407, 226] width 643 height 399
drag, startPoint x: 560, startPoint y: 44, endPoint x: 524, endPoint y: 44, distance: 36.5
click at [524, 44] on div "Order detail 帳單詳細 (12) 帳單速查" at bounding box center [407, 48] width 622 height 21
drag, startPoint x: 552, startPoint y: 44, endPoint x: 496, endPoint y: 44, distance: 55.8
click at [496, 44] on div "Order detail 帳單詳細 (12) 帳單速查" at bounding box center [407, 48] width 622 height 21
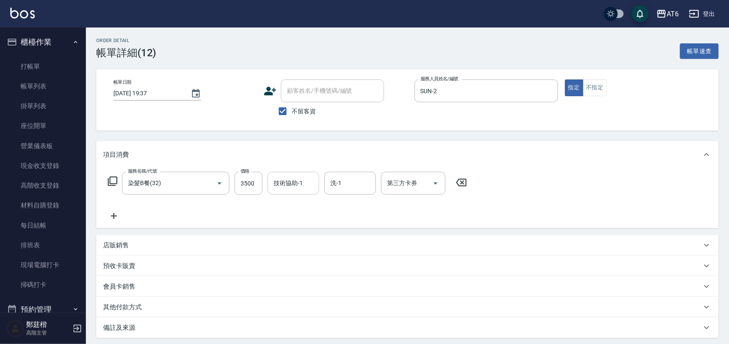
drag, startPoint x: 523, startPoint y: 46, endPoint x: 454, endPoint y: 48, distance: 69.2
click at [454, 48] on div "Order detail 帳單詳細 (12) 帳單速查" at bounding box center [407, 48] width 622 height 21
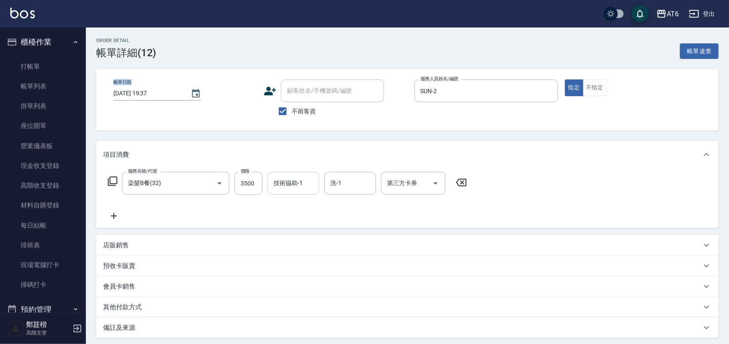
click at [454, 48] on div "Order detail 帳單詳細 (12) 帳單速查" at bounding box center [407, 48] width 622 height 21
drag, startPoint x: 454, startPoint y: 48, endPoint x: 426, endPoint y: 45, distance: 28.0
click at [426, 45] on div "Order detail 帳單詳細 (12) 帳單速查" at bounding box center [407, 48] width 622 height 21
drag, startPoint x: 427, startPoint y: 44, endPoint x: 411, endPoint y: 44, distance: 15.9
click at [411, 44] on div "Order detail 帳單詳細 (12) 帳單速查" at bounding box center [407, 48] width 622 height 21
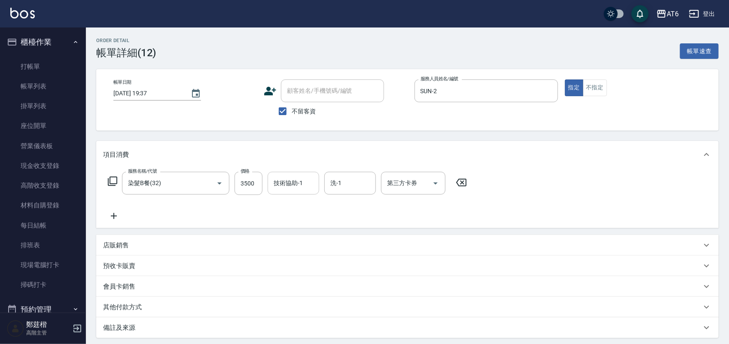
drag, startPoint x: 419, startPoint y: 42, endPoint x: 411, endPoint y: 41, distance: 8.2
click at [411, 41] on div "Order detail 帳單詳細 (12) 帳單速查" at bounding box center [407, 48] width 622 height 21
drag, startPoint x: 496, startPoint y: 40, endPoint x: 464, endPoint y: 40, distance: 31.8
click at [464, 40] on div "Order detail 帳單詳細 (12) 帳單速查" at bounding box center [407, 48] width 622 height 21
drag, startPoint x: 468, startPoint y: 40, endPoint x: 445, endPoint y: 38, distance: 22.8
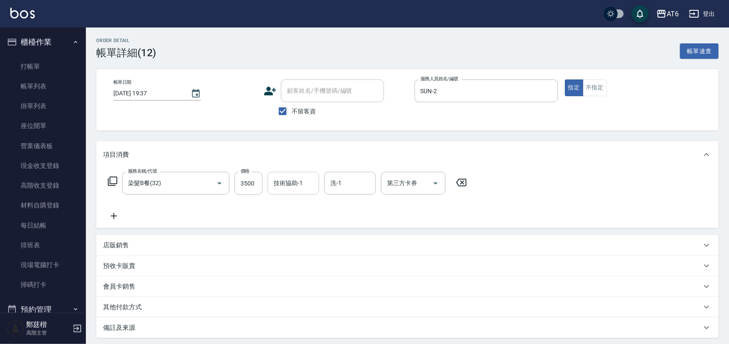
click at [445, 38] on div "Order detail 帳單詳細 (12) 帳單速查" at bounding box center [407, 48] width 622 height 21
drag, startPoint x: 447, startPoint y: 37, endPoint x: 420, endPoint y: 37, distance: 27.1
click at [420, 37] on div "Order detail 帳單詳細 (12) 帳單速查 帳單日期 [DATE] 19:37 顧客姓名/手機號碼/編號 顧客姓名/手機號碼/編號 不留客資 服務…" at bounding box center [407, 226] width 643 height 399
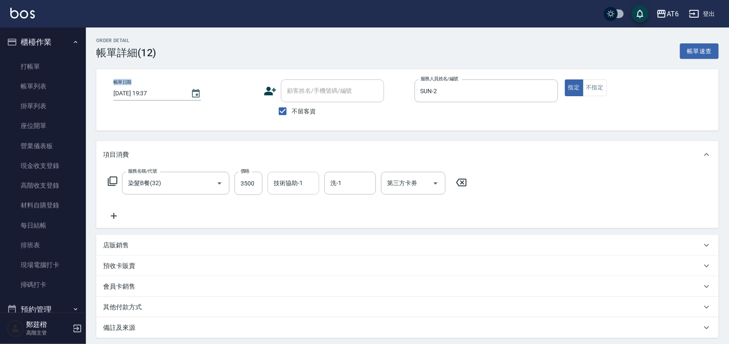
click at [420, 37] on div "Order detail 帳單詳細 (12) 帳單速查 帳單日期 [DATE] 19:37 顧客姓名/手機號碼/編號 顧客姓名/手機號碼/編號 不留客資 服務…" at bounding box center [407, 226] width 643 height 399
drag, startPoint x: 420, startPoint y: 37, endPoint x: 404, endPoint y: 41, distance: 16.8
click at [404, 41] on div "Order detail 帳單詳細 (12) 帳單速查" at bounding box center [407, 48] width 622 height 21
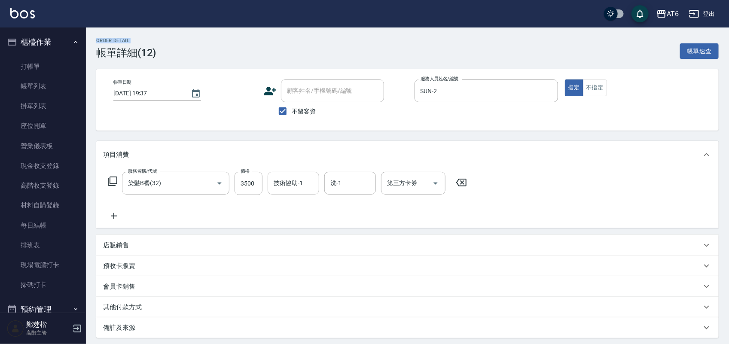
click at [404, 41] on div "Order detail 帳單詳細 (12) 帳單速查" at bounding box center [407, 48] width 622 height 21
drag, startPoint x: 402, startPoint y: 41, endPoint x: 364, endPoint y: 48, distance: 38.8
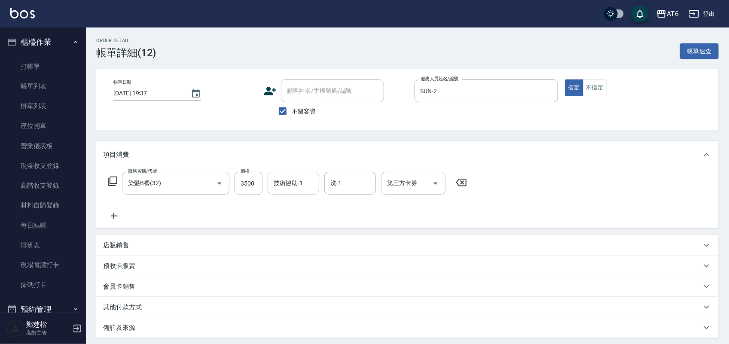
click at [364, 48] on div "Order detail 帳單詳細 (12) 帳單速查" at bounding box center [407, 48] width 622 height 21
drag, startPoint x: 363, startPoint y: 48, endPoint x: 333, endPoint y: 48, distance: 30.1
click at [333, 48] on div "Order detail 帳單詳細 (12) 帳單速查" at bounding box center [407, 48] width 622 height 21
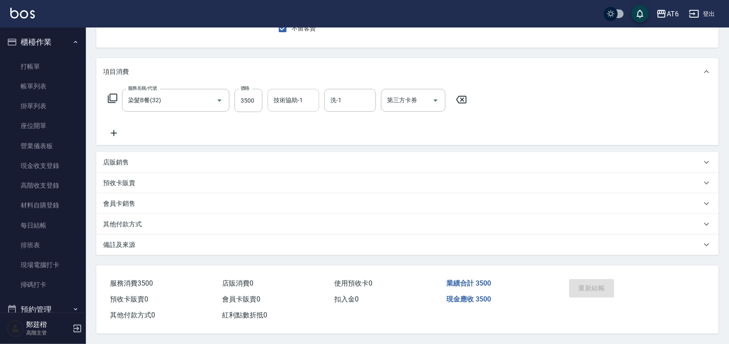
scroll to position [86, 0]
click at [116, 132] on icon at bounding box center [113, 133] width 21 height 10
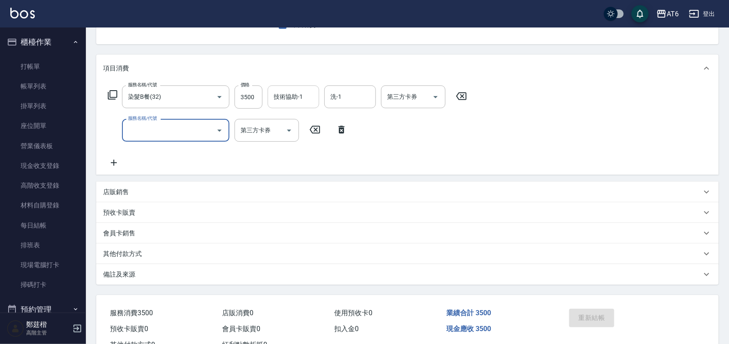
click at [184, 143] on div "服務名稱/代號 染髮B餐(32) 服務名稱/代號 價格 3500 價格 技術協助-1 技術協助-1 洗-1 洗-1 第三方卡券 第三方卡券 服務名稱/代號 服…" at bounding box center [287, 126] width 369 height 82
click at [186, 140] on div "服務名稱/代號" at bounding box center [175, 130] width 107 height 23
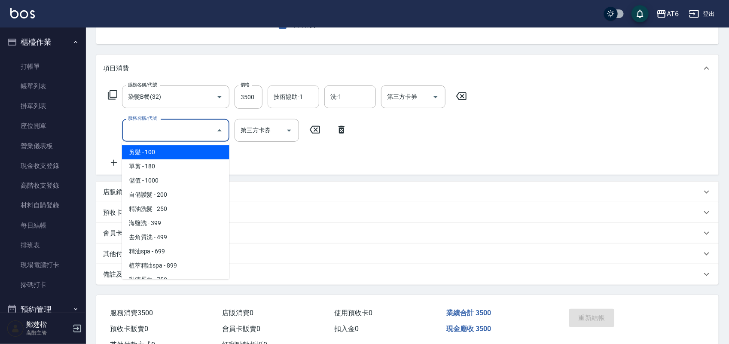
click at [199, 153] on span "剪髮 - 100" at bounding box center [175, 152] width 107 height 14
type input "剪髮(0)"
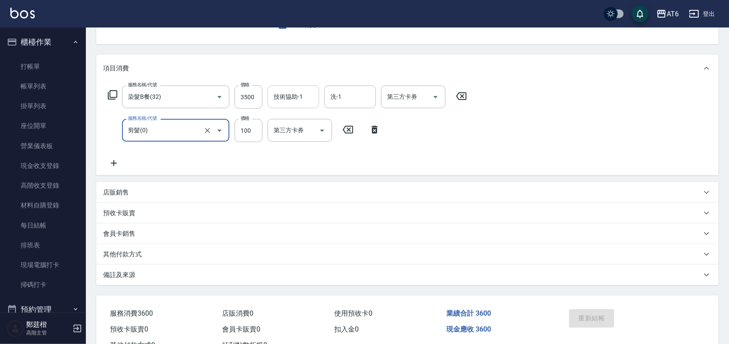
click at [377, 126] on icon at bounding box center [374, 130] width 6 height 8
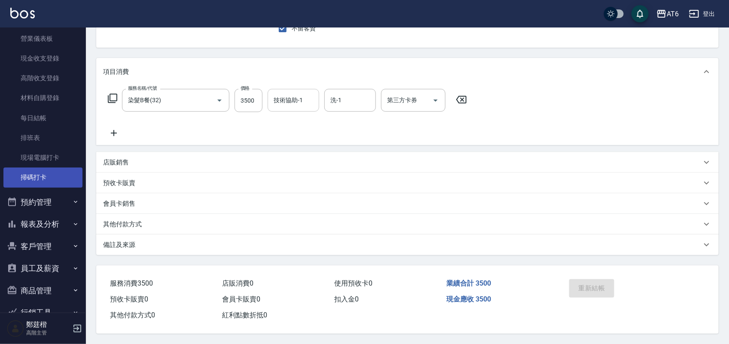
scroll to position [0, 0]
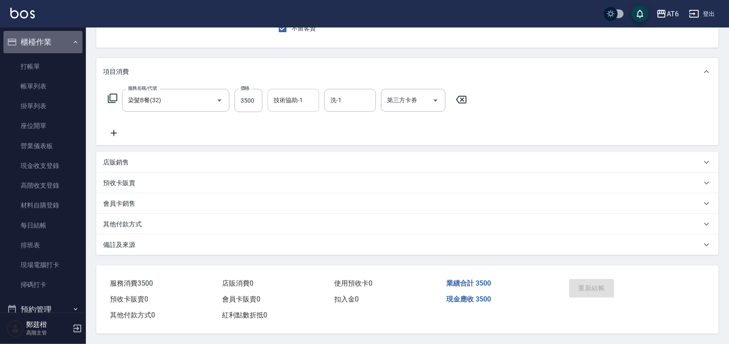
click at [58, 41] on button "櫃檯作業" at bounding box center [42, 42] width 79 height 22
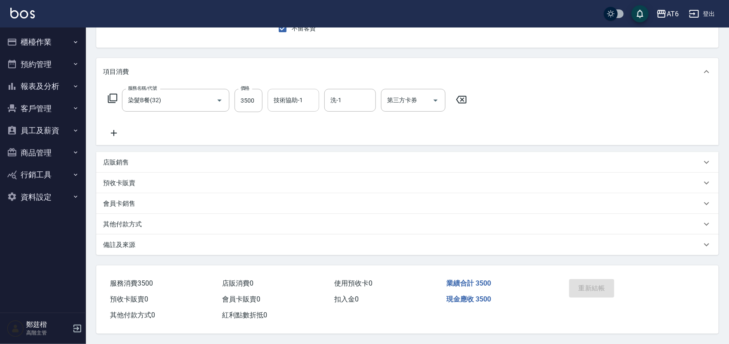
click at [60, 84] on button "報表及分析" at bounding box center [42, 86] width 79 height 22
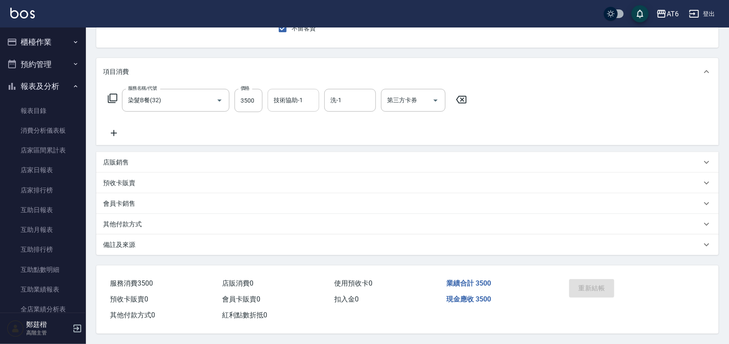
click at [60, 84] on button "報表及分析" at bounding box center [42, 86] width 79 height 22
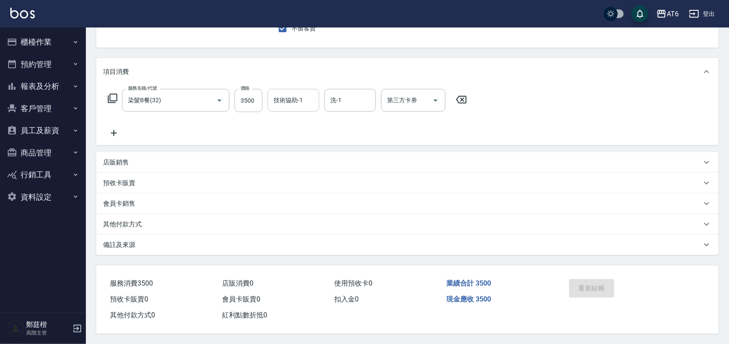
click at [56, 155] on button "商品管理" at bounding box center [42, 153] width 79 height 22
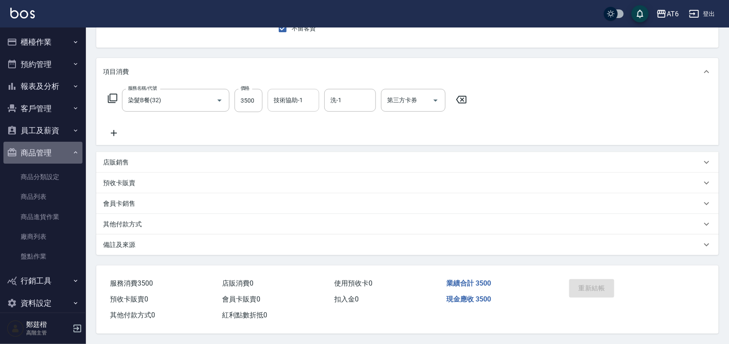
click at [56, 155] on button "商品管理" at bounding box center [42, 153] width 79 height 22
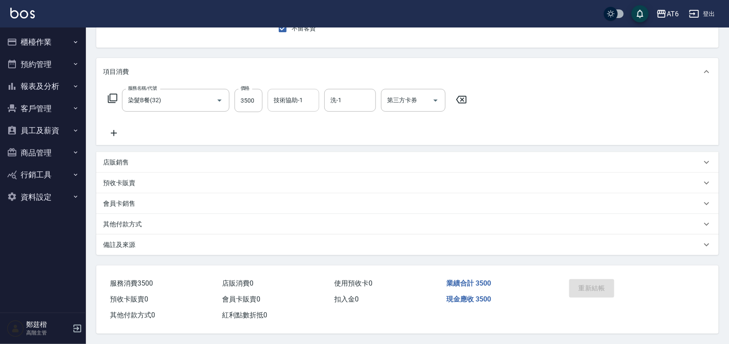
click at [56, 166] on button "行銷工具" at bounding box center [42, 175] width 79 height 22
click at [57, 153] on button "商品管理" at bounding box center [42, 153] width 79 height 22
drag, startPoint x: 233, startPoint y: 65, endPoint x: 213, endPoint y: 52, distance: 23.7
click at [213, 52] on div "Order detail 帳單詳細 (12) 帳單速查 帳單日期 [DATE] 19:37 顧客姓名/手機號碼/編號 顧客姓名/手機號碼/編號 不留客資 服務…" at bounding box center [407, 144] width 643 height 399
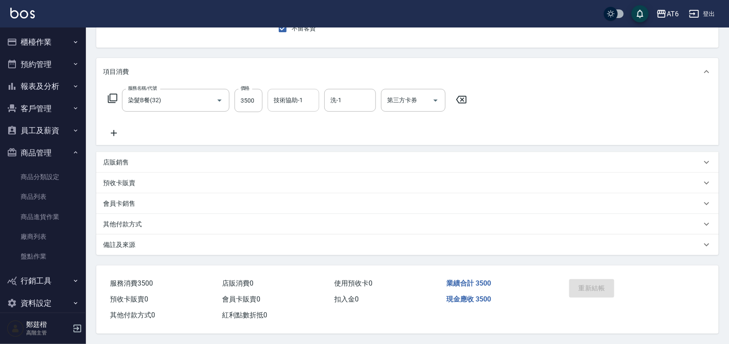
click at [49, 142] on button "商品管理" at bounding box center [42, 153] width 79 height 22
click at [53, 95] on button "報表及分析" at bounding box center [42, 86] width 79 height 22
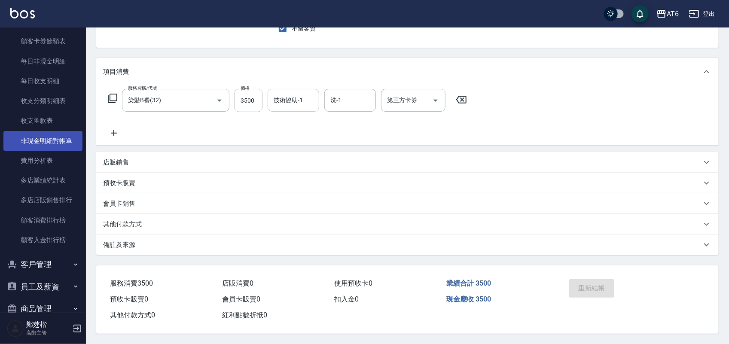
scroll to position [746, 0]
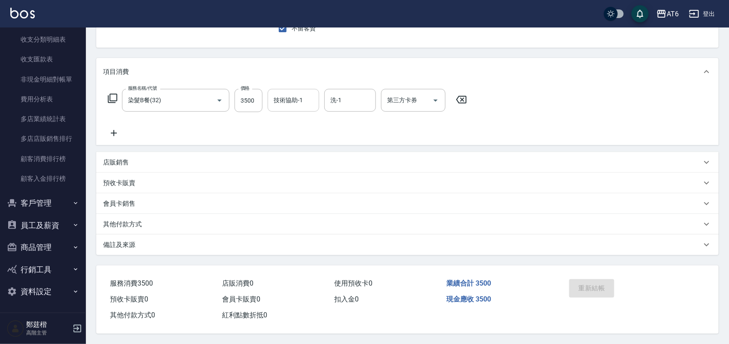
drag, startPoint x: 214, startPoint y: 58, endPoint x: 202, endPoint y: 50, distance: 13.9
click at [202, 52] on div "Order detail 帳單詳細 (12) 帳單速查 帳單日期 [DATE] 19:37 顧客姓名/手機號碼/編號 顧客姓名/手機號碼/編號 不留客資 服務…" at bounding box center [407, 144] width 643 height 399
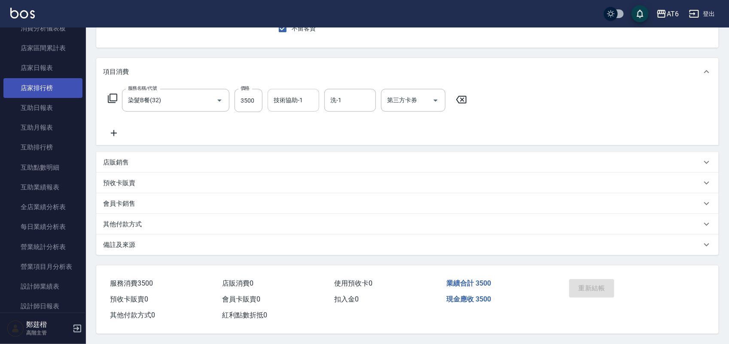
scroll to position [0, 0]
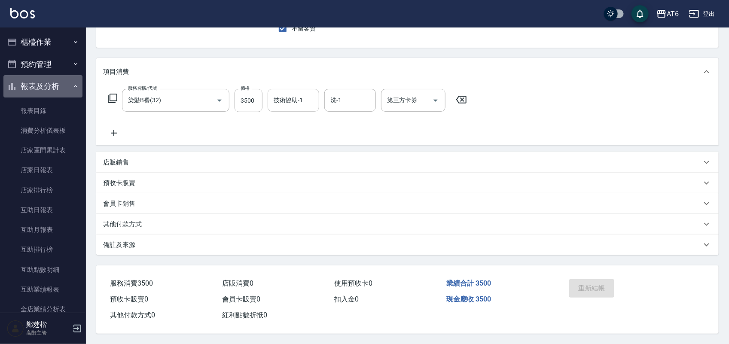
drag, startPoint x: 58, startPoint y: 85, endPoint x: 49, endPoint y: 79, distance: 10.0
click at [57, 84] on button "報表及分析" at bounding box center [42, 86] width 79 height 22
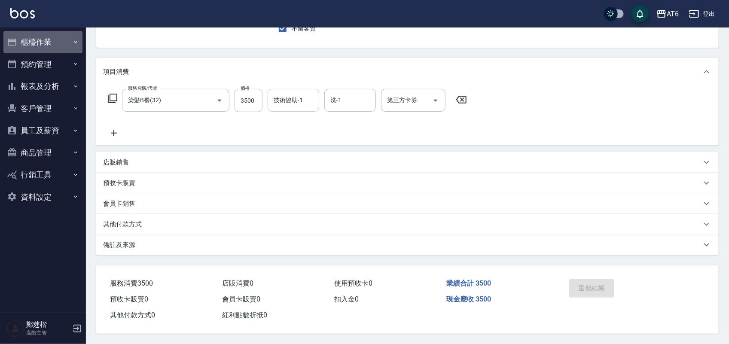
click at [54, 33] on button "櫃檯作業" at bounding box center [42, 42] width 79 height 22
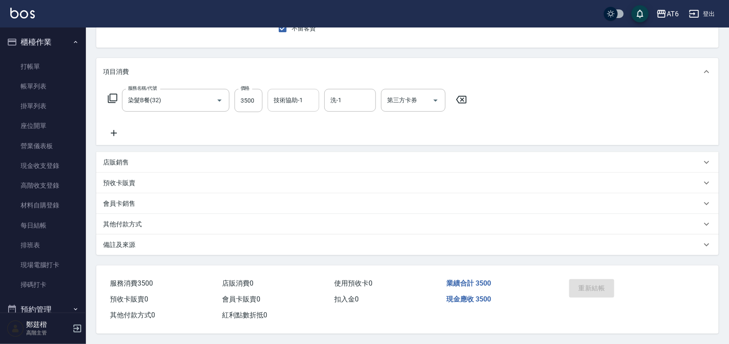
click at [56, 48] on button "櫃檯作業" at bounding box center [42, 42] width 79 height 22
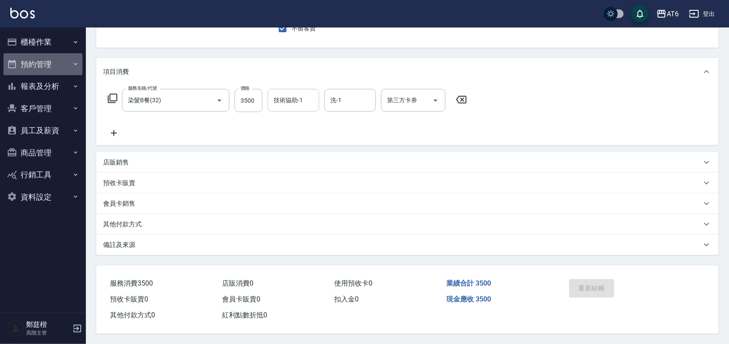
click at [41, 64] on button "預約管理" at bounding box center [42, 64] width 79 height 22
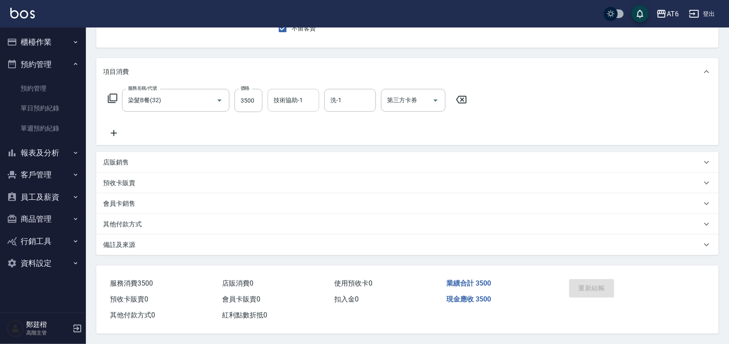
click at [42, 69] on button "預約管理" at bounding box center [42, 64] width 79 height 22
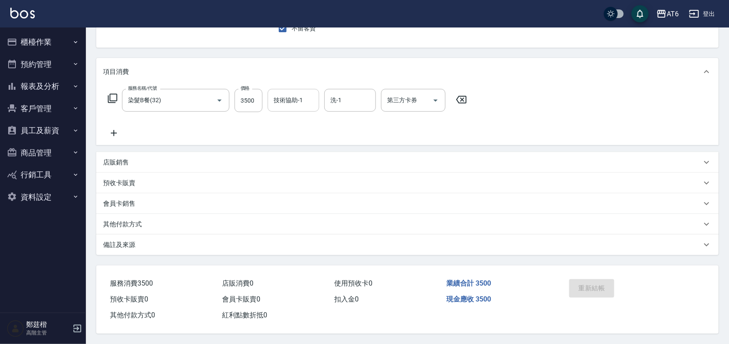
click at [52, 196] on button "資料設定" at bounding box center [42, 197] width 79 height 22
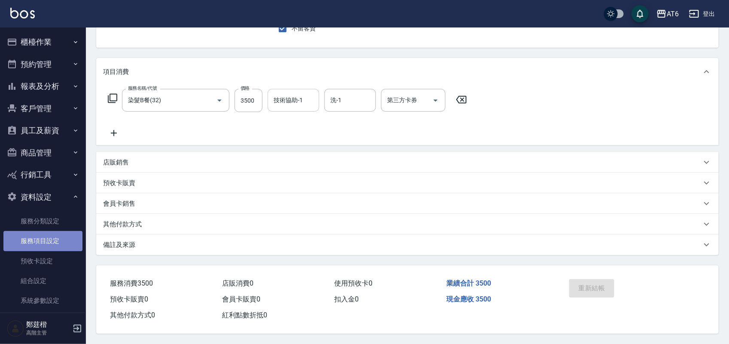
click at [53, 236] on link "服務項目設定" at bounding box center [42, 241] width 79 height 20
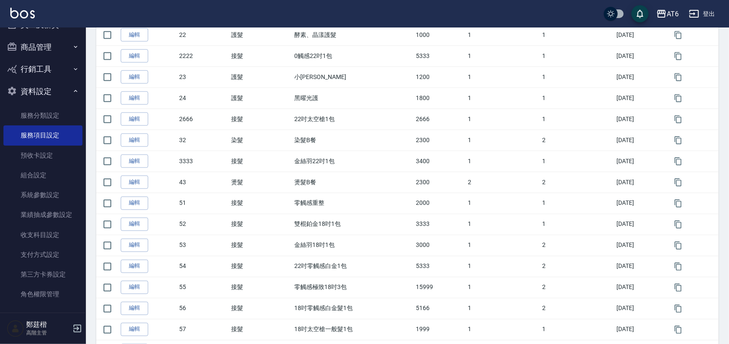
scroll to position [111, 0]
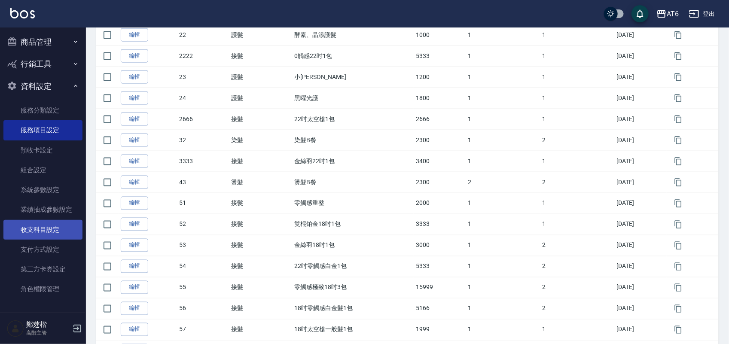
click at [55, 227] on link "收支科目設定" at bounding box center [42, 230] width 79 height 20
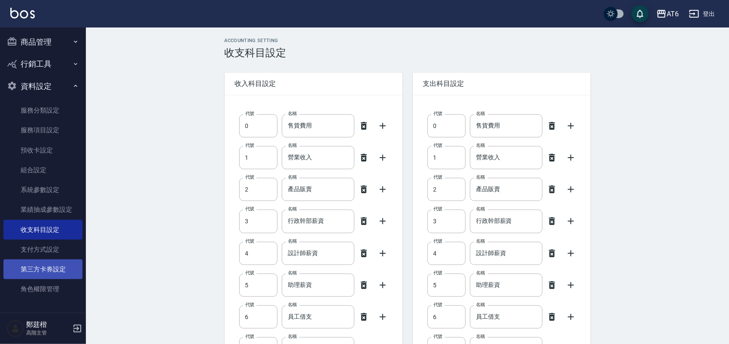
click at [27, 265] on link "第三方卡券設定" at bounding box center [42, 269] width 79 height 20
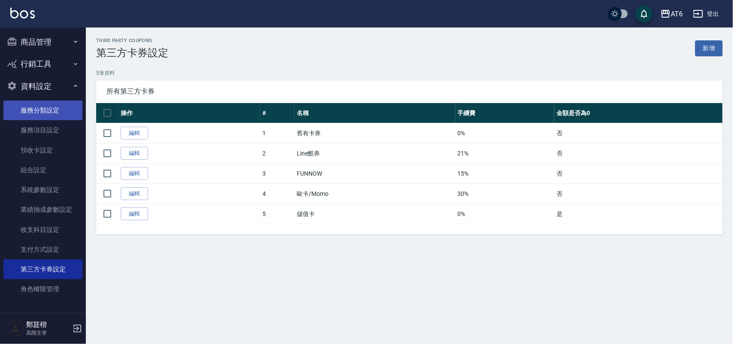
click at [46, 113] on link "服務分類設定" at bounding box center [42, 110] width 79 height 20
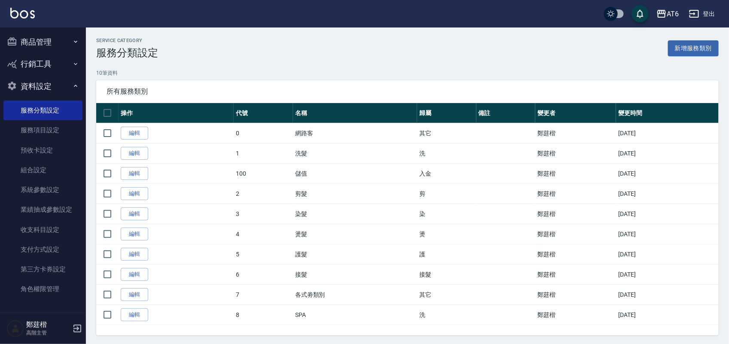
drag, startPoint x: 467, startPoint y: 41, endPoint x: 407, endPoint y: 37, distance: 60.2
click at [407, 38] on div "Service Category 服務分類設定 新增服務類別" at bounding box center [407, 48] width 622 height 21
click at [33, 136] on link "服務項目設定" at bounding box center [42, 130] width 79 height 20
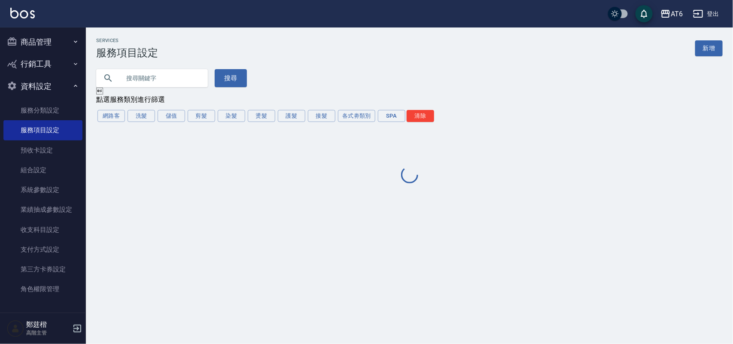
drag, startPoint x: 33, startPoint y: 136, endPoint x: 121, endPoint y: 106, distance: 93.0
click at [359, 47] on div "Services 服務項目設定 新增" at bounding box center [409, 48] width 627 height 21
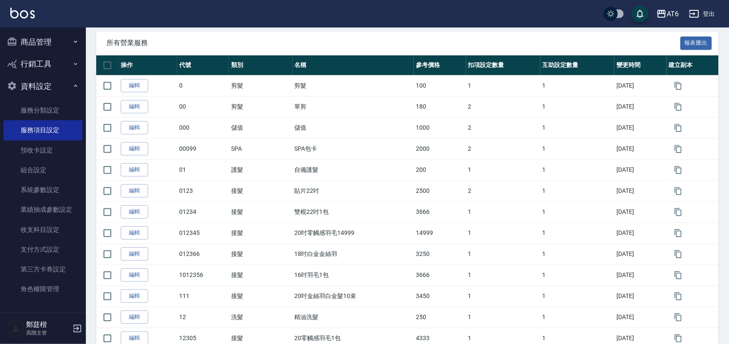
scroll to position [161, 0]
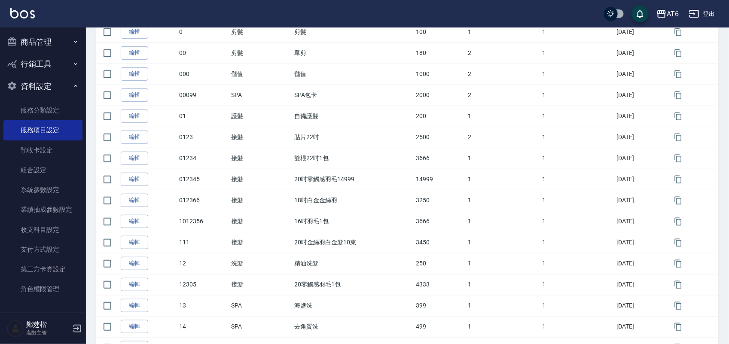
click at [44, 81] on button "資料設定" at bounding box center [42, 86] width 79 height 22
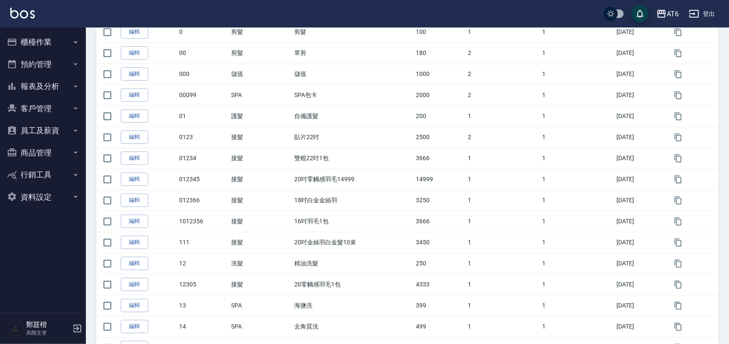
scroll to position [0, 0]
click at [52, 189] on button "資料設定" at bounding box center [42, 197] width 79 height 22
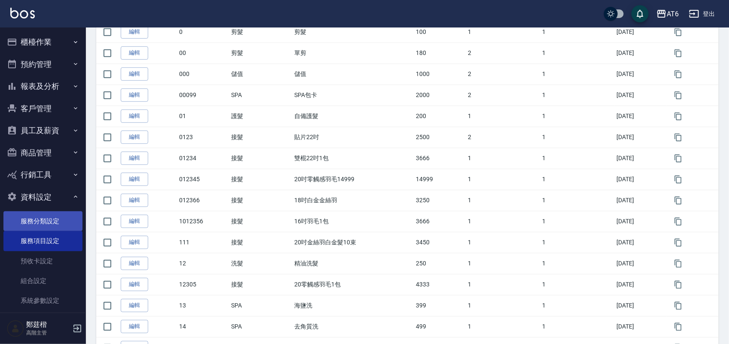
click at [52, 211] on ul "服務分類設定 服務項目設定 預收卡設定 組合設定 系統參數設定 業績抽成參數設定 收支科目設定 支付方式設定 第三方卡券設定 角色權限管理" at bounding box center [42, 311] width 79 height 206
click at [52, 219] on link "服務分類設定" at bounding box center [42, 221] width 79 height 20
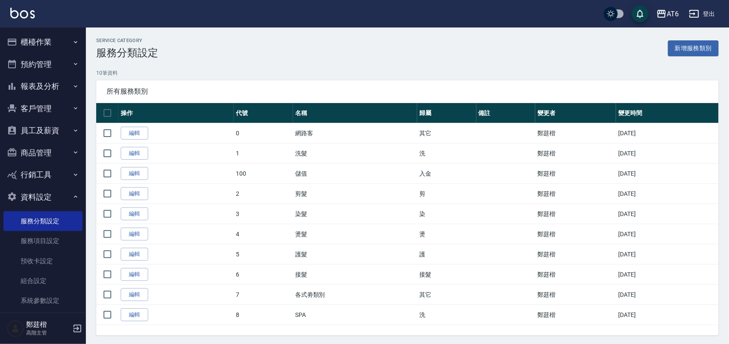
drag, startPoint x: 271, startPoint y: 65, endPoint x: 240, endPoint y: 61, distance: 32.0
click at [240, 61] on div "Service Category 服務分類設定 新增服務類別 10 筆資料 所有服務類別 操作 代號 名稱 歸屬 備註 變更者 變更時間 編輯 0 網路客 其…" at bounding box center [407, 187] width 643 height 298
drag, startPoint x: 487, startPoint y: 48, endPoint x: 426, endPoint y: 41, distance: 62.2
click at [426, 41] on div "Service Category 服務分類設定 新增服務類別" at bounding box center [407, 48] width 622 height 21
click at [51, 193] on button "資料設定" at bounding box center [42, 197] width 79 height 22
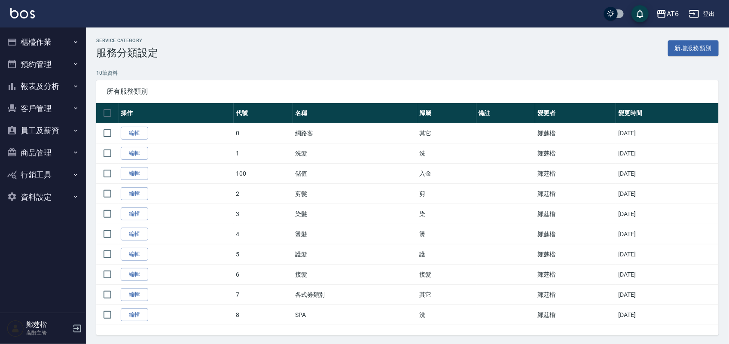
click at [20, 35] on button "櫃檯作業" at bounding box center [42, 42] width 79 height 22
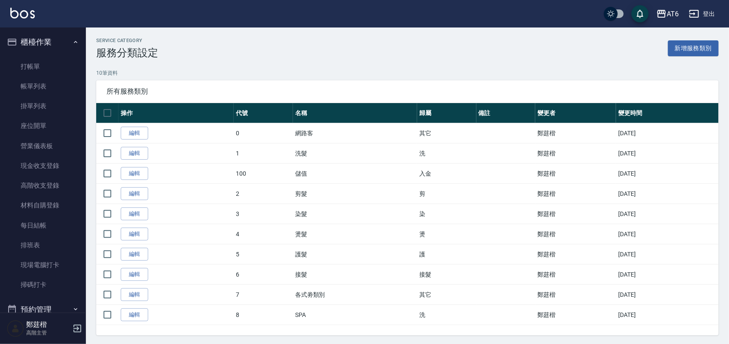
drag, startPoint x: 226, startPoint y: 57, endPoint x: 198, endPoint y: 52, distance: 29.2
click at [211, 52] on div "Service Category 服務分類設定 新增服務類別" at bounding box center [407, 48] width 622 height 21
click at [52, 89] on link "帳單列表" at bounding box center [42, 86] width 79 height 20
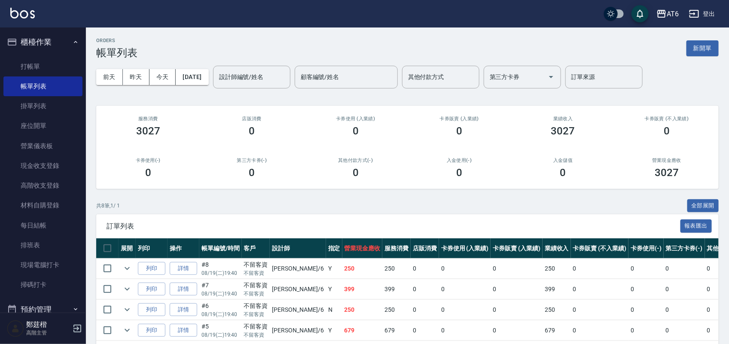
drag, startPoint x: 503, startPoint y: 45, endPoint x: 469, endPoint y: 33, distance: 35.9
click at [469, 33] on div "ORDERS 帳單列表 新開單 [DATE] [DATE] [DATE] [DATE] 設計師編號/姓名 設計師編號/姓名 顧客編號/姓名 顧客編號/姓名 其…" at bounding box center [407, 241] width 643 height 429
click at [205, 77] on button "[DATE]" at bounding box center [192, 77] width 33 height 16
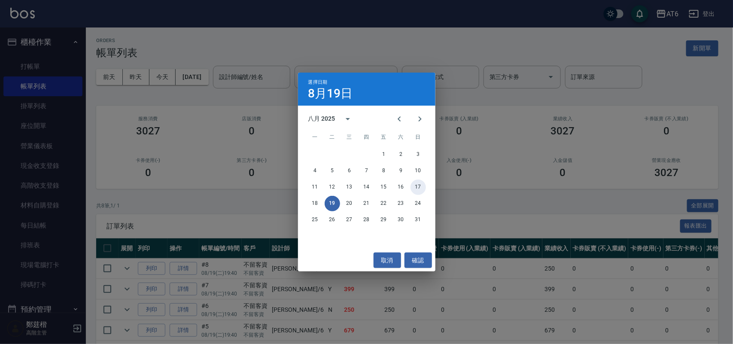
click at [416, 189] on button "17" at bounding box center [418, 187] width 15 height 15
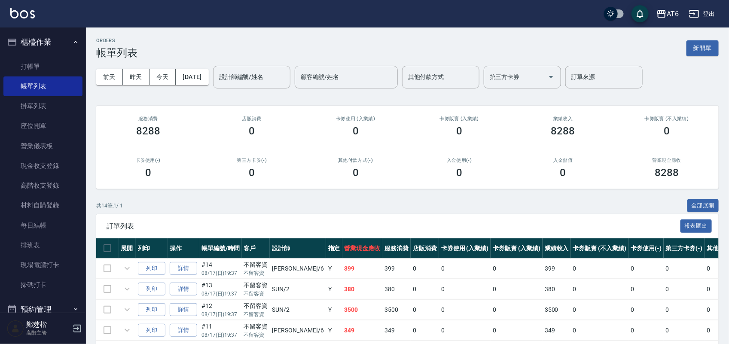
drag, startPoint x: 439, startPoint y: 37, endPoint x: 374, endPoint y: 37, distance: 64.9
click at [374, 38] on div "ORDERS 帳單列表 新開單" at bounding box center [407, 48] width 622 height 21
drag, startPoint x: 374, startPoint y: 37, endPoint x: 231, endPoint y: 196, distance: 213.7
click at [231, 196] on div "ORDERS 帳單列表 新開單 [DATE] [DATE] [DATE] [DATE] 設計師編號/姓名 設計師編號/姓名 顧客編號/姓名 顧客編號/姓名 其…" at bounding box center [407, 303] width 643 height 553
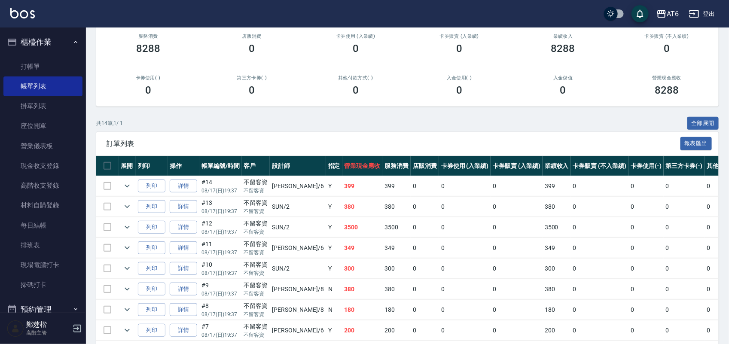
scroll to position [107, 0]
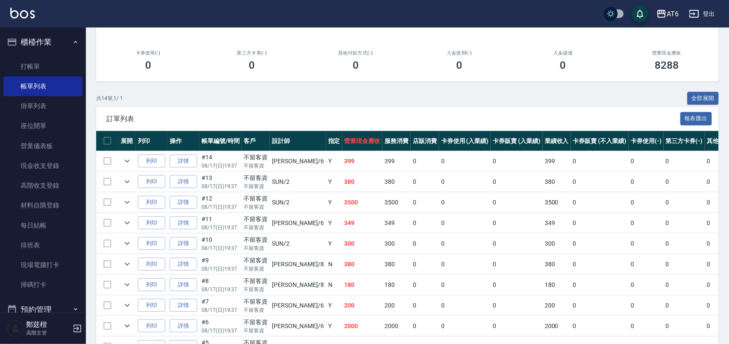
drag, startPoint x: 245, startPoint y: 102, endPoint x: 240, endPoint y: 102, distance: 5.6
click at [240, 102] on div "共 14 筆, 1 / 1 全部展開" at bounding box center [407, 98] width 622 height 13
drag, startPoint x: 240, startPoint y: 102, endPoint x: 233, endPoint y: 100, distance: 6.8
click at [233, 100] on div "共 14 筆, 1 / 1 全部展開" at bounding box center [407, 98] width 622 height 13
click at [123, 203] on icon "expand row" at bounding box center [127, 202] width 10 height 10
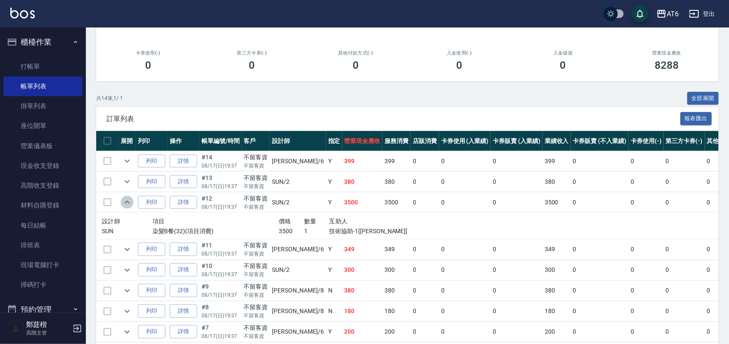
click at [122, 203] on icon "expand row" at bounding box center [127, 202] width 10 height 10
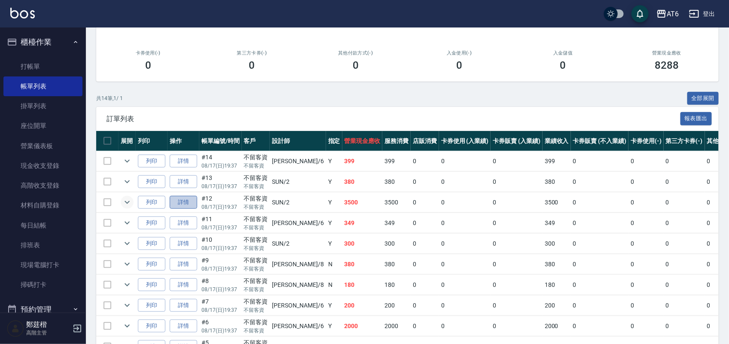
click at [179, 203] on link "詳情" at bounding box center [183, 202] width 27 height 13
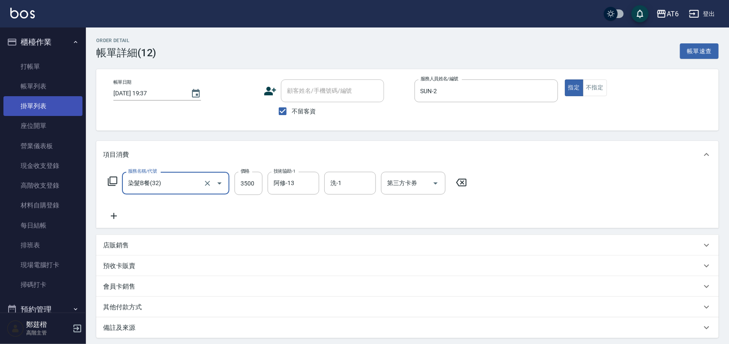
click at [54, 109] on link "掛單列表" at bounding box center [42, 106] width 79 height 20
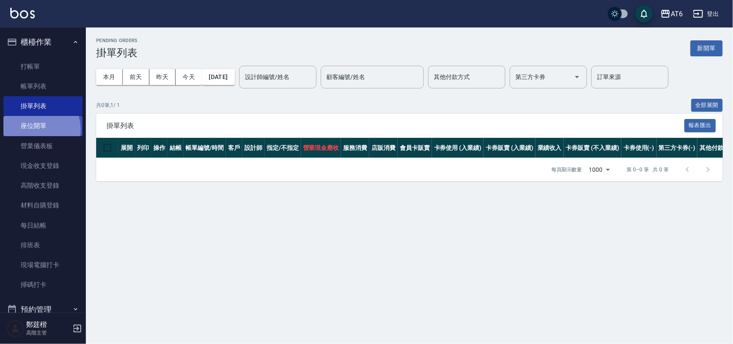
click at [37, 129] on link "座位開單" at bounding box center [42, 126] width 79 height 20
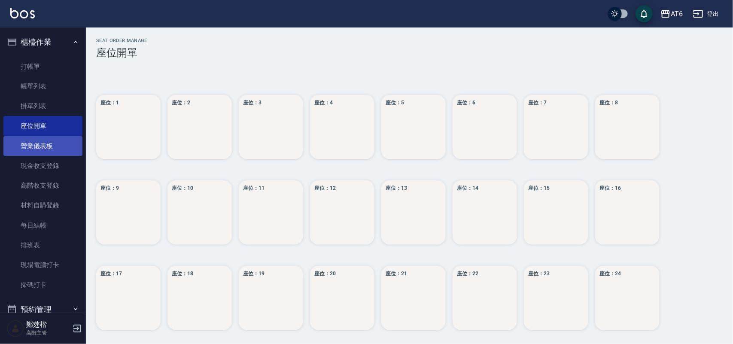
click at [38, 147] on link "營業儀表板" at bounding box center [42, 146] width 79 height 20
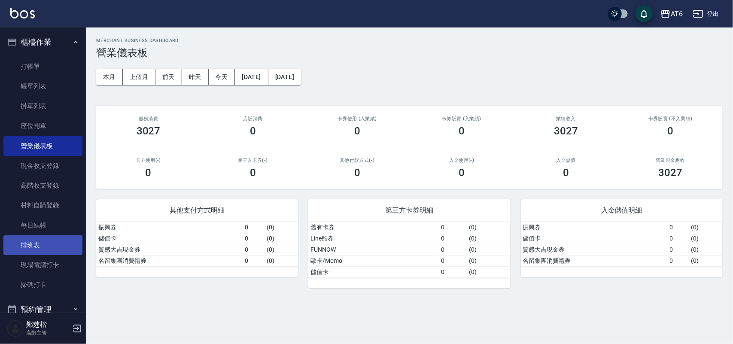
drag, startPoint x: 52, startPoint y: 183, endPoint x: 32, endPoint y: 245, distance: 64.5
click at [32, 245] on link "排班表" at bounding box center [42, 245] width 79 height 20
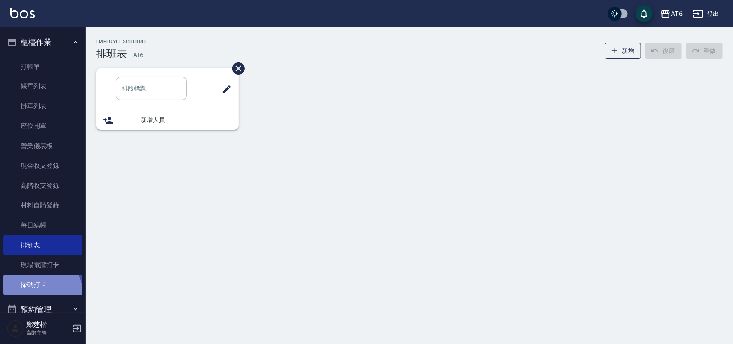
click at [39, 292] on link "掃碼打卡" at bounding box center [42, 285] width 79 height 20
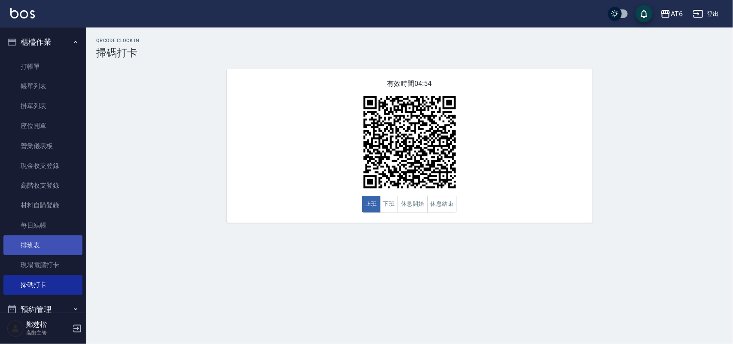
click at [51, 246] on link "排班表" at bounding box center [42, 245] width 79 height 20
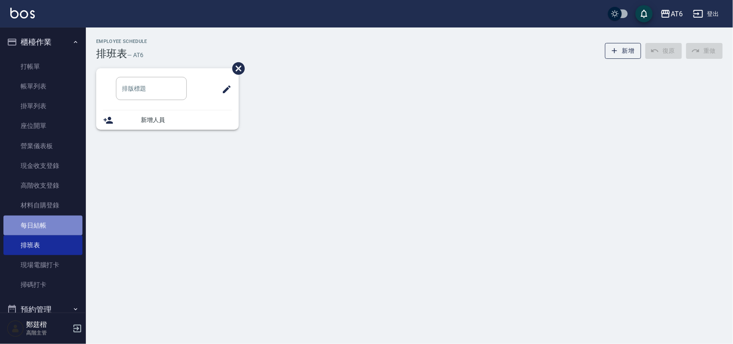
click at [54, 230] on link "每日結帳" at bounding box center [42, 226] width 79 height 20
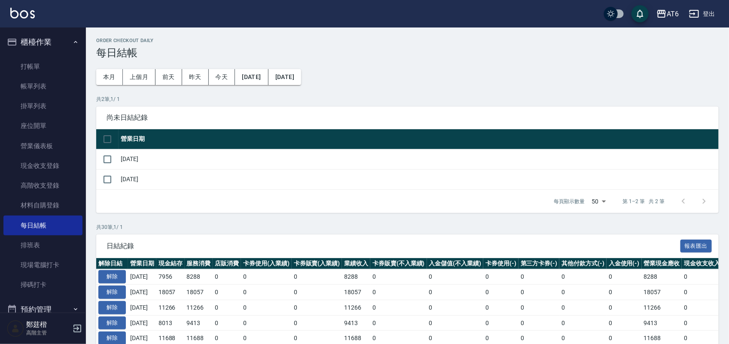
drag, startPoint x: 282, startPoint y: 98, endPoint x: 259, endPoint y: 102, distance: 23.6
click at [259, 102] on p "共 2 筆, 1 / 1" at bounding box center [407, 99] width 622 height 8
click at [48, 203] on link "材料自購登錄" at bounding box center [42, 205] width 79 height 20
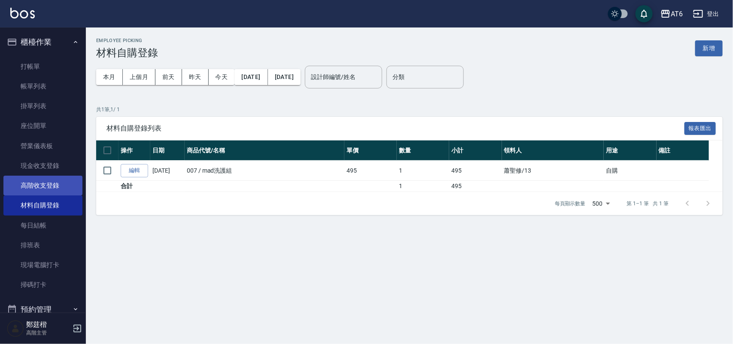
click at [58, 182] on link "高階收支登錄" at bounding box center [42, 186] width 79 height 20
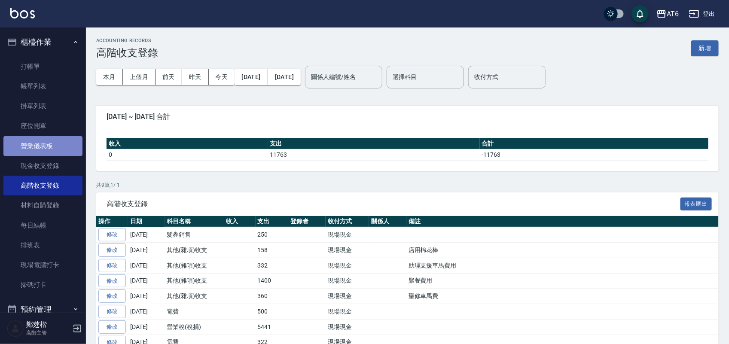
click at [50, 149] on link "營業儀表板" at bounding box center [42, 146] width 79 height 20
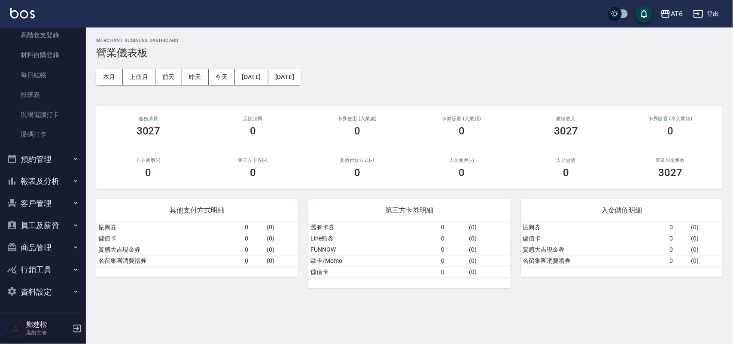
scroll to position [151, 0]
click at [61, 158] on button "預約管理" at bounding box center [42, 159] width 79 height 22
click at [54, 173] on button "報表及分析" at bounding box center [42, 181] width 79 height 22
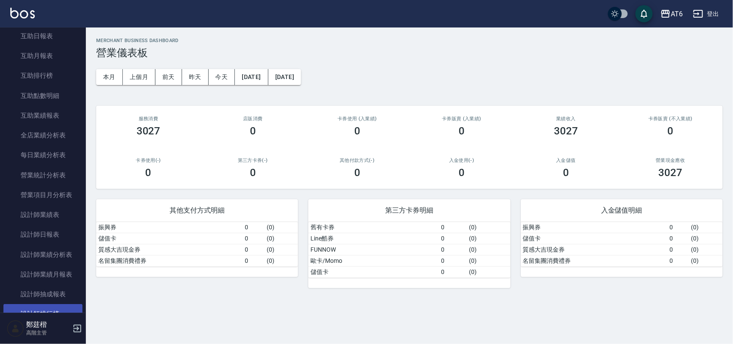
scroll to position [258, 0]
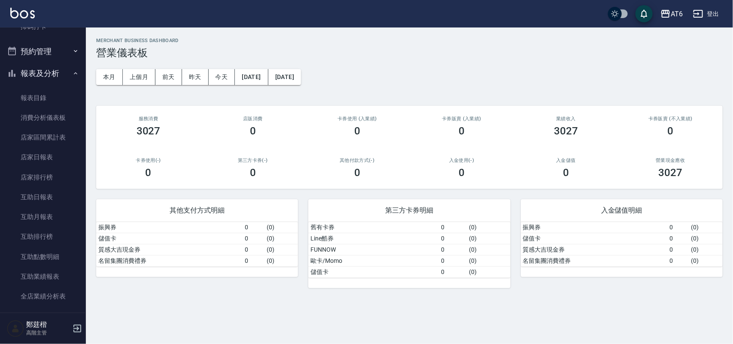
click at [52, 73] on button "報表及分析" at bounding box center [42, 73] width 79 height 22
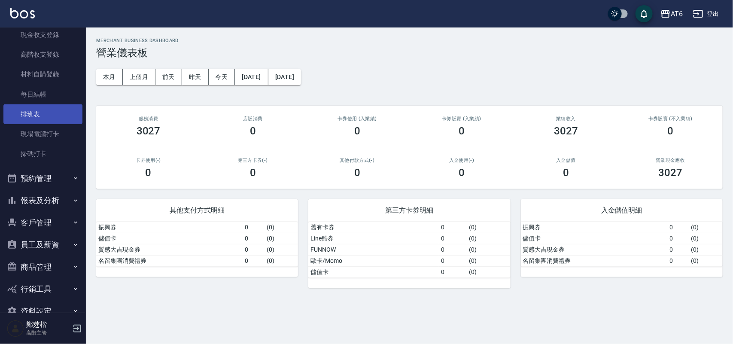
scroll to position [151, 0]
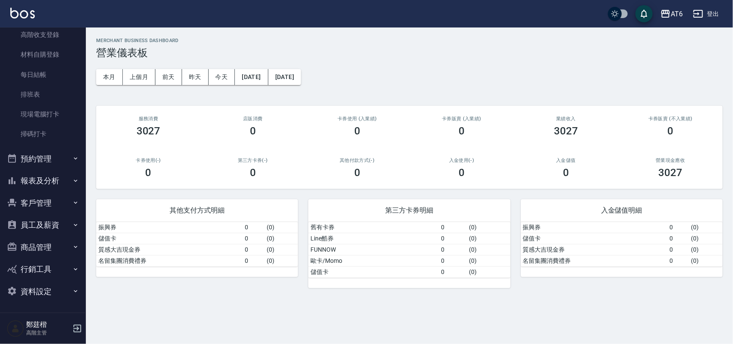
click at [48, 239] on button "商品管理" at bounding box center [42, 247] width 79 height 22
click at [60, 224] on button "員工及薪資" at bounding box center [42, 225] width 79 height 22
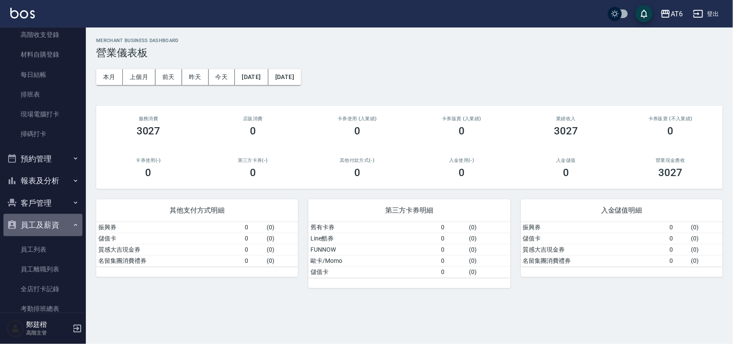
click at [60, 224] on button "員工及薪資" at bounding box center [42, 225] width 79 height 22
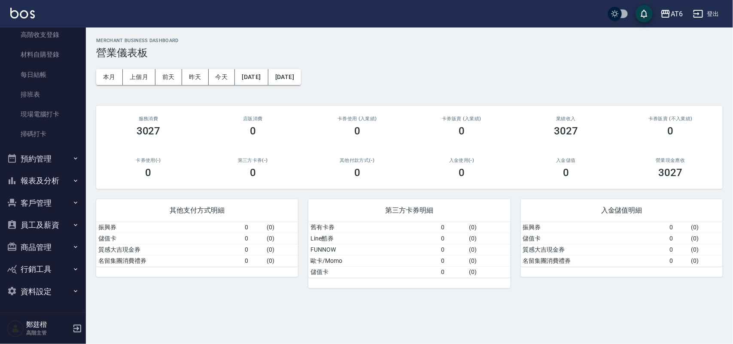
click at [46, 289] on button "資料設定" at bounding box center [42, 291] width 79 height 22
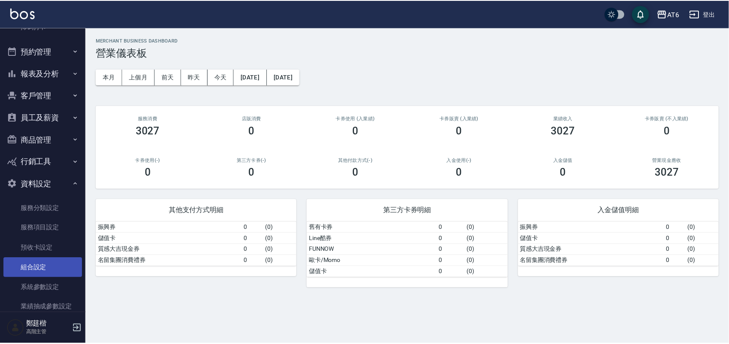
scroll to position [356, 0]
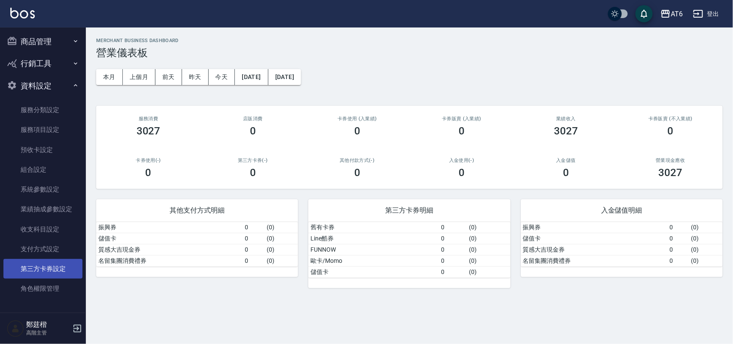
drag, startPoint x: 58, startPoint y: 270, endPoint x: 52, endPoint y: 268, distance: 6.8
click at [49, 268] on link "第三方卡券設定" at bounding box center [42, 269] width 79 height 20
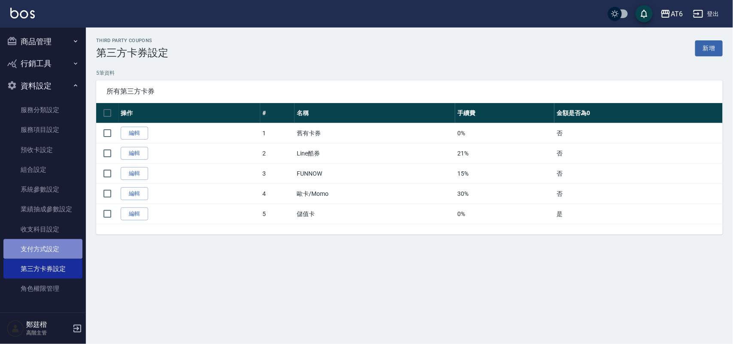
click at [48, 250] on link "支付方式設定" at bounding box center [42, 249] width 79 height 20
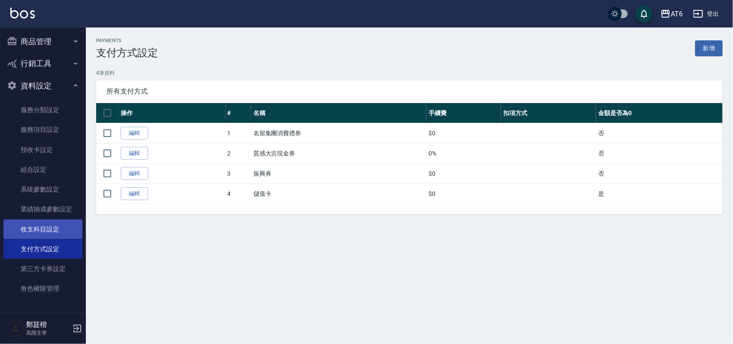
click at [69, 225] on link "收支科目設定" at bounding box center [42, 229] width 79 height 20
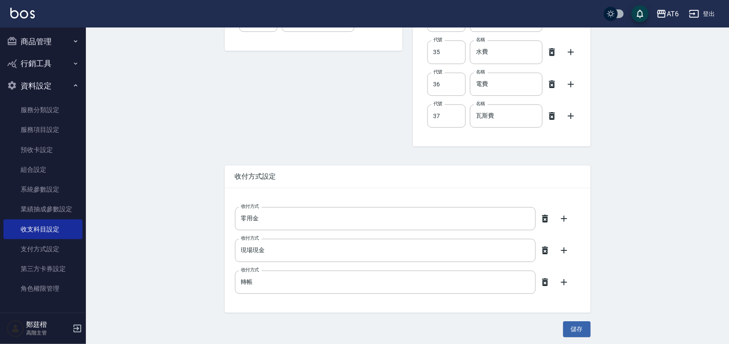
scroll to position [1190, 0]
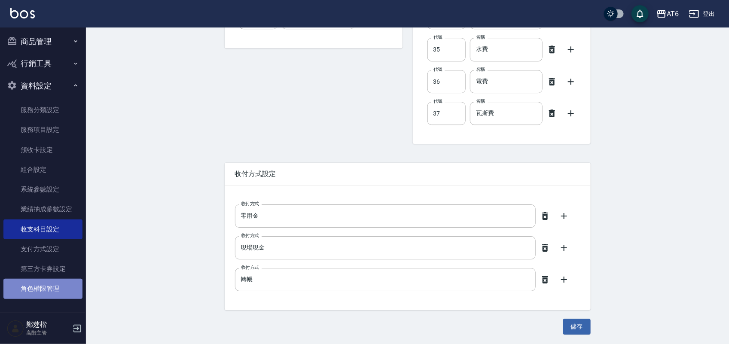
click at [61, 284] on link "角色權限管理" at bounding box center [42, 289] width 79 height 20
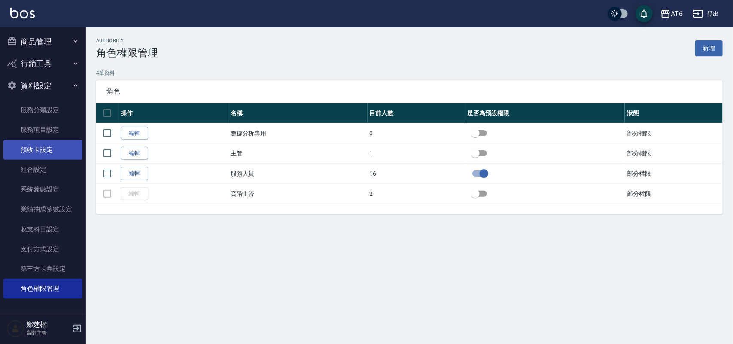
click at [59, 153] on link "預收卡設定" at bounding box center [42, 150] width 79 height 20
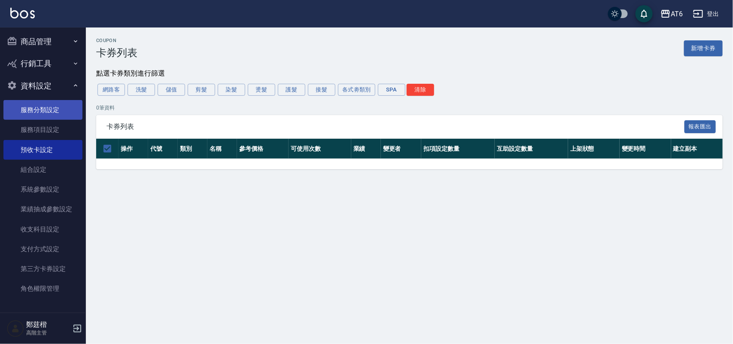
click at [61, 129] on link "服務項目設定" at bounding box center [42, 130] width 79 height 20
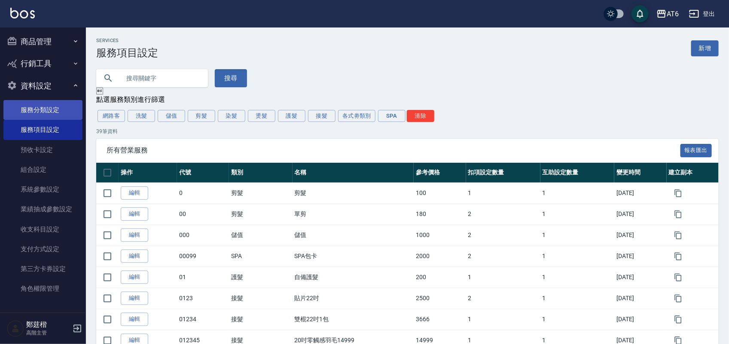
click at [70, 112] on link "服務分類設定" at bounding box center [42, 110] width 79 height 20
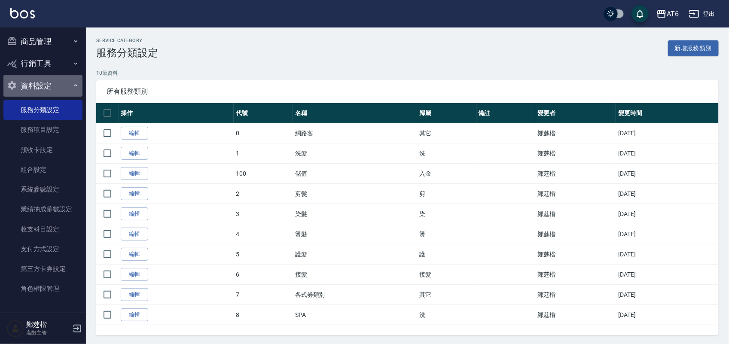
click at [62, 87] on button "資料設定" at bounding box center [42, 86] width 79 height 22
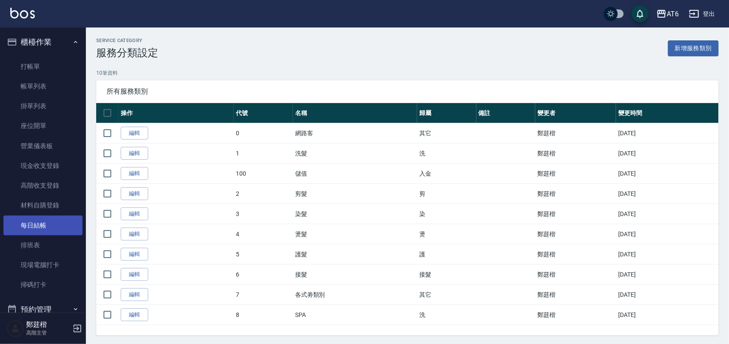
click at [46, 225] on link "每日結帳" at bounding box center [42, 226] width 79 height 20
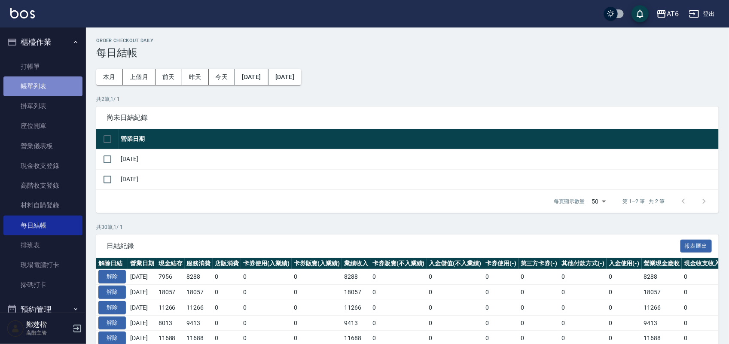
click at [50, 84] on link "帳單列表" at bounding box center [42, 86] width 79 height 20
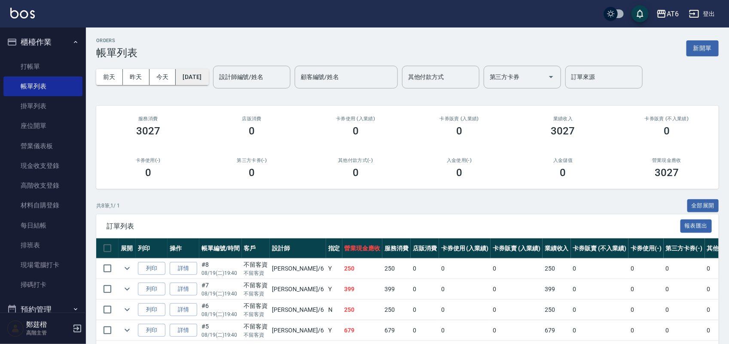
click at [208, 75] on button "[DATE]" at bounding box center [192, 77] width 33 height 16
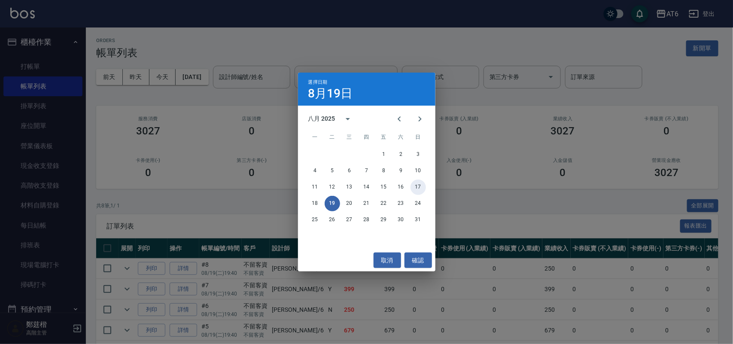
click at [414, 186] on button "17" at bounding box center [418, 187] width 15 height 15
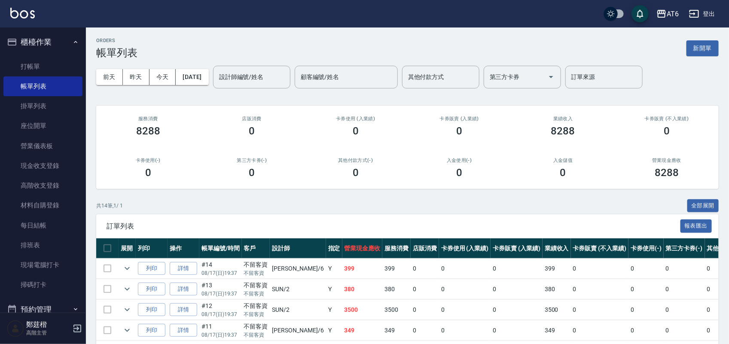
scroll to position [54, 0]
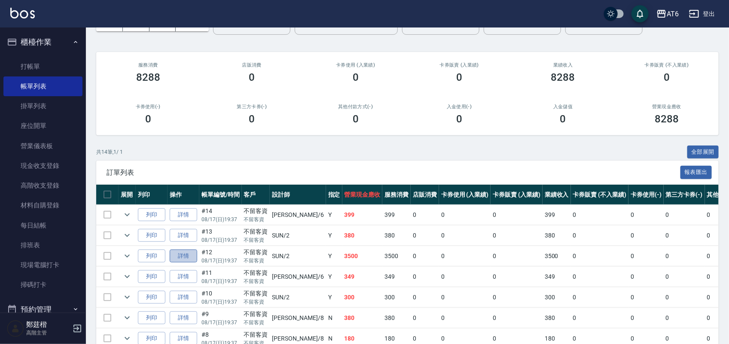
click at [186, 252] on link "詳情" at bounding box center [183, 256] width 27 height 13
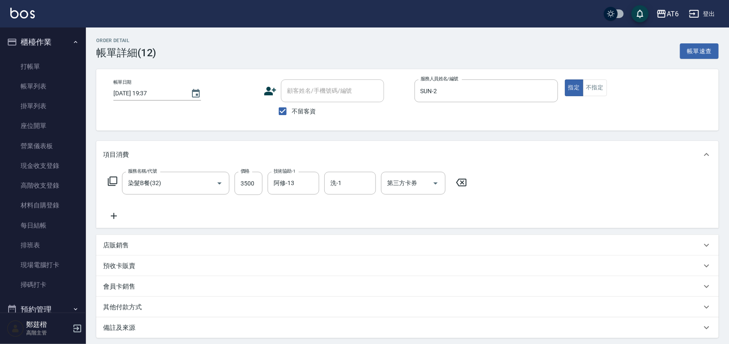
drag, startPoint x: 600, startPoint y: 37, endPoint x: 409, endPoint y: 42, distance: 190.7
click at [409, 42] on div "Order detail 帳單詳細 (12) 帳單速查" at bounding box center [407, 48] width 622 height 21
drag, startPoint x: 499, startPoint y: 37, endPoint x: 452, endPoint y: 38, distance: 46.8
drag, startPoint x: 452, startPoint y: 38, endPoint x: 438, endPoint y: 38, distance: 14.2
click at [438, 38] on div "Order detail 帳單詳細 (12) 帳單速查" at bounding box center [407, 48] width 622 height 21
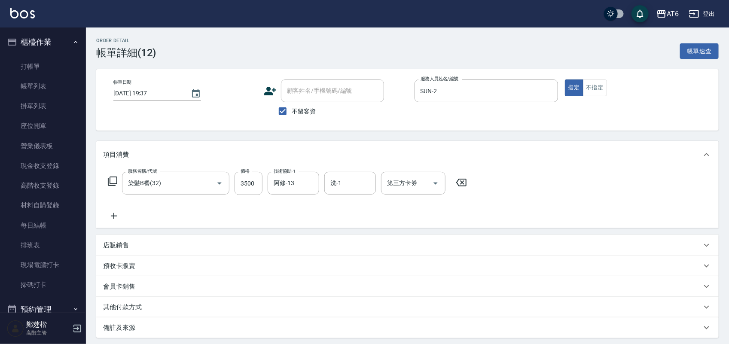
drag, startPoint x: 441, startPoint y: 38, endPoint x: 425, endPoint y: 36, distance: 16.5
click at [421, 36] on div "Order detail 帳單詳細 (12) 帳單速查 帳單日期 [DATE] 19:37 顧客姓名/手機號碼/編號 顧客姓名/手機號碼/編號 不留客資 服務…" at bounding box center [407, 226] width 643 height 399
drag, startPoint x: 437, startPoint y: 33, endPoint x: 420, endPoint y: 35, distance: 17.2
click at [420, 35] on div "Order detail 帳單詳細 (12) 帳單速查 帳單日期 [DATE] 19:37 顧客姓名/手機號碼/編號 顧客姓名/手機號碼/編號 不留客資 服務…" at bounding box center [407, 226] width 643 height 399
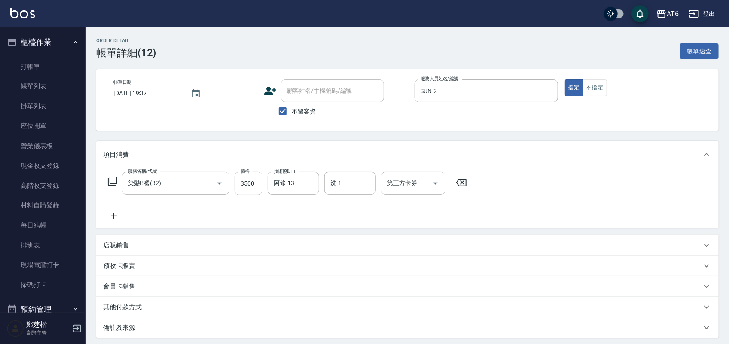
click at [432, 35] on div "Order detail 帳單詳細 (12) 帳單速查 帳單日期 [DATE] 19:37 顧客姓名/手機號碼/編號 顧客姓名/手機號碼/編號 不留客資 服務…" at bounding box center [407, 226] width 643 height 399
click at [76, 100] on link "掛單列表" at bounding box center [42, 106] width 79 height 20
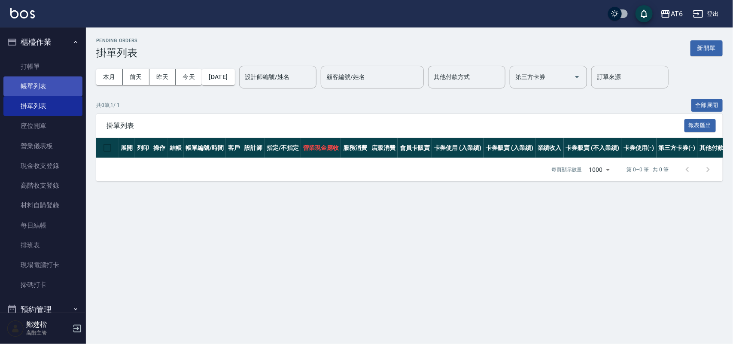
drag, startPoint x: 49, startPoint y: 87, endPoint x: 41, endPoint y: 85, distance: 8.4
click at [41, 85] on link "帳單列表" at bounding box center [42, 86] width 79 height 20
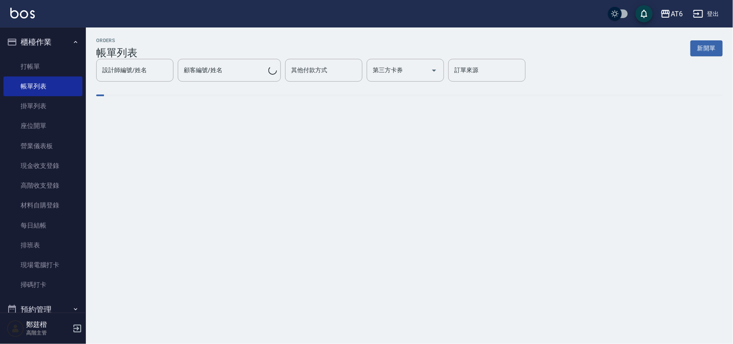
drag, startPoint x: 41, startPoint y: 85, endPoint x: 450, endPoint y: 41, distance: 411.2
click at [446, 44] on div "ORDERS 帳單列表 新開單" at bounding box center [409, 48] width 627 height 21
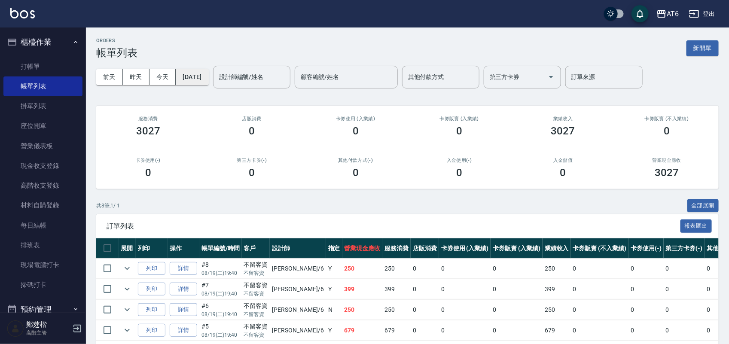
click at [208, 79] on button "[DATE]" at bounding box center [192, 77] width 33 height 16
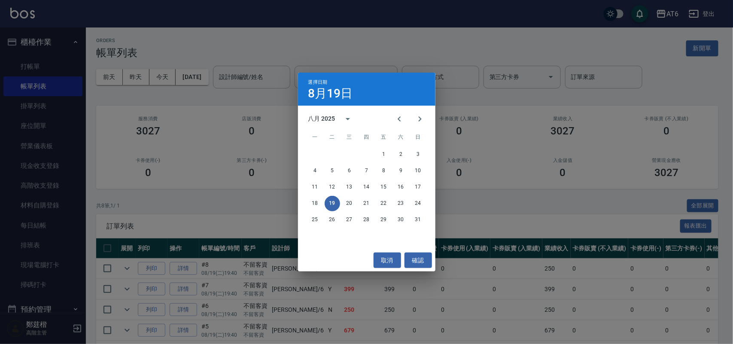
click at [426, 186] on div "11 12 13 14 15 16 17" at bounding box center [366, 187] width 137 height 15
click at [418, 185] on button "17" at bounding box center [418, 187] width 15 height 15
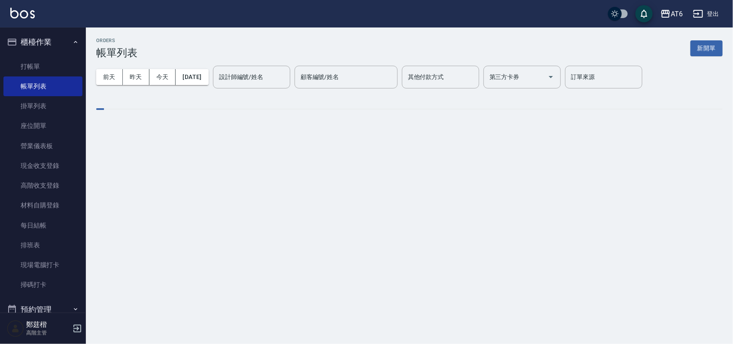
click at [492, 31] on div "ORDERS 帳單列表 新開單 [DATE] [DATE] [DATE] [DATE] 設計師編號/姓名 設計師編號/姓名 顧客編號/姓名 顧客編號/姓名 其…" at bounding box center [409, 80] width 647 height 106
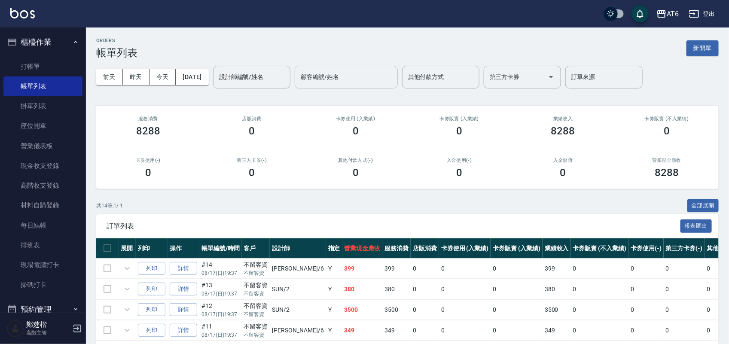
drag, startPoint x: 321, startPoint y: 2, endPoint x: 355, endPoint y: 69, distance: 74.7
click at [389, 46] on div "ORDERS 帳單列表 新開單" at bounding box center [407, 48] width 622 height 21
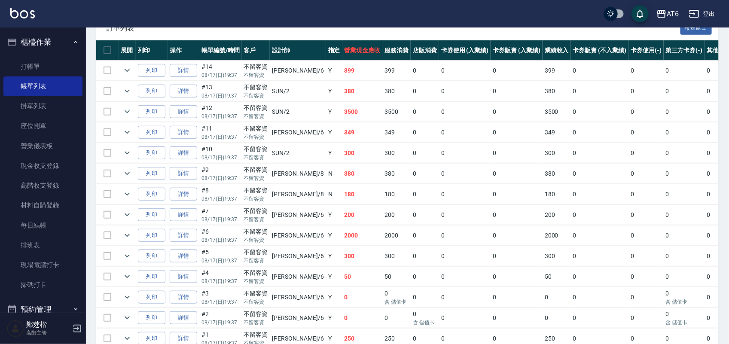
scroll to position [215, 0]
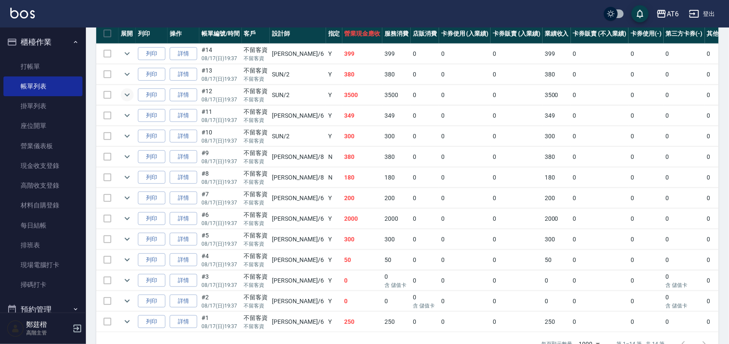
click at [128, 93] on icon "expand row" at bounding box center [127, 95] width 10 height 10
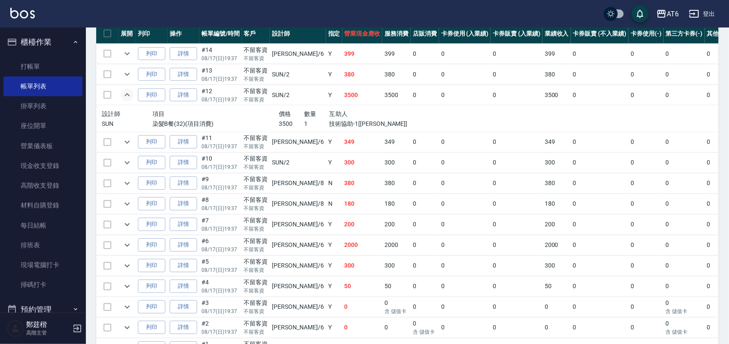
click at [110, 95] on td at bounding box center [107, 95] width 22 height 20
click at [106, 94] on td at bounding box center [107, 95] width 22 height 20
click at [125, 95] on icon "expand row" at bounding box center [127, 95] width 10 height 10
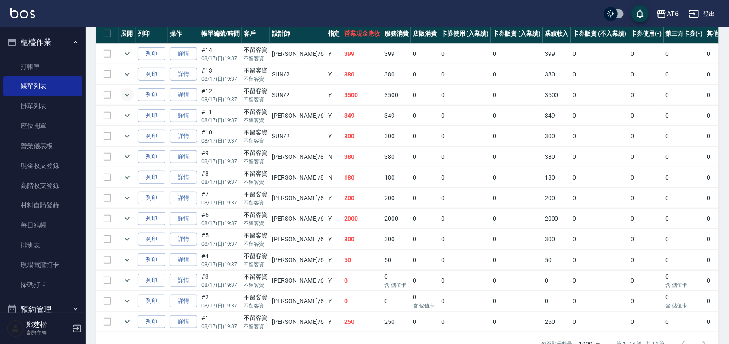
click at [102, 95] on td at bounding box center [107, 95] width 22 height 20
click at [104, 94] on td at bounding box center [107, 95] width 22 height 20
click at [106, 94] on td at bounding box center [107, 95] width 22 height 20
click at [110, 95] on td at bounding box center [107, 95] width 22 height 20
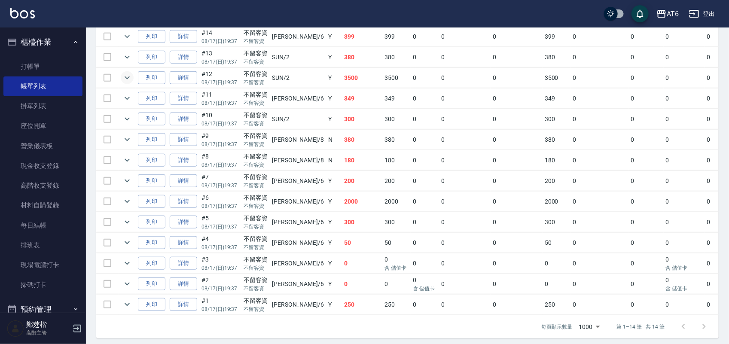
scroll to position [247, 0]
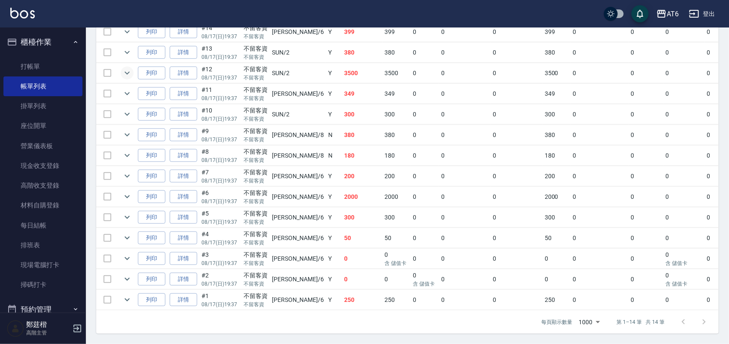
drag, startPoint x: 112, startPoint y: 180, endPoint x: 105, endPoint y: 155, distance: 26.6
click at [105, 155] on td at bounding box center [107, 156] width 22 height 20
click at [107, 147] on td at bounding box center [107, 156] width 22 height 20
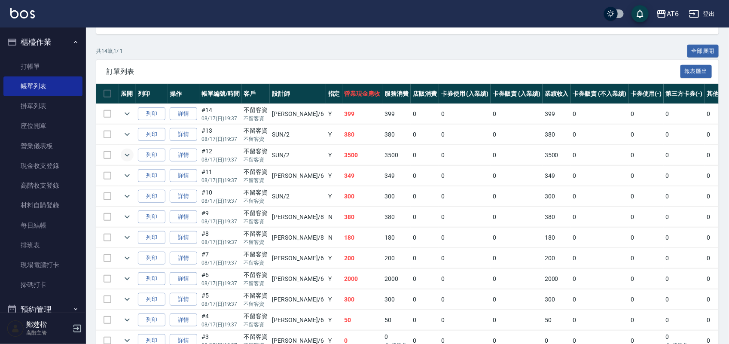
scroll to position [0, 0]
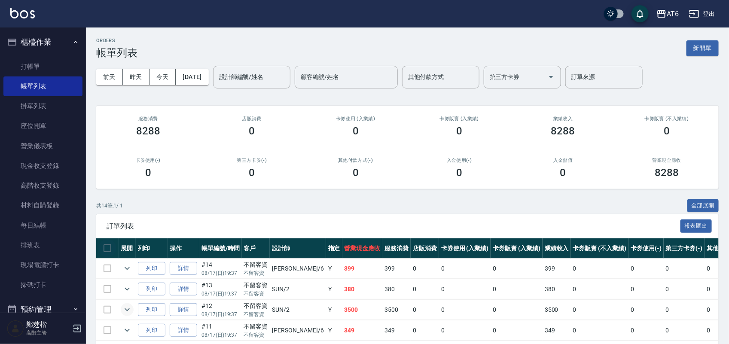
click at [103, 248] on input "checkbox" at bounding box center [107, 248] width 18 height 18
click at [106, 244] on input "checkbox" at bounding box center [107, 248] width 18 height 18
checkbox input "false"
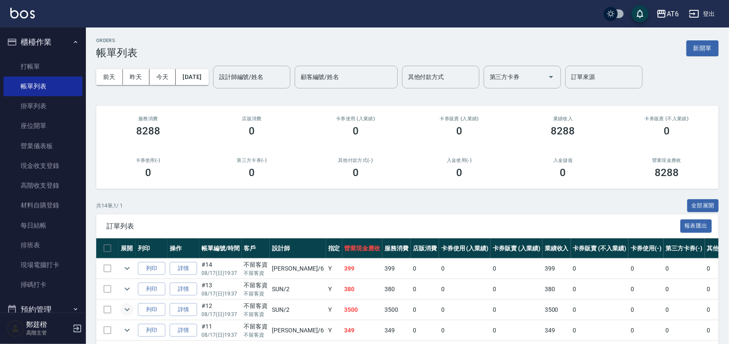
drag, startPoint x: 236, startPoint y: 212, endPoint x: 363, endPoint y: 211, distance: 126.7
drag, startPoint x: 318, startPoint y: 212, endPoint x: 282, endPoint y: 212, distance: 36.1
click at [282, 212] on div "共 14 筆, 1 / 1 全部展開" at bounding box center [407, 205] width 622 height 13
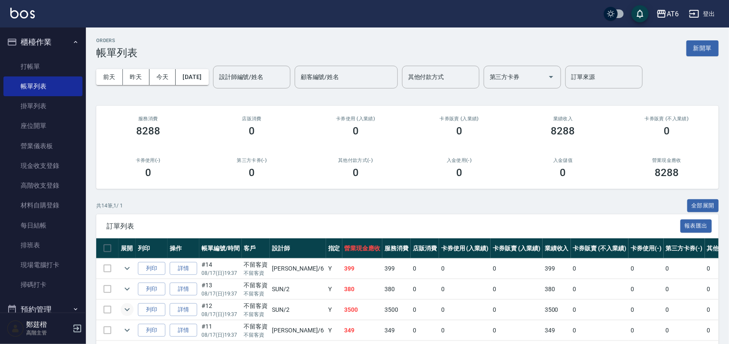
click at [41, 321] on h5 "鄭莛楷" at bounding box center [48, 324] width 44 height 9
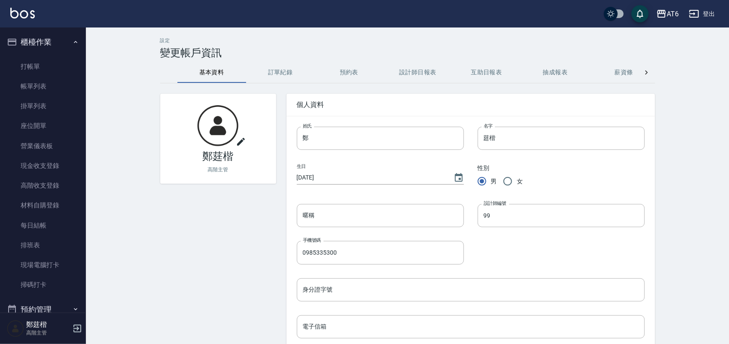
click at [277, 65] on button "訂單紀錄" at bounding box center [280, 72] width 69 height 21
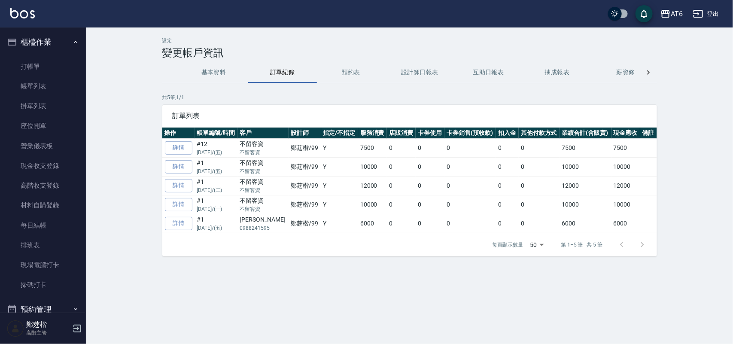
click at [347, 70] on button "預約表" at bounding box center [351, 72] width 69 height 21
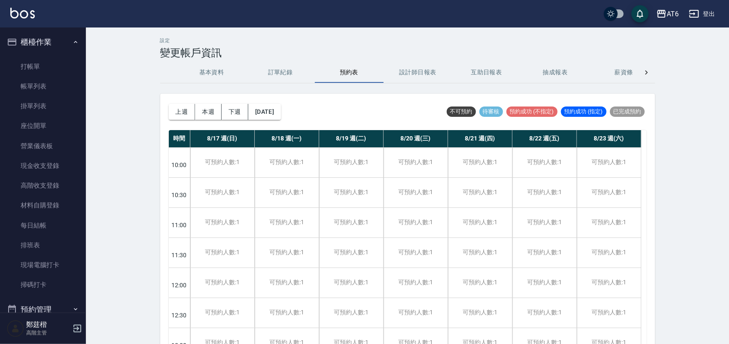
click at [418, 72] on button "設計師日報表" at bounding box center [417, 72] width 69 height 21
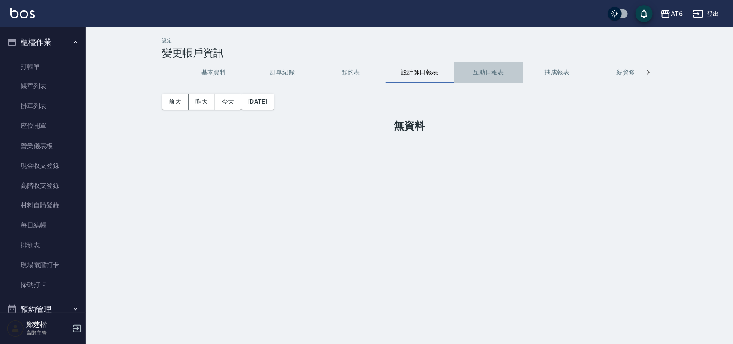
click at [478, 71] on button "互助日報表" at bounding box center [488, 72] width 69 height 21
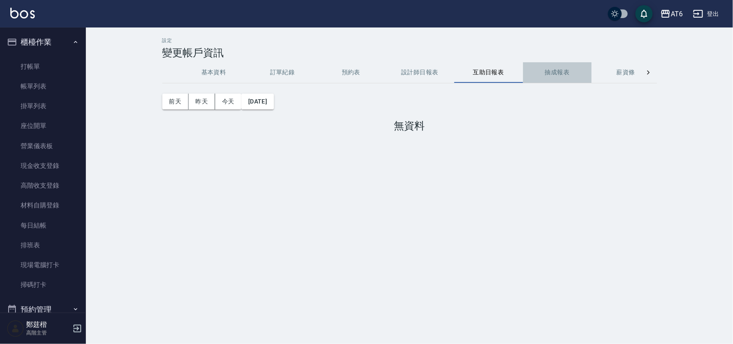
click at [553, 70] on button "抽成報表" at bounding box center [557, 72] width 69 height 21
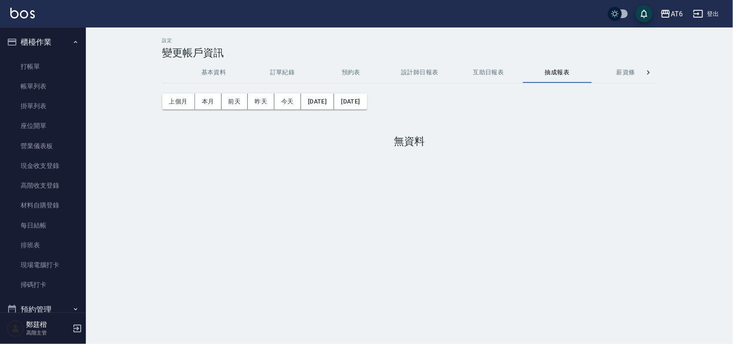
click at [626, 70] on button "薪資條" at bounding box center [626, 72] width 69 height 21
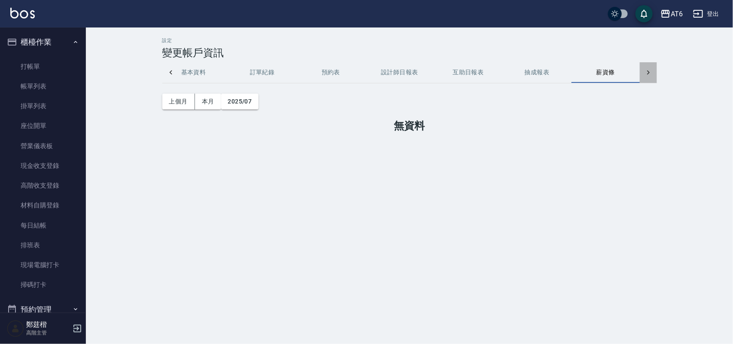
click at [649, 67] on div at bounding box center [648, 72] width 17 height 21
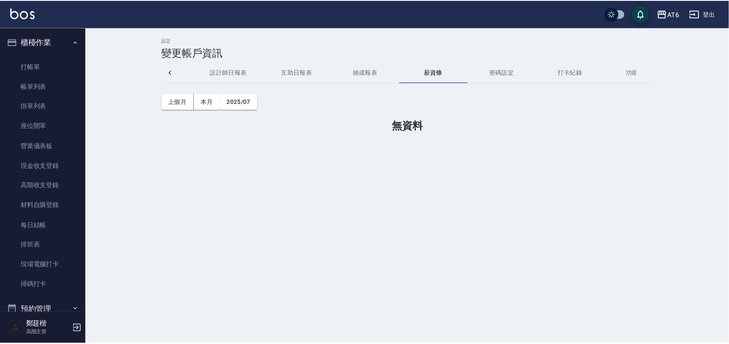
scroll to position [0, 226]
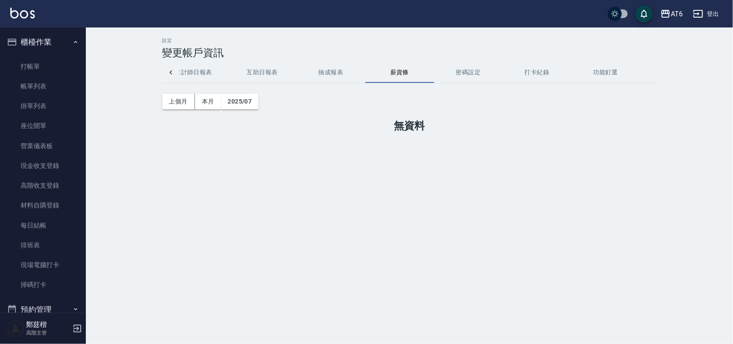
click at [647, 71] on div "基本資料 訂單紀錄 預約表 設計師日報表 互助日報表 抽成報表 薪資條 密碼設定 打卡紀錄 功能釘選" at bounding box center [409, 72] width 495 height 21
click at [59, 70] on link "打帳單" at bounding box center [42, 67] width 79 height 20
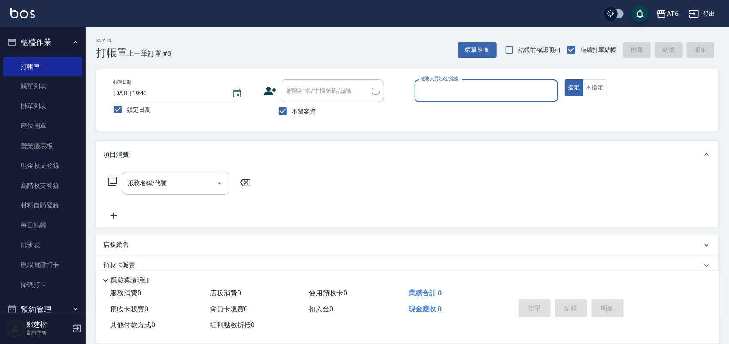
click at [37, 34] on button "櫃檯作業" at bounding box center [42, 42] width 79 height 22
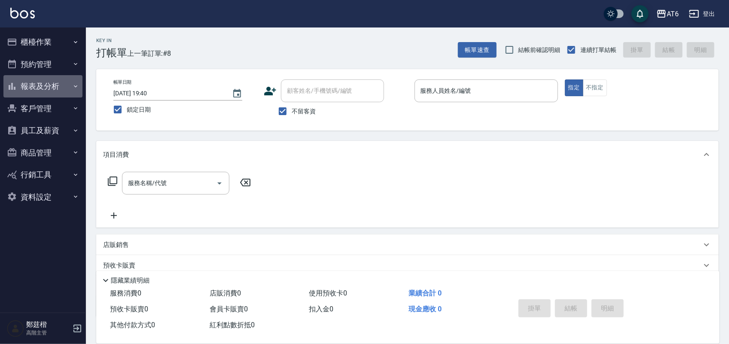
click at [46, 80] on button "報表及分析" at bounding box center [42, 86] width 79 height 22
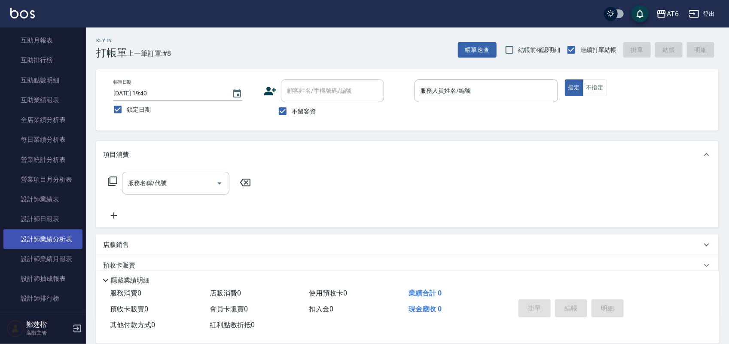
scroll to position [161, 0]
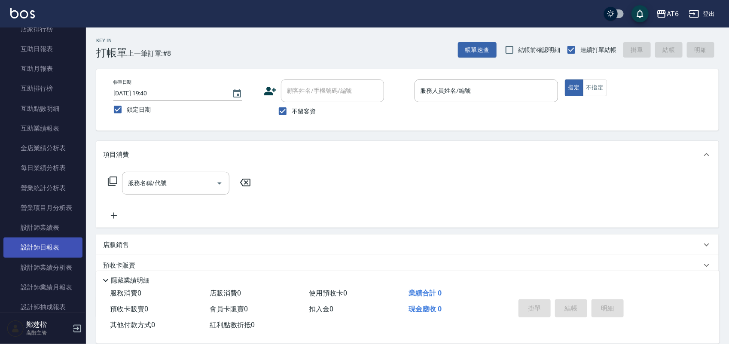
click at [46, 254] on link "設計師日報表" at bounding box center [42, 247] width 79 height 20
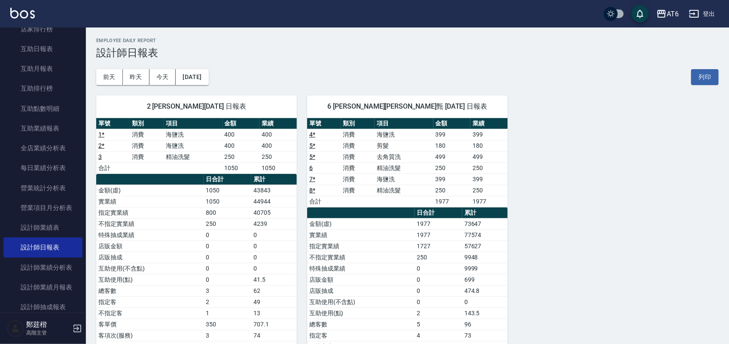
drag, startPoint x: 460, startPoint y: 56, endPoint x: 318, endPoint y: 35, distance: 143.7
click at [318, 35] on div "AT6 [DATE] 設計師日報表 列印時間： [DATE][PHONE_NUMBER]:25 Employee Daily Report 設計師日報表 [D…" at bounding box center [407, 216] width 643 height 379
click at [173, 79] on button "今天" at bounding box center [162, 77] width 27 height 16
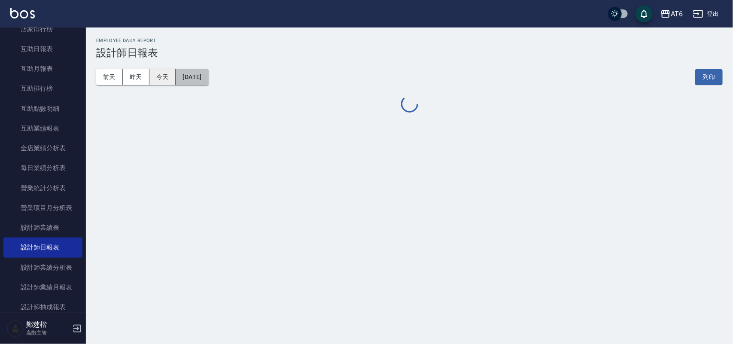
click at [181, 78] on button "[DATE]" at bounding box center [192, 77] width 33 height 16
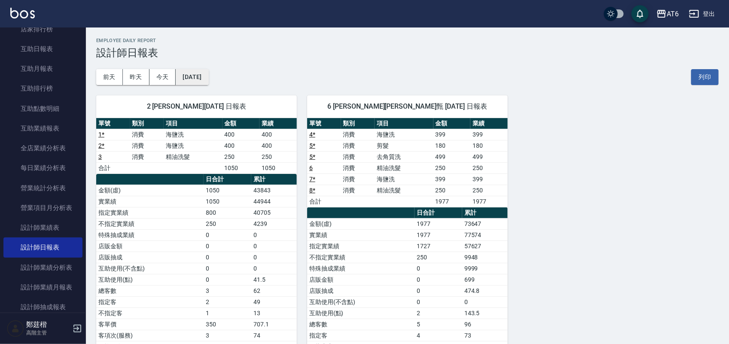
click at [207, 76] on button "[DATE]" at bounding box center [192, 77] width 33 height 16
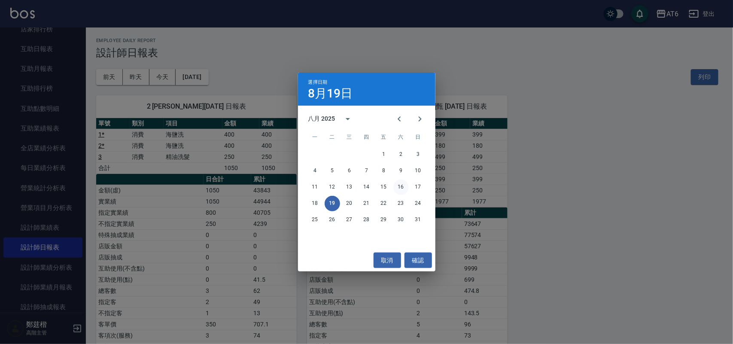
click at [404, 189] on button "16" at bounding box center [400, 187] width 15 height 15
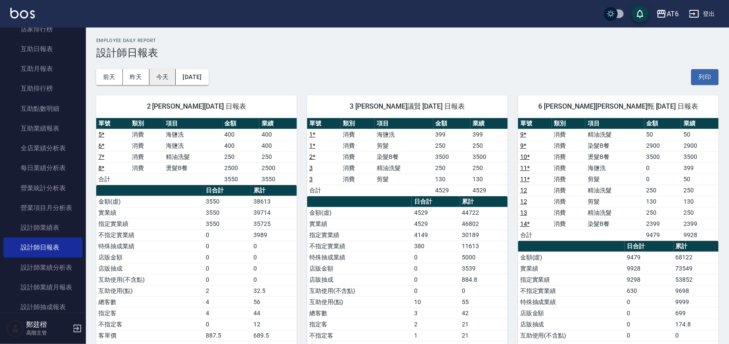
click at [163, 82] on button "今天" at bounding box center [162, 77] width 27 height 16
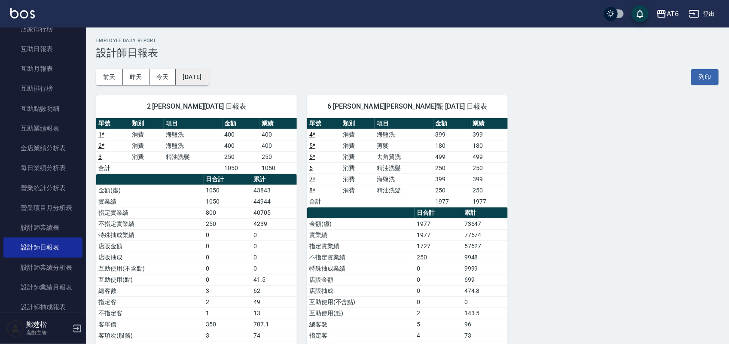
click at [208, 74] on button "[DATE]" at bounding box center [192, 77] width 33 height 16
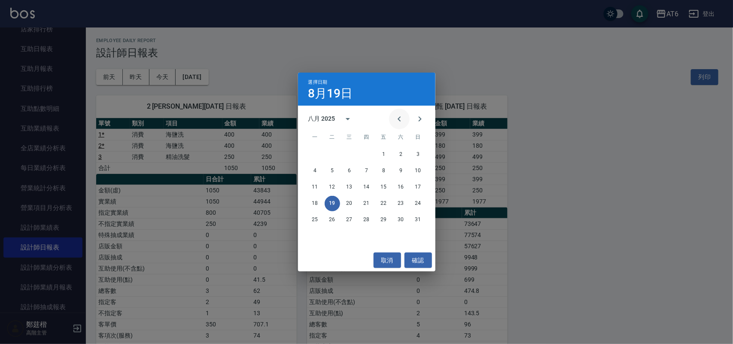
click at [401, 123] on icon "Previous month" at bounding box center [399, 119] width 10 height 10
click at [371, 220] on button "31" at bounding box center [366, 219] width 15 height 15
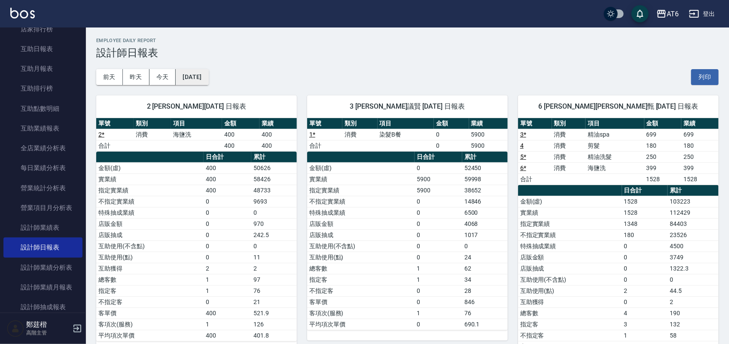
click at [198, 73] on button "[DATE]" at bounding box center [192, 77] width 33 height 16
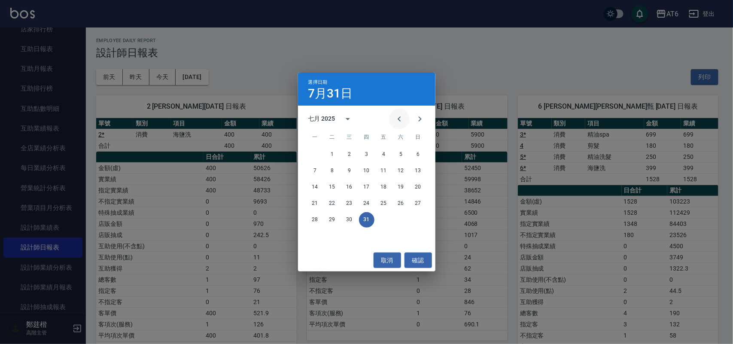
click at [403, 116] on icon "Previous month" at bounding box center [399, 119] width 10 height 10
click at [314, 232] on button "30" at bounding box center [314, 235] width 15 height 15
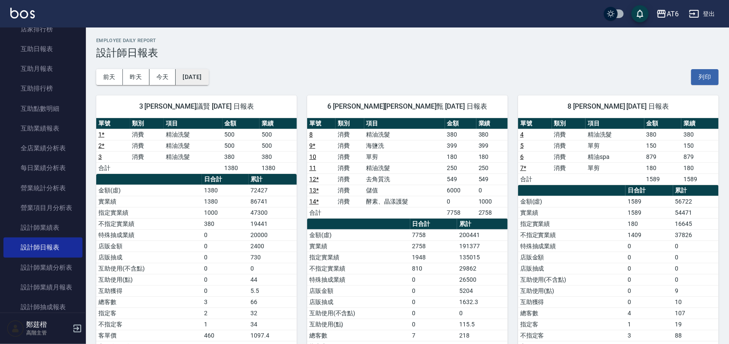
click at [200, 74] on button "[DATE]" at bounding box center [192, 77] width 33 height 16
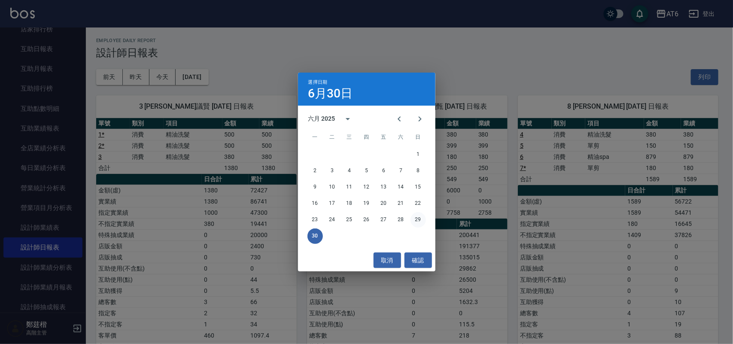
click at [417, 219] on button "29" at bounding box center [418, 219] width 15 height 15
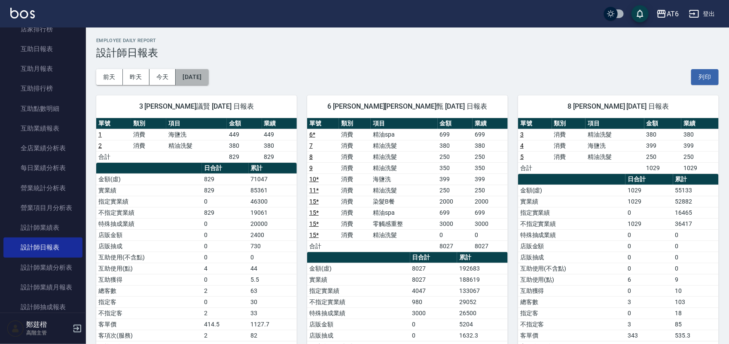
click at [198, 73] on button "[DATE]" at bounding box center [192, 77] width 33 height 16
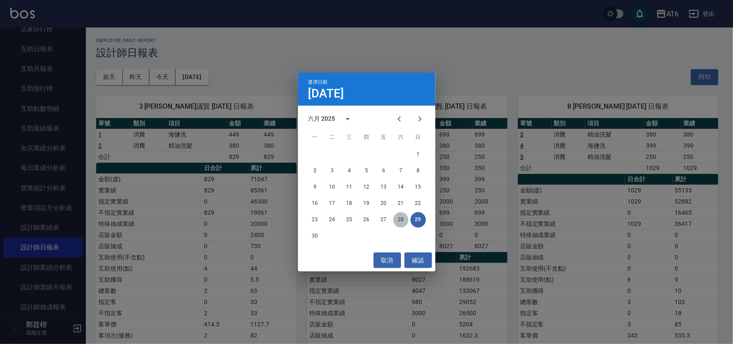
click at [394, 219] on button "28" at bounding box center [400, 219] width 15 height 15
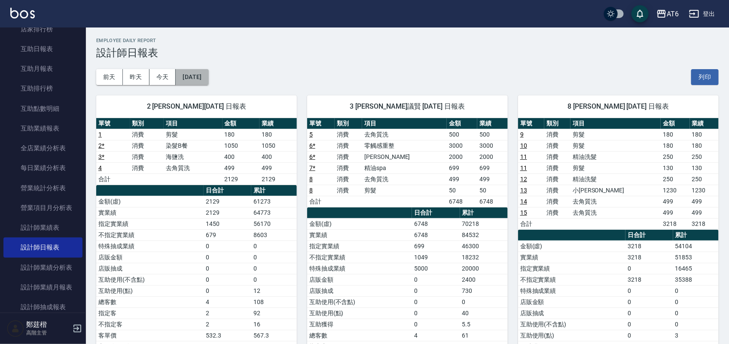
click at [194, 76] on button "[DATE]" at bounding box center [192, 77] width 33 height 16
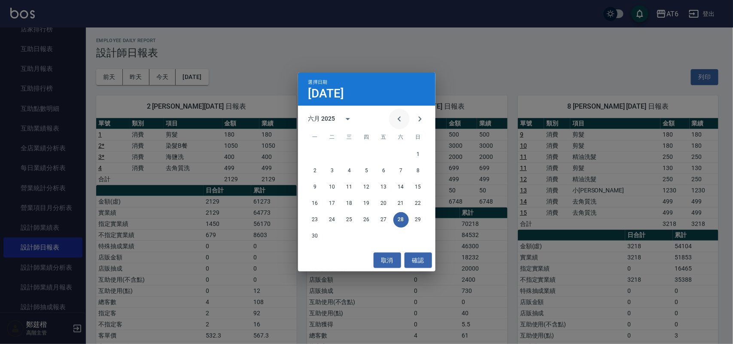
click at [396, 123] on icon "Previous month" at bounding box center [399, 119] width 10 height 10
click at [402, 217] on button "31" at bounding box center [400, 219] width 15 height 15
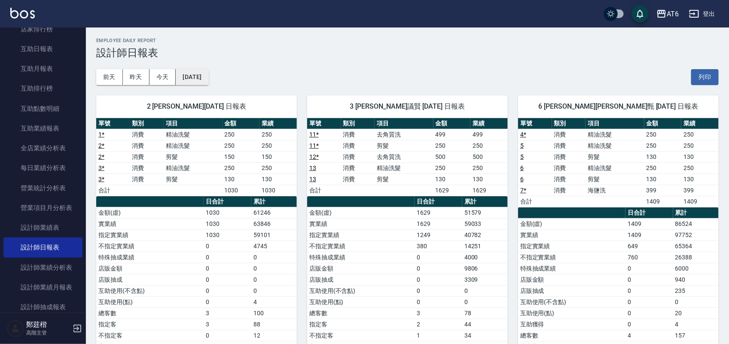
click at [205, 79] on button "[DATE]" at bounding box center [192, 77] width 33 height 16
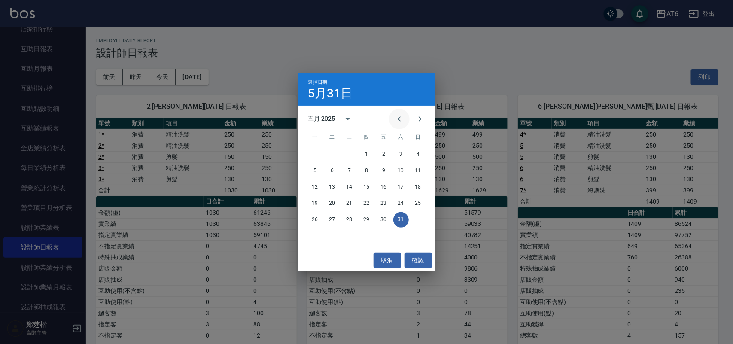
click at [394, 122] on icon "Previous month" at bounding box center [399, 119] width 10 height 10
click at [342, 222] on button "30" at bounding box center [349, 219] width 15 height 15
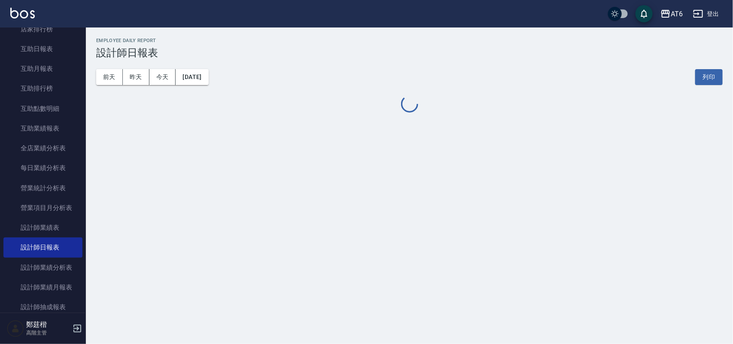
click at [343, 220] on div "AT6 [DATE] 設計師日報表 列印時間： [DATE][PHONE_NUMBER]:27 Employee Daily Report 設計師日報表 [D…" at bounding box center [366, 172] width 733 height 344
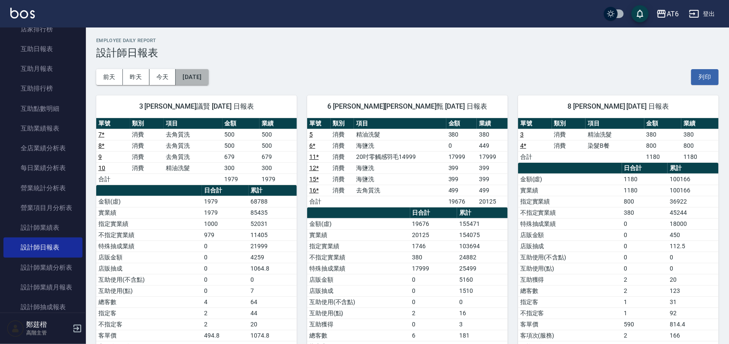
click at [192, 78] on button "[DATE]" at bounding box center [192, 77] width 33 height 16
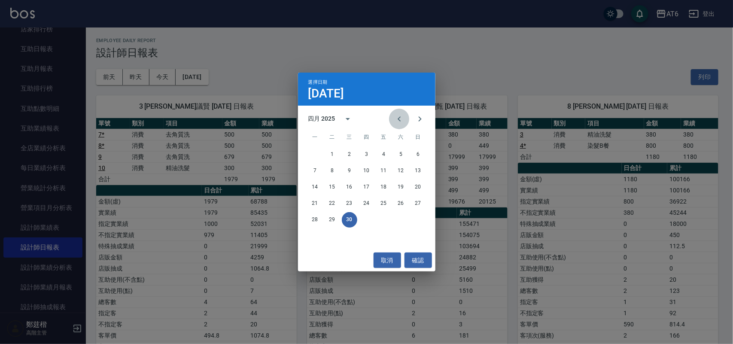
click at [397, 119] on icon "Previous month" at bounding box center [399, 119] width 10 height 10
click at [319, 235] on button "31" at bounding box center [314, 235] width 15 height 15
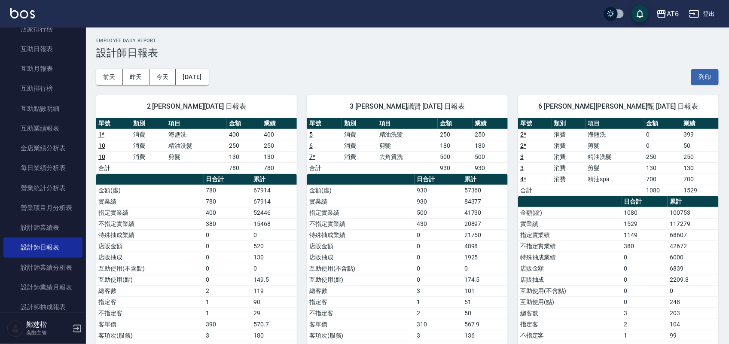
drag, startPoint x: 276, startPoint y: 54, endPoint x: 230, endPoint y: 44, distance: 47.0
click at [230, 44] on div "Employee Daily Report 設計師日報表" at bounding box center [407, 48] width 622 height 21
click at [208, 76] on button "[DATE]" at bounding box center [192, 77] width 33 height 16
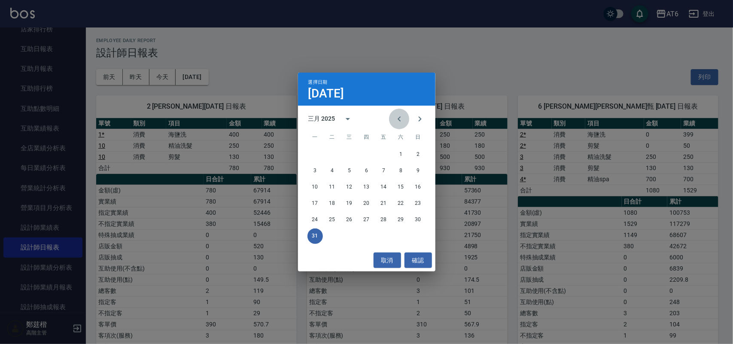
click at [401, 119] on icon "Previous month" at bounding box center [399, 119] width 10 height 10
click at [389, 214] on button "28" at bounding box center [383, 219] width 15 height 15
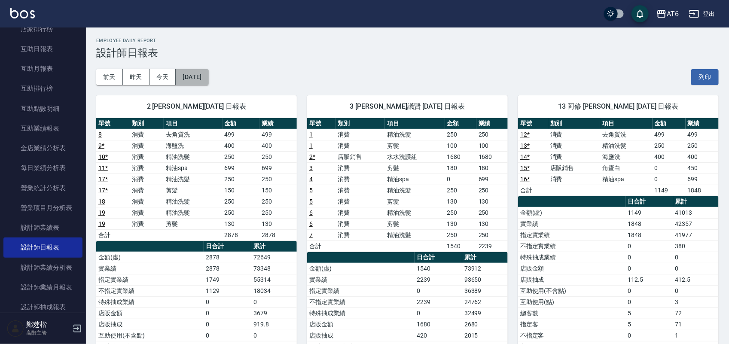
click at [208, 78] on button "[DATE]" at bounding box center [192, 77] width 33 height 16
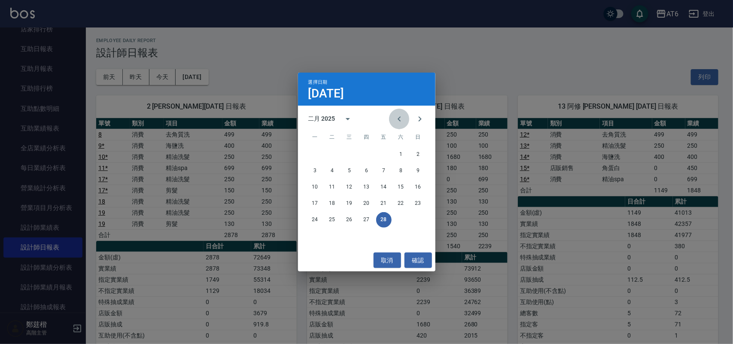
click at [400, 117] on icon "Previous month" at bounding box center [399, 119] width 10 height 10
click at [378, 222] on button "31" at bounding box center [383, 219] width 15 height 15
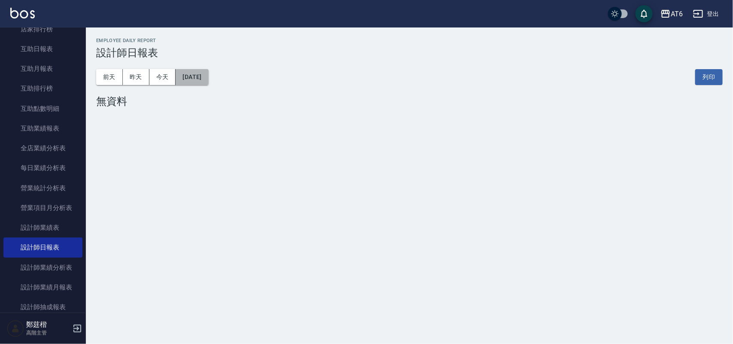
click at [208, 75] on button "[DATE]" at bounding box center [192, 77] width 33 height 16
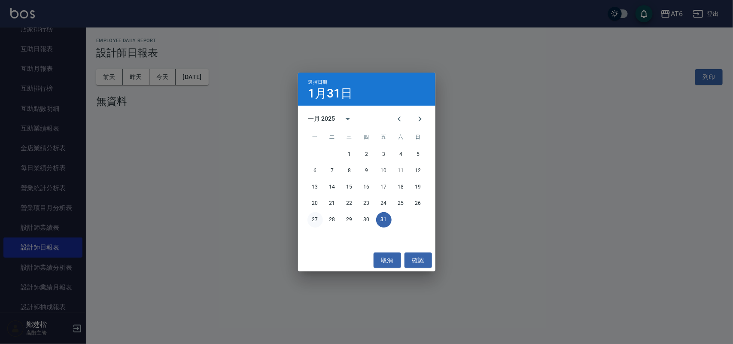
click at [320, 217] on button "27" at bounding box center [314, 219] width 15 height 15
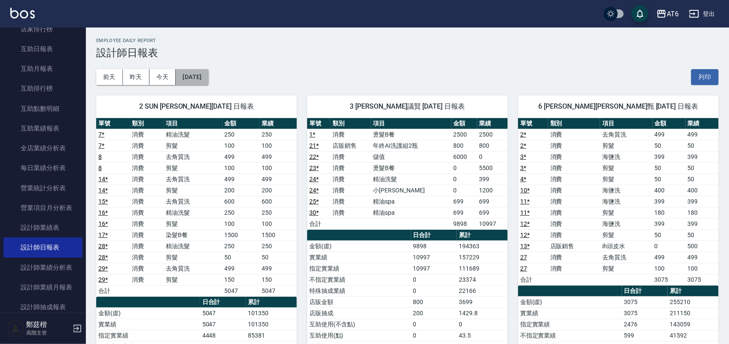
click at [193, 80] on button "[DATE]" at bounding box center [192, 77] width 33 height 16
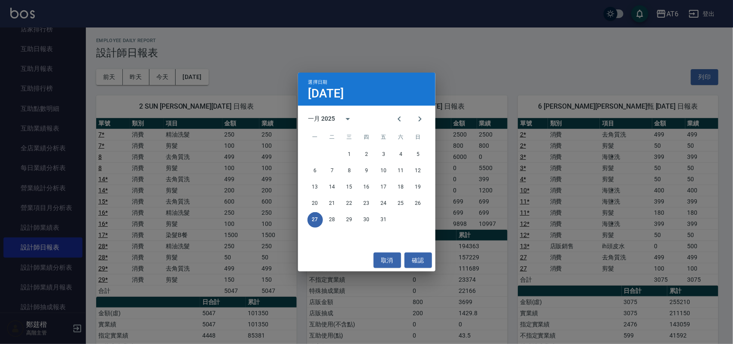
click at [380, 52] on div "選擇日期 [DATE] 一月 2025 一 二 三 四 五 六 日 1 2 3 4 5 6 7 8 9 10 11 12 13 14 15 16 17 18 …" at bounding box center [366, 172] width 733 height 344
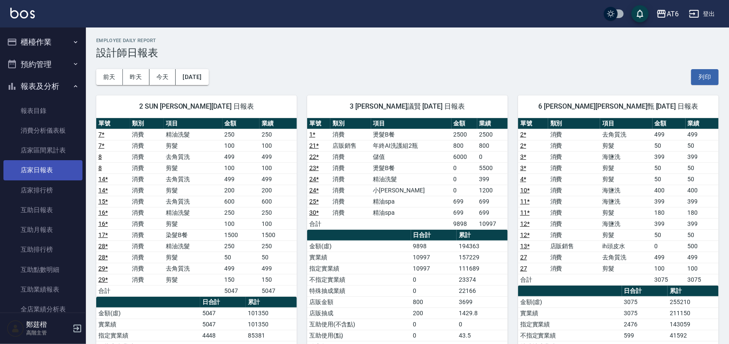
click at [59, 163] on link "店家日報表" at bounding box center [42, 170] width 79 height 20
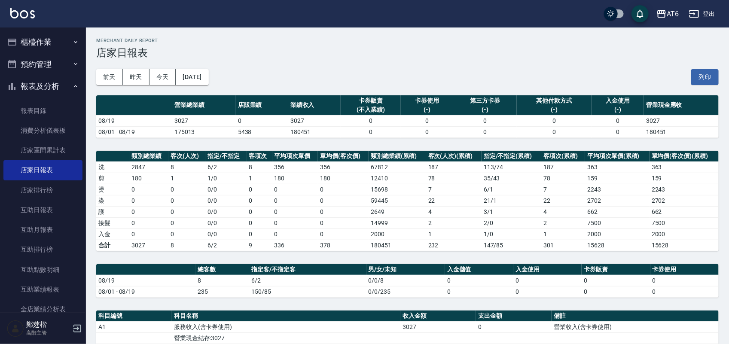
drag, startPoint x: 337, startPoint y: 39, endPoint x: 275, endPoint y: 47, distance: 62.4
click at [275, 47] on h3 "店家日報表" at bounding box center [407, 53] width 622 height 12
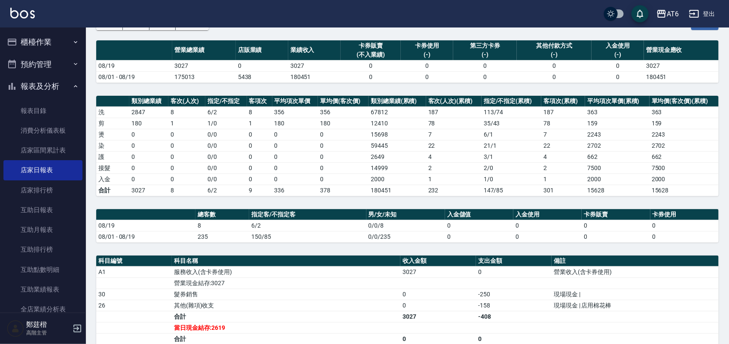
scroll to position [107, 0]
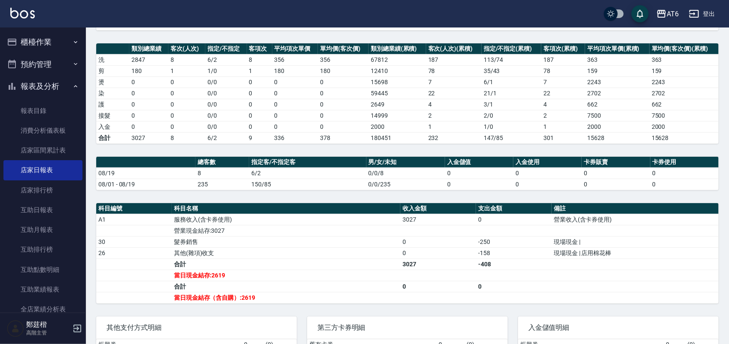
click at [64, 87] on button "報表及分析" at bounding box center [42, 86] width 79 height 22
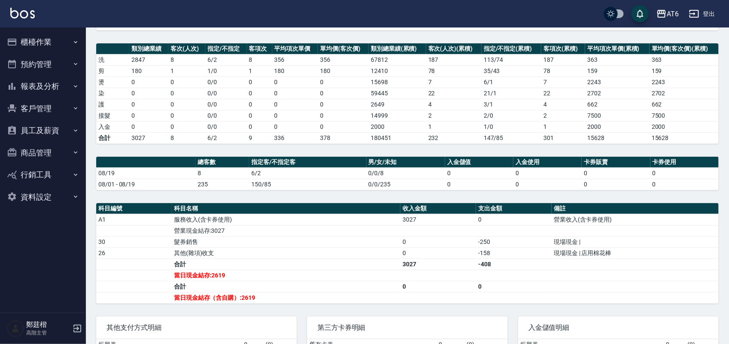
click at [64, 100] on button "客戶管理" at bounding box center [42, 108] width 79 height 22
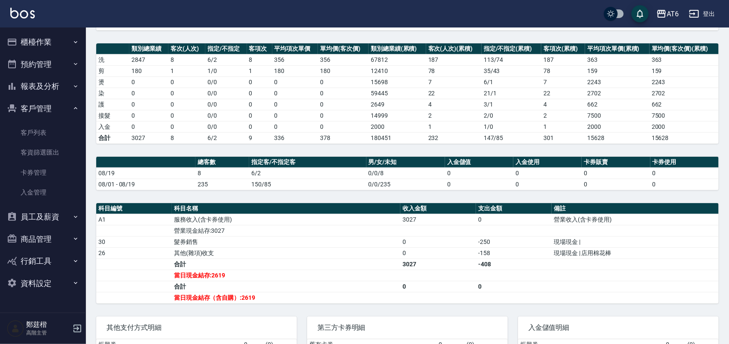
click at [62, 107] on button "客戶管理" at bounding box center [42, 108] width 79 height 22
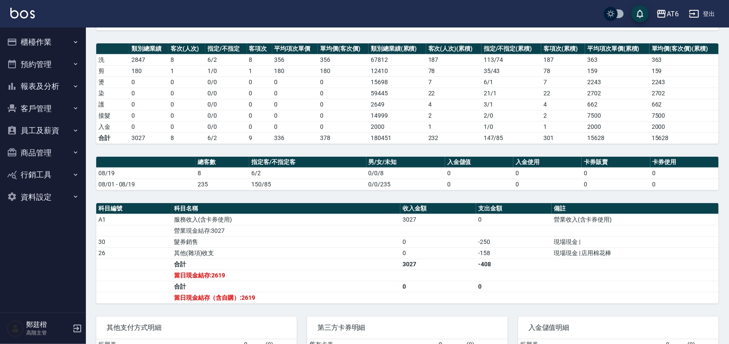
click at [69, 85] on button "報表及分析" at bounding box center [42, 86] width 79 height 22
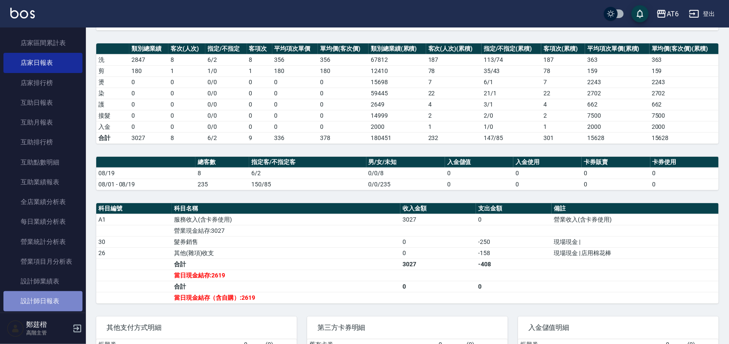
click at [49, 295] on link "設計師日報表" at bounding box center [42, 301] width 79 height 20
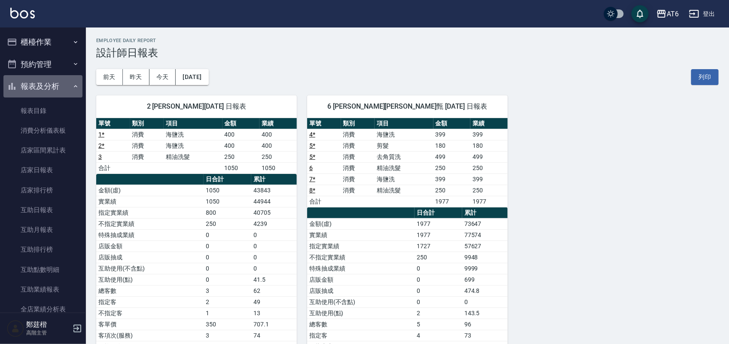
click at [50, 84] on button "報表及分析" at bounding box center [42, 86] width 79 height 22
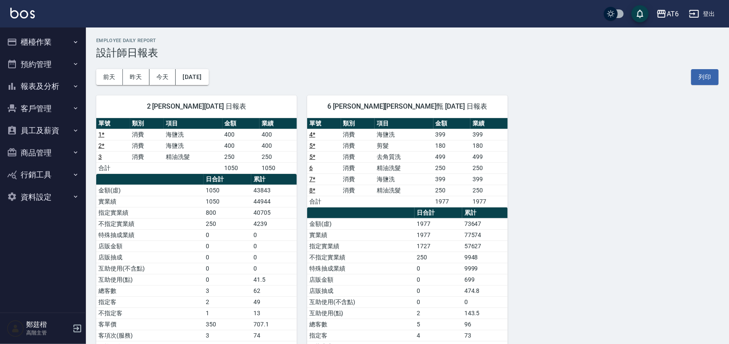
click at [50, 48] on button "櫃檯作業" at bounding box center [42, 42] width 79 height 22
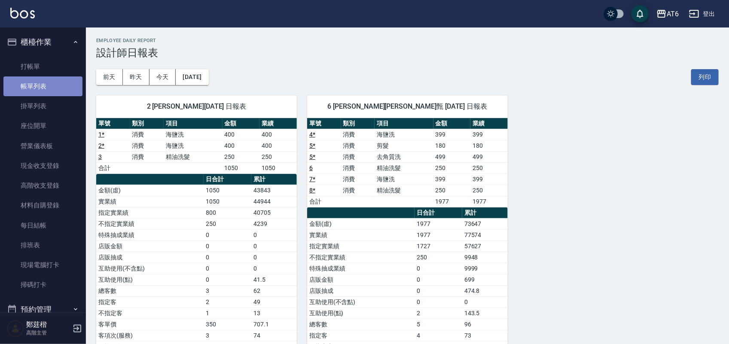
drag, startPoint x: 67, startPoint y: 79, endPoint x: 52, endPoint y: 82, distance: 15.1
click at [52, 82] on link "帳單列表" at bounding box center [42, 86] width 79 height 20
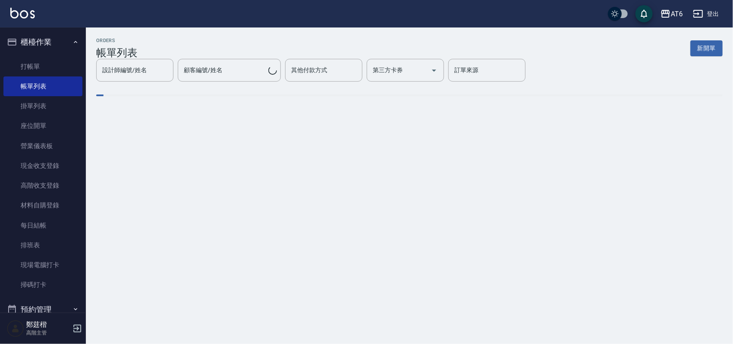
drag, startPoint x: 52, startPoint y: 82, endPoint x: 522, endPoint y: 43, distance: 471.5
click at [522, 43] on div "ORDERS 帳單列表 新開單" at bounding box center [409, 48] width 627 height 21
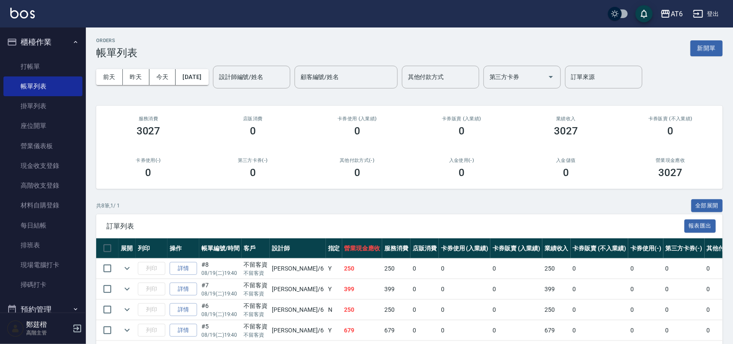
drag, startPoint x: 518, startPoint y: 41, endPoint x: 490, endPoint y: 41, distance: 28.3
click at [490, 41] on div "ORDERS 帳單列表 新開單" at bounding box center [409, 48] width 627 height 21
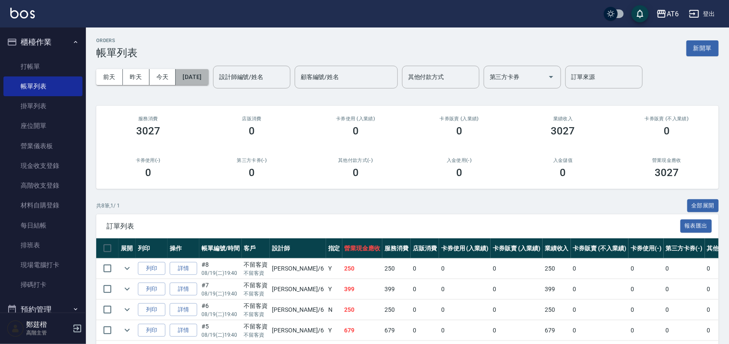
click at [201, 70] on button "[DATE]" at bounding box center [192, 77] width 33 height 16
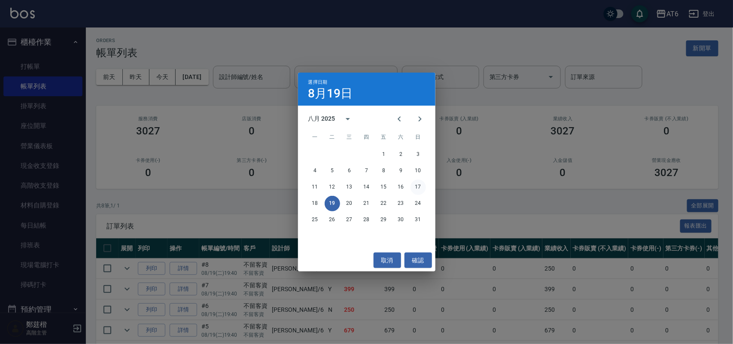
click at [423, 187] on button "17" at bounding box center [418, 187] width 15 height 15
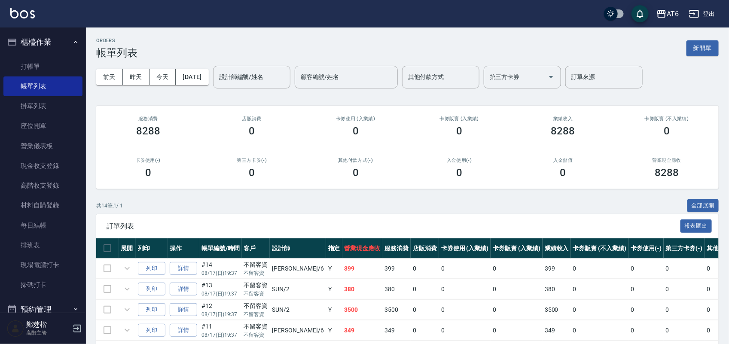
drag, startPoint x: 505, startPoint y: 30, endPoint x: 496, endPoint y: 39, distance: 12.1
click at [504, 30] on div "ORDERS 帳單列表 新開單 [DATE] [DATE] [DATE] [DATE] 設計師編號/姓名 設計師編號/姓名 顧客編號/姓名 顧客編號/姓名 其…" at bounding box center [407, 303] width 643 height 553
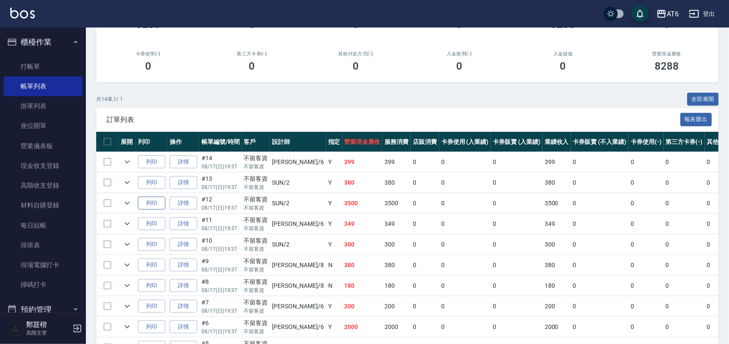
scroll to position [107, 0]
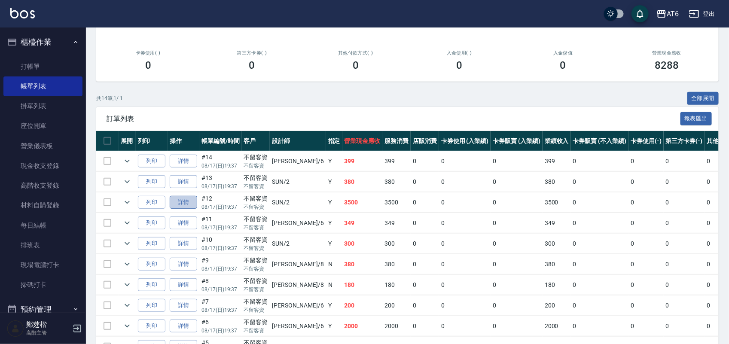
click at [178, 204] on link "詳情" at bounding box center [183, 202] width 27 height 13
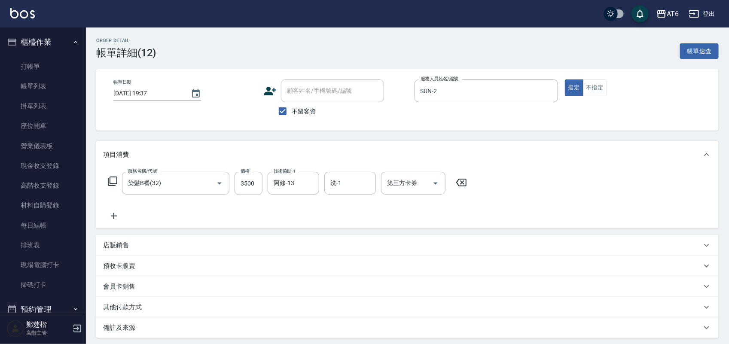
click at [463, 183] on icon at bounding box center [460, 182] width 21 height 10
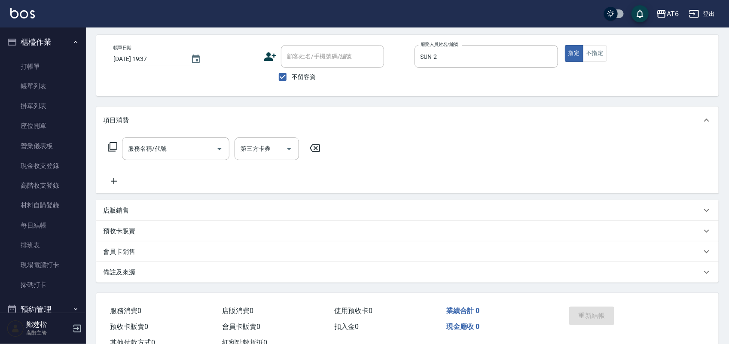
scroll to position [65, 0]
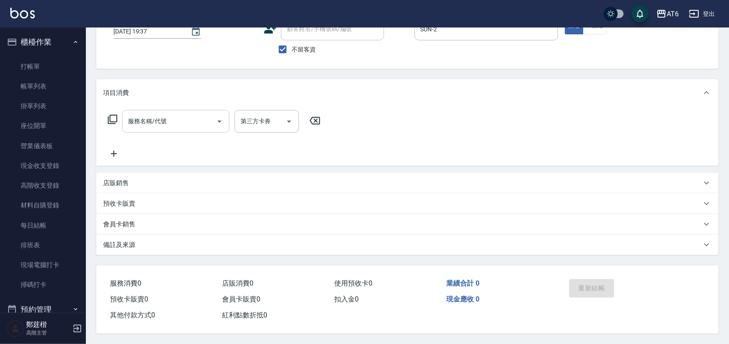
click at [145, 115] on div "服務名稱/代號 服務名稱/代號" at bounding box center [175, 121] width 107 height 23
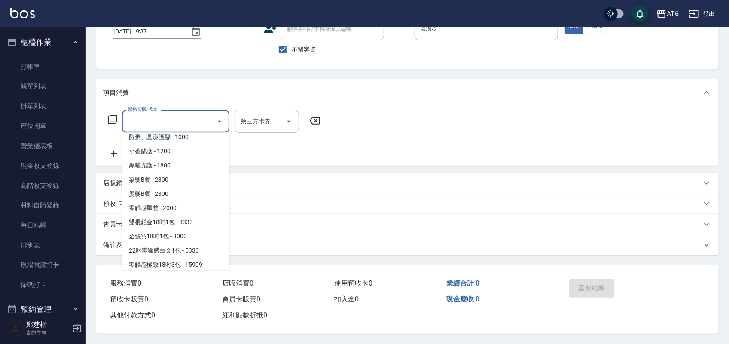
scroll to position [161, 0]
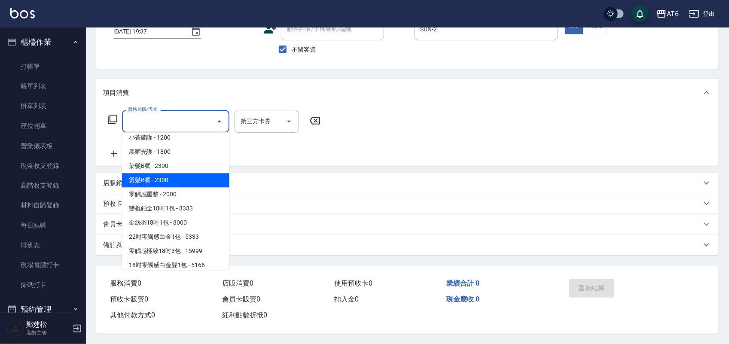
click at [181, 173] on span "燙髮B餐 - 2300" at bounding box center [175, 180] width 107 height 14
type input "燙髮B餐(43)"
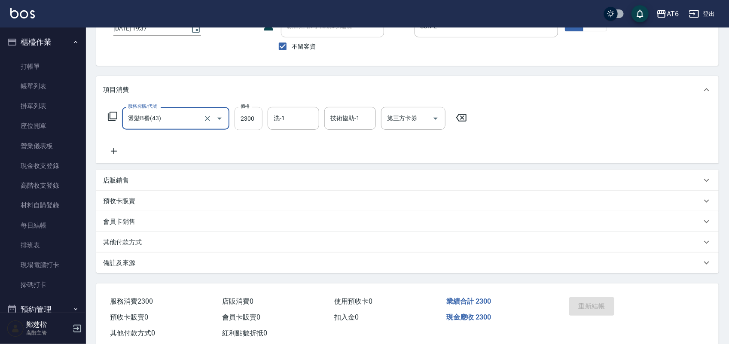
click at [243, 110] on input "2300" at bounding box center [248, 118] width 28 height 23
type input "3500"
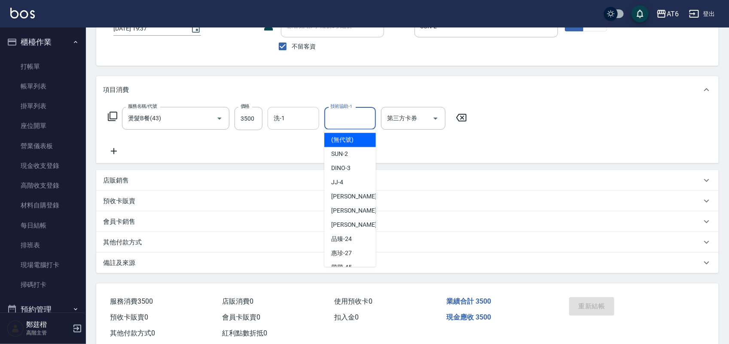
drag, startPoint x: 356, startPoint y: 114, endPoint x: 301, endPoint y: 109, distance: 54.8
click at [301, 109] on div "洗-1" at bounding box center [294, 118] width 52 height 23
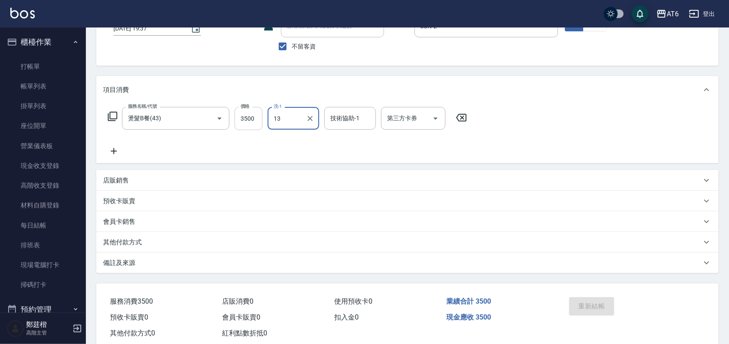
type input "阿修-13"
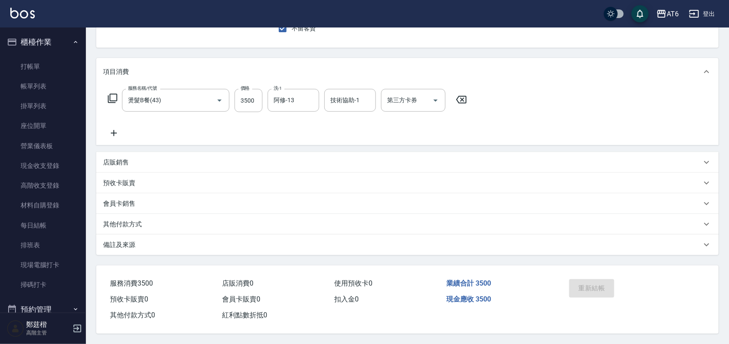
drag, startPoint x: 434, startPoint y: 54, endPoint x: 459, endPoint y: 41, distance: 28.2
click at [400, 49] on div "Order detail 帳單詳細 (12) 帳單速查 帳單日期 [DATE] 19:37 顧客姓名/手機號碼/編號 顧客姓名/手機號碼/編號 不留客資 服務…" at bounding box center [407, 144] width 643 height 399
drag, startPoint x: 483, startPoint y: 39, endPoint x: 426, endPoint y: 41, distance: 56.7
click at [435, 41] on div "帳單日期 [DATE] 19:37 顧客姓名/手機號碼/編號 顧客姓名/手機號碼/編號 不留客資 服務人員姓名/編號 SUN-2 服務人員姓名/編號 指定 不…" at bounding box center [407, 16] width 622 height 61
click at [28, 13] on img at bounding box center [22, 13] width 24 height 11
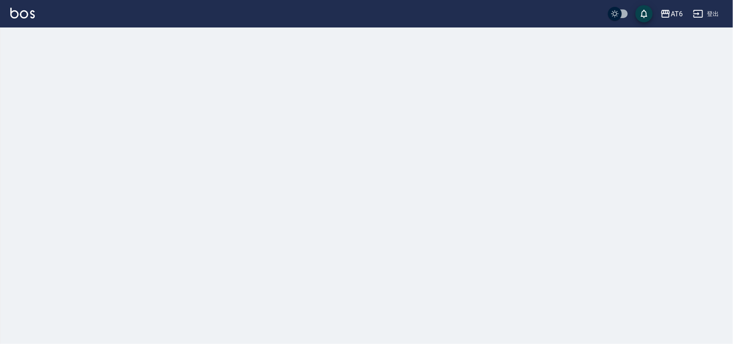
click at [500, 10] on div "AT6 登出" at bounding box center [366, 13] width 733 height 27
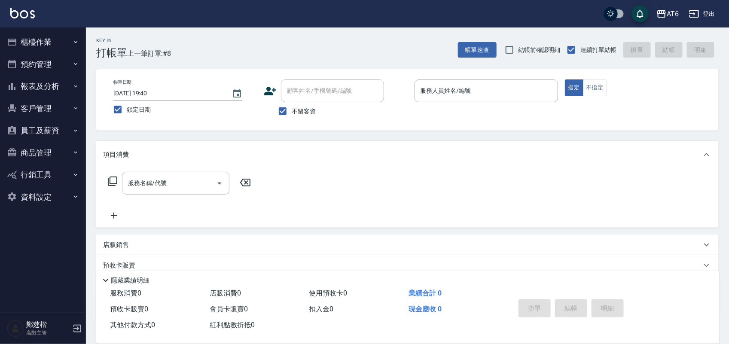
click at [56, 88] on button "報表及分析" at bounding box center [42, 86] width 79 height 22
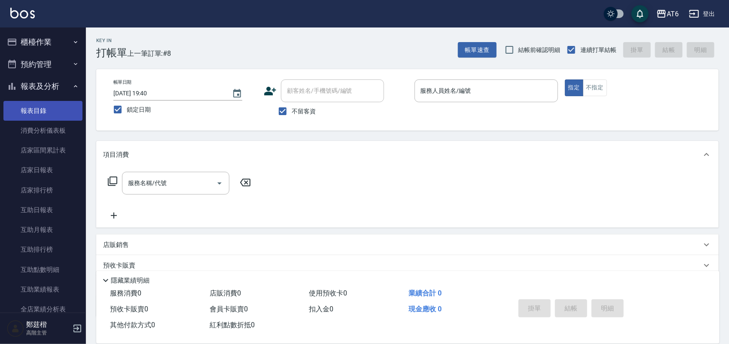
click at [54, 108] on link "報表目錄" at bounding box center [42, 111] width 79 height 20
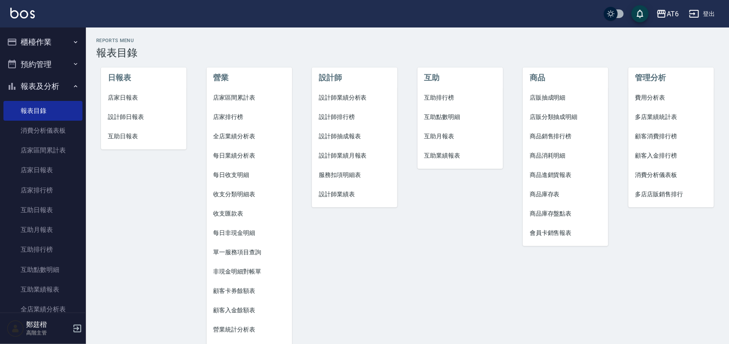
drag, startPoint x: 562, startPoint y: 24, endPoint x: 547, endPoint y: 26, distance: 15.2
drag, startPoint x: 547, startPoint y: 26, endPoint x: 426, endPoint y: 32, distance: 120.8
click at [426, 32] on div "Reports Menu 報表目錄 日報表 店家日報表 設計師日報表 互助日報表 營業 店家區間累計表 店家排行榜 全店業績分析表 每日業績分析表 每日收支明…" at bounding box center [407, 203] width 643 height 353
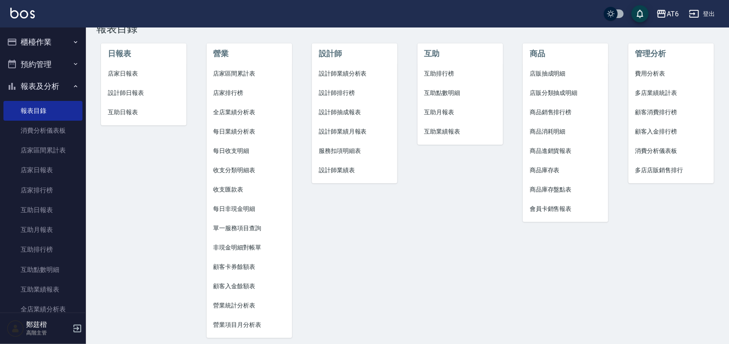
scroll to position [37, 0]
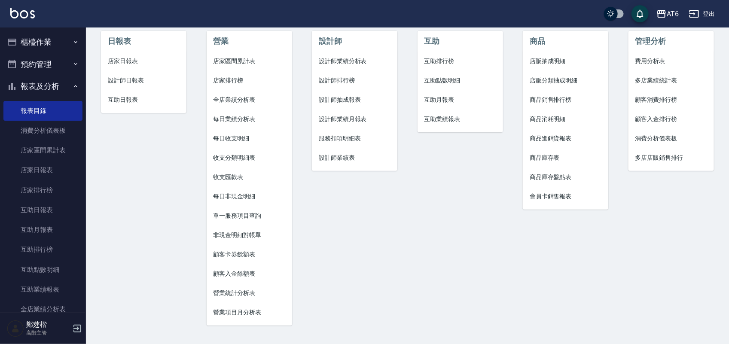
drag, startPoint x: 28, startPoint y: 103, endPoint x: 21, endPoint y: 99, distance: 7.5
click at [33, 89] on button "報表及分析" at bounding box center [42, 86] width 79 height 22
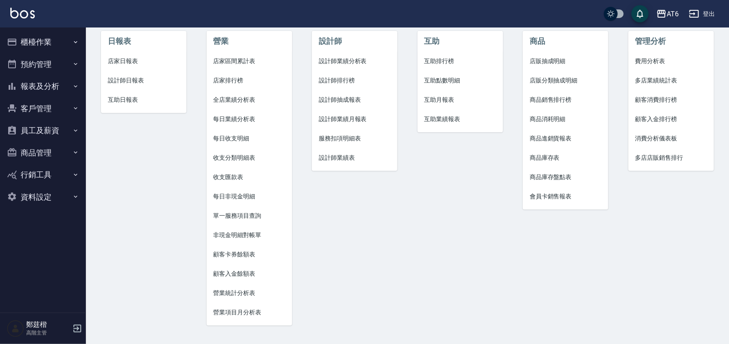
click at [40, 27] on ul "櫃檯作業 打帳單 帳單列表 掛單列表 座位開單 營業儀表板 現金收支登錄 高階收支登錄 材料自購登錄 每日結帳 排班表 現場電腦打卡 掃碼打卡 預約管理 預約…" at bounding box center [42, 119] width 79 height 184
click at [44, 31] on button "櫃檯作業" at bounding box center [42, 42] width 79 height 22
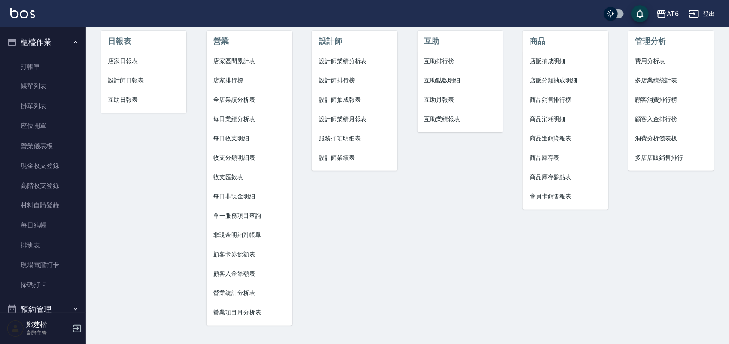
click at [48, 37] on button "櫃檯作業" at bounding box center [42, 42] width 79 height 22
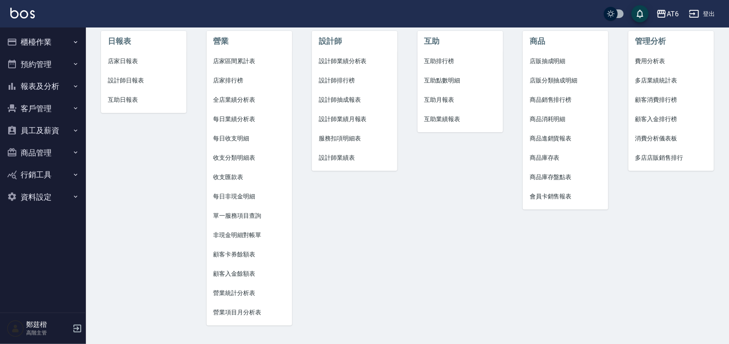
click at [64, 82] on button "報表及分析" at bounding box center [42, 86] width 79 height 22
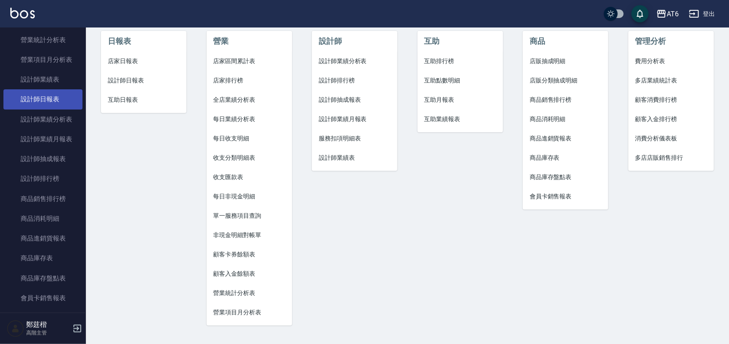
scroll to position [376, 0]
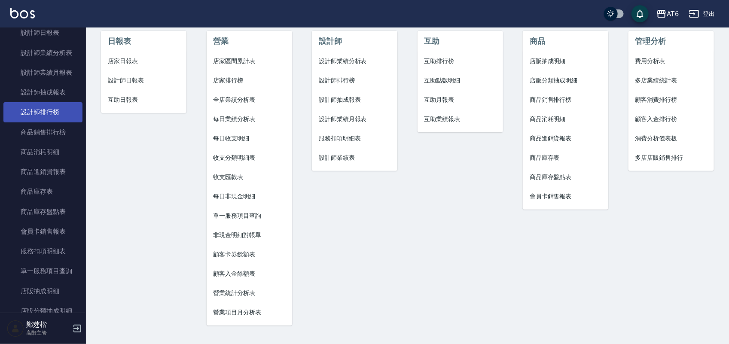
click at [64, 119] on link "設計師排行榜" at bounding box center [42, 112] width 79 height 20
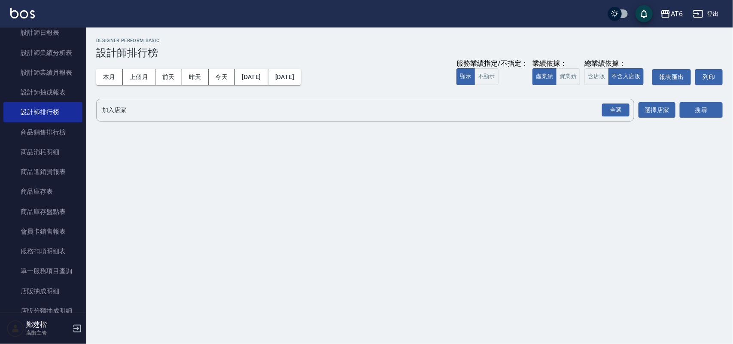
click at [574, 72] on button "實業績" at bounding box center [568, 76] width 24 height 17
click at [625, 112] on div "全選" at bounding box center [615, 109] width 27 height 13
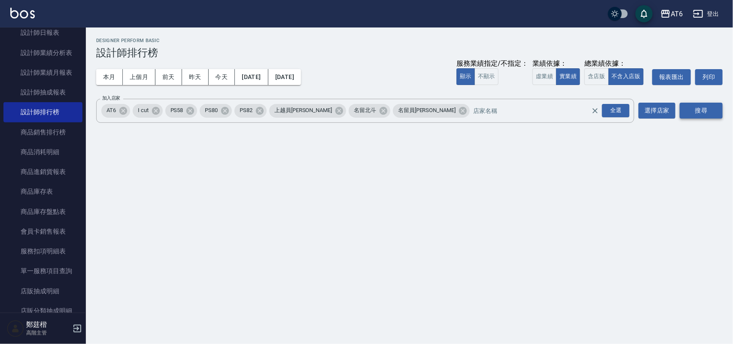
click at [688, 106] on button "搜尋" at bounding box center [701, 111] width 43 height 16
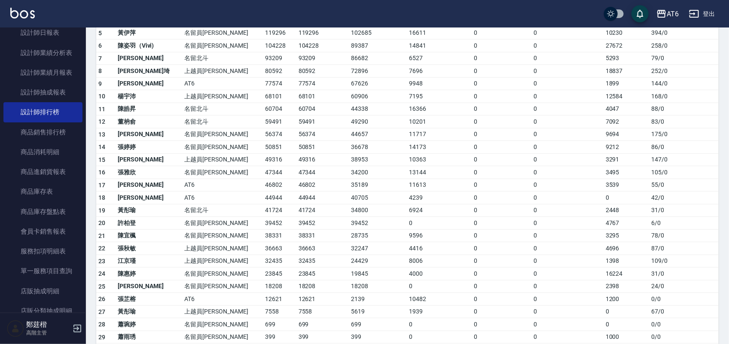
scroll to position [107, 0]
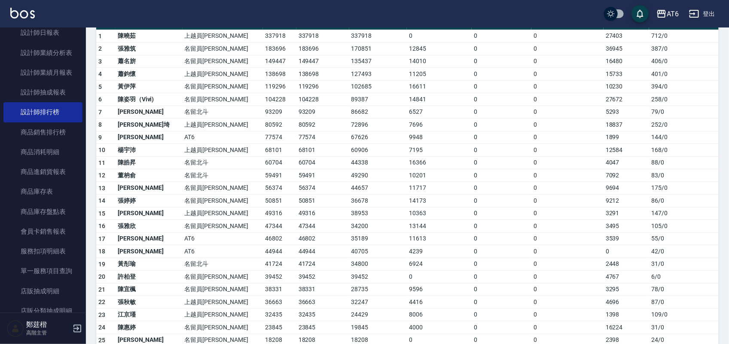
click at [155, 254] on td "[PERSON_NAME]" at bounding box center [149, 251] width 67 height 13
click at [151, 254] on td "[PERSON_NAME]" at bounding box center [149, 251] width 67 height 13
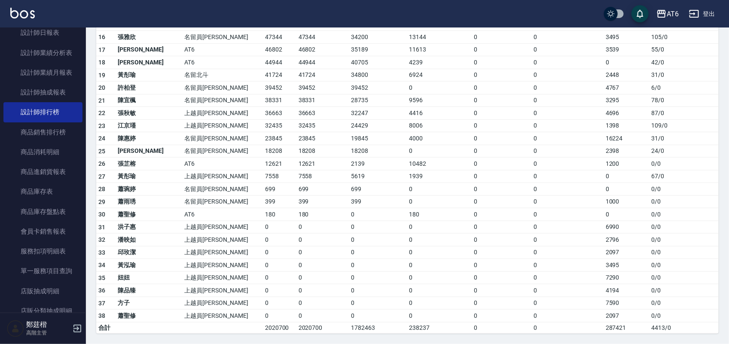
scroll to position [31, 0]
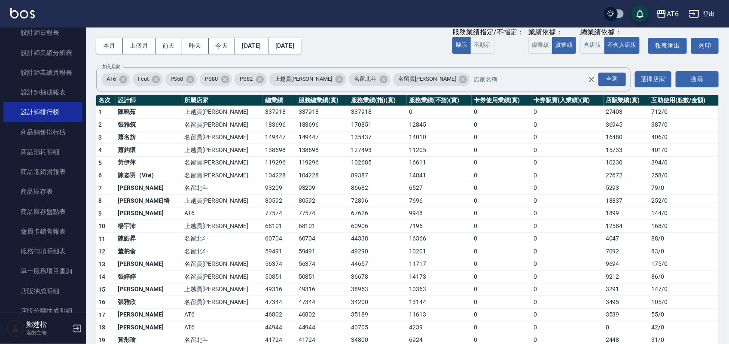
drag, startPoint x: 578, startPoint y: 175, endPoint x: 374, endPoint y: 207, distance: 206.8
click at [374, 207] on td "72896" at bounding box center [378, 201] width 58 height 13
drag, startPoint x: 481, startPoint y: 186, endPoint x: 456, endPoint y: 182, distance: 25.2
click at [472, 182] on td "0" at bounding box center [502, 188] width 60 height 13
drag, startPoint x: 454, startPoint y: 188, endPoint x: 407, endPoint y: 180, distance: 48.3
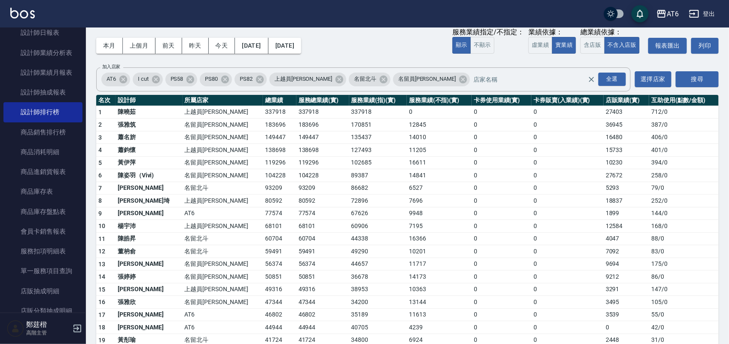
click at [407, 180] on td "14841" at bounding box center [439, 175] width 65 height 13
click at [46, 131] on link "商品銷售排行榜" at bounding box center [42, 132] width 79 height 20
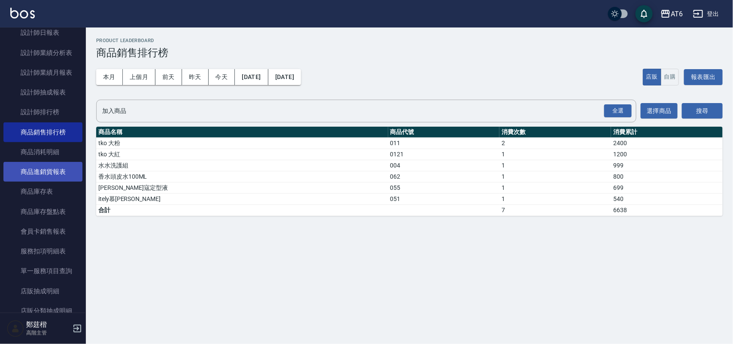
click at [70, 168] on link "商品進銷貨報表" at bounding box center [42, 172] width 79 height 20
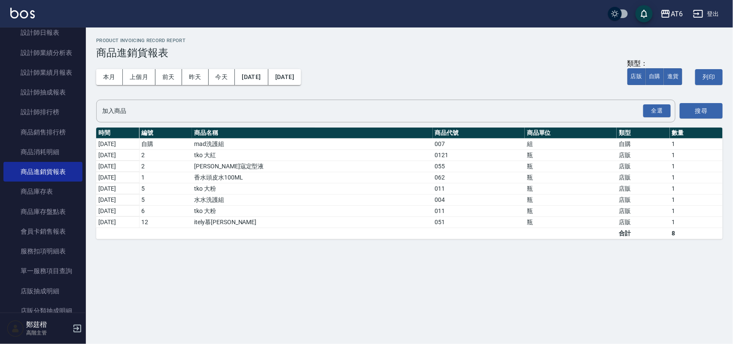
drag, startPoint x: 492, startPoint y: 56, endPoint x: 374, endPoint y: 38, distance: 119.0
click at [374, 38] on h2 "Product Invoicing Record Report" at bounding box center [409, 41] width 627 height 6
drag, startPoint x: 424, startPoint y: 52, endPoint x: 417, endPoint y: 52, distance: 6.5
click at [417, 52] on h3 "商品進銷貨報表" at bounding box center [409, 53] width 627 height 12
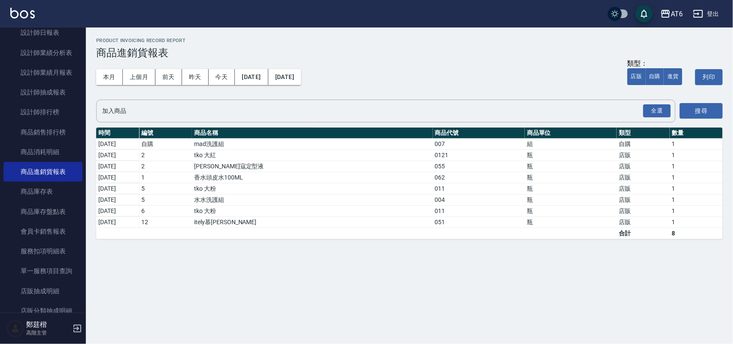
click at [420, 57] on h3 "商品進銷貨報表" at bounding box center [409, 53] width 627 height 12
click at [422, 57] on h3 "商品進銷貨報表" at bounding box center [409, 53] width 627 height 12
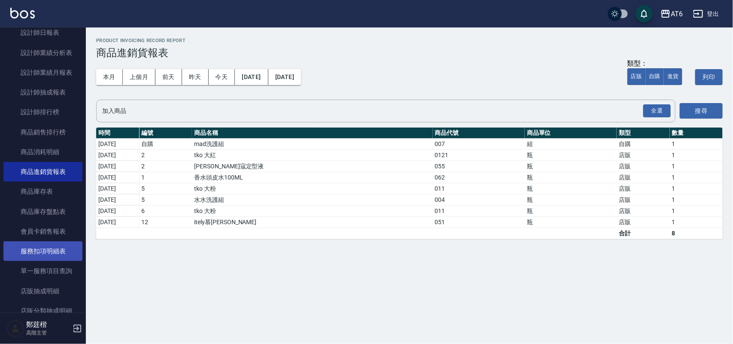
click at [64, 247] on link "服務扣項明細表" at bounding box center [42, 251] width 79 height 20
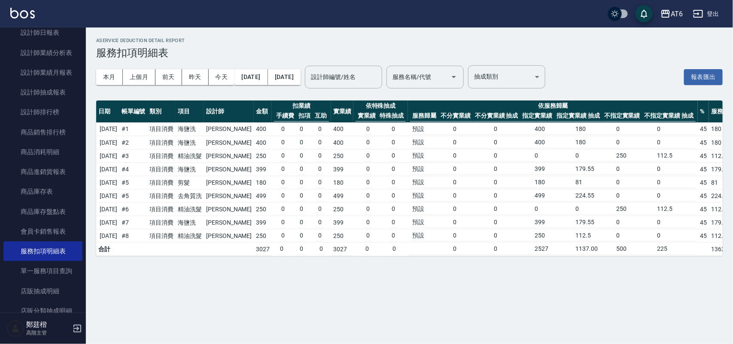
drag, startPoint x: 33, startPoint y: 268, endPoint x: 266, endPoint y: 162, distance: 256.4
click at [31, 284] on link "店販抽成明細" at bounding box center [42, 291] width 79 height 20
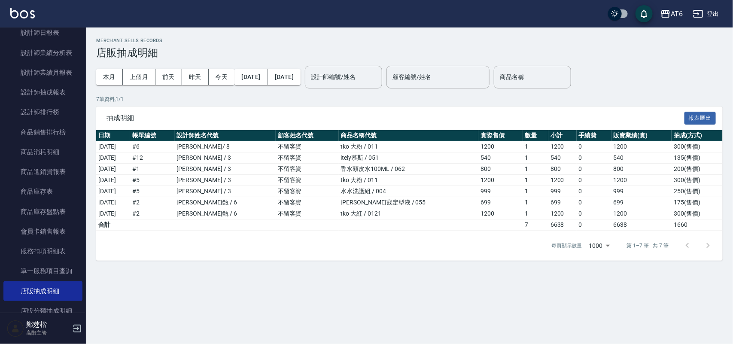
drag, startPoint x: 502, startPoint y: 30, endPoint x: 368, endPoint y: 39, distance: 134.7
click at [368, 39] on h2 "Merchant Sells Records" at bounding box center [409, 41] width 627 height 6
drag, startPoint x: 392, startPoint y: 31, endPoint x: 339, endPoint y: 36, distance: 53.0
click at [339, 36] on div "Merchant Sells Records 店販抽成明細 本月 上個月 [DATE] [DATE] [DATE] [DATE] [DATE] 設計師編號/姓…" at bounding box center [409, 148] width 647 height 243
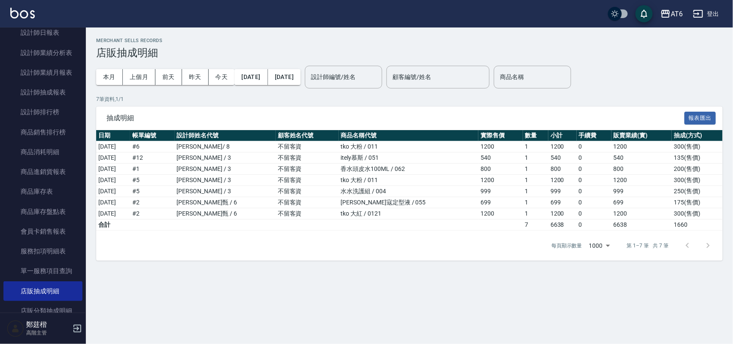
drag, startPoint x: 350, startPoint y: 39, endPoint x: 289, endPoint y: 41, distance: 61.9
click at [289, 41] on h2 "Merchant Sells Records" at bounding box center [409, 41] width 627 height 6
drag, startPoint x: 570, startPoint y: 42, endPoint x: 556, endPoint y: 42, distance: 14.2
drag, startPoint x: 556, startPoint y: 42, endPoint x: 383, endPoint y: 52, distance: 173.3
click at [383, 52] on h3 "店販抽成明細" at bounding box center [409, 53] width 627 height 12
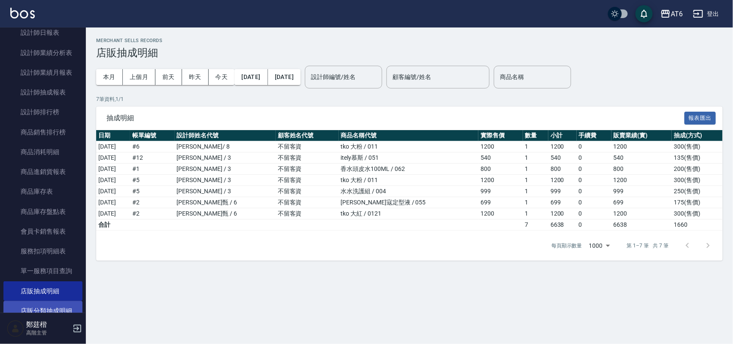
click at [61, 312] on link "店販分類抽成明細" at bounding box center [42, 311] width 79 height 20
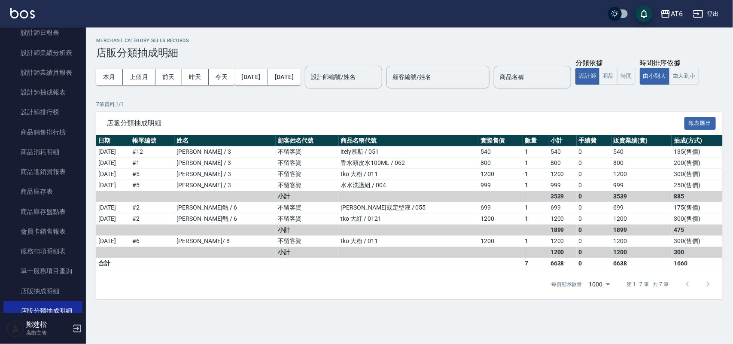
drag, startPoint x: 429, startPoint y: 32, endPoint x: 397, endPoint y: 28, distance: 31.6
click at [397, 28] on div "Merchant Category Sells Records 店販分類抽成明細 本月 上個月 [DATE] [DATE] [DATE] [DATE] [DA…" at bounding box center [409, 168] width 647 height 282
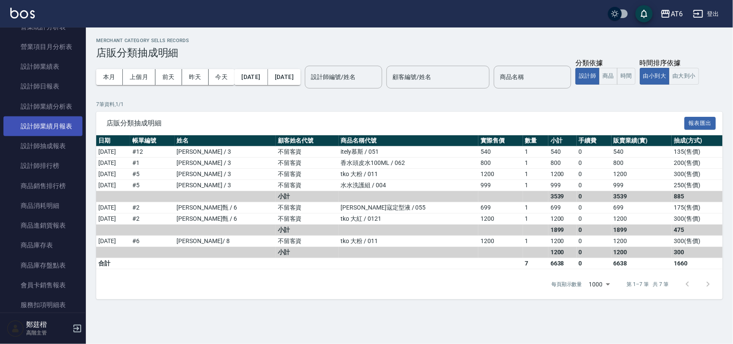
click at [40, 130] on link "設計師業績月報表" at bounding box center [42, 126] width 79 height 20
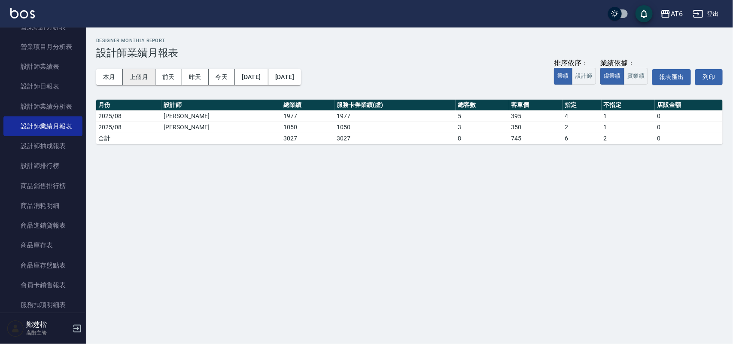
click at [144, 77] on button "上個月" at bounding box center [139, 77] width 33 height 16
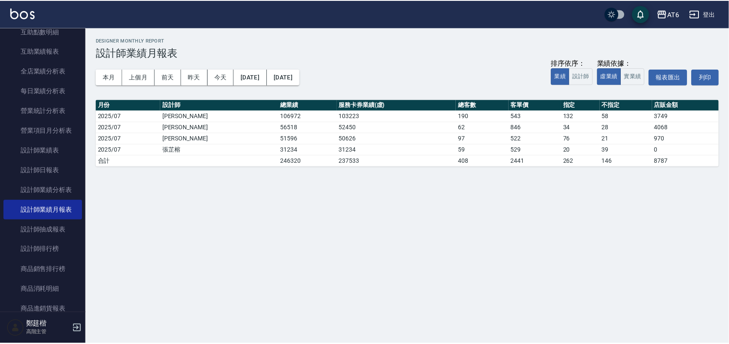
scroll to position [268, 0]
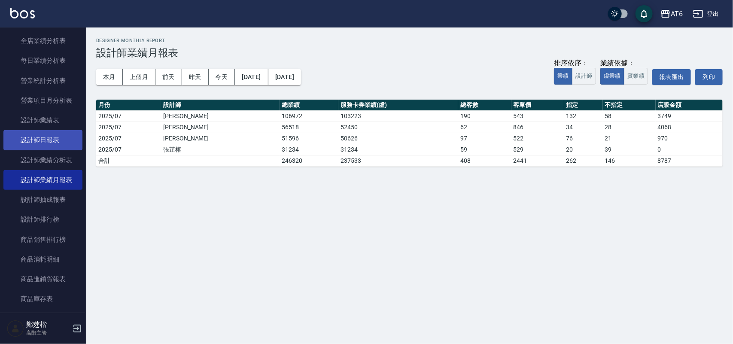
click at [58, 142] on link "設計師日報表" at bounding box center [42, 140] width 79 height 20
